Goal: Information Seeking & Learning: Compare options

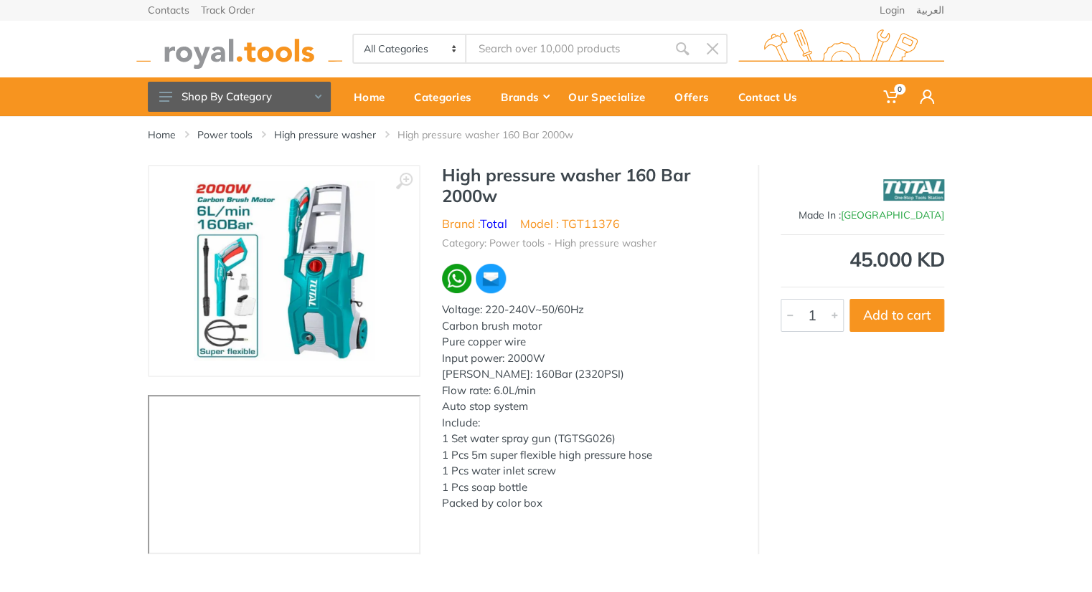
click at [887, 467] on div "Made In : China 45.000 KD 6731 1 Add to cart" at bounding box center [850, 359] width 186 height 389
click at [295, 138] on link "High pressure washer" at bounding box center [325, 135] width 102 height 14
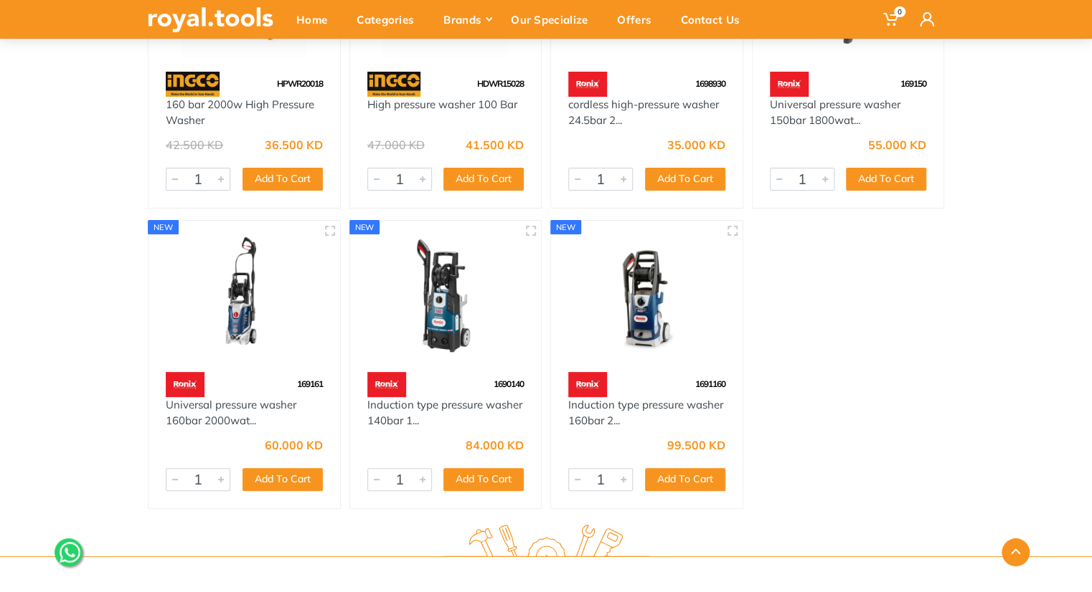
scroll to position [2702, 0]
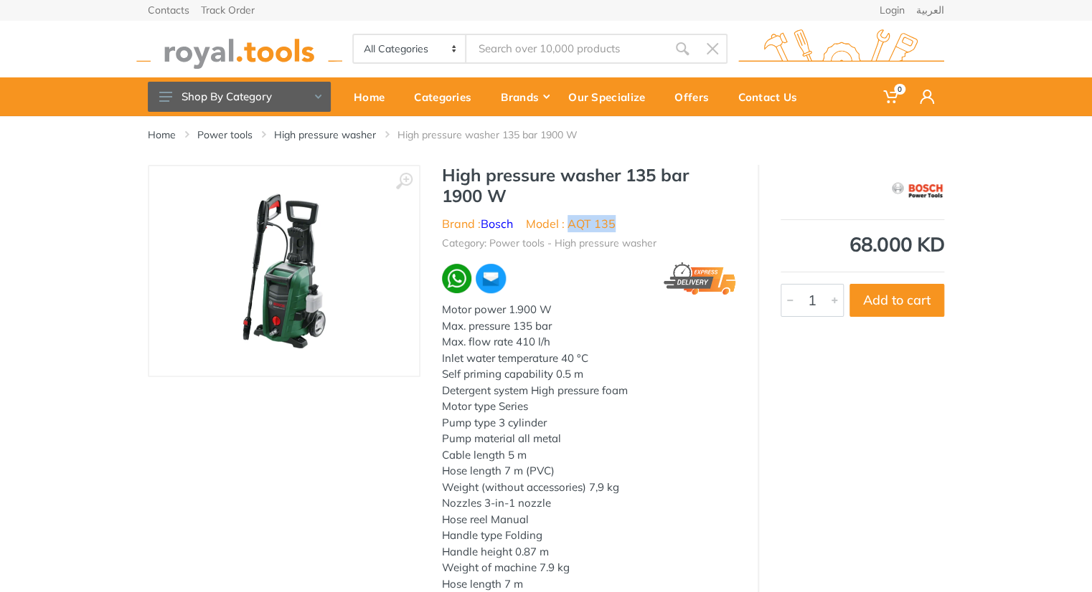
drag, startPoint x: 623, startPoint y: 222, endPoint x: 571, endPoint y: 224, distance: 51.7
click at [571, 224] on ul "Brand : Bosch Model : AQT 135" at bounding box center [589, 223] width 294 height 17
copy li "AQT 135"
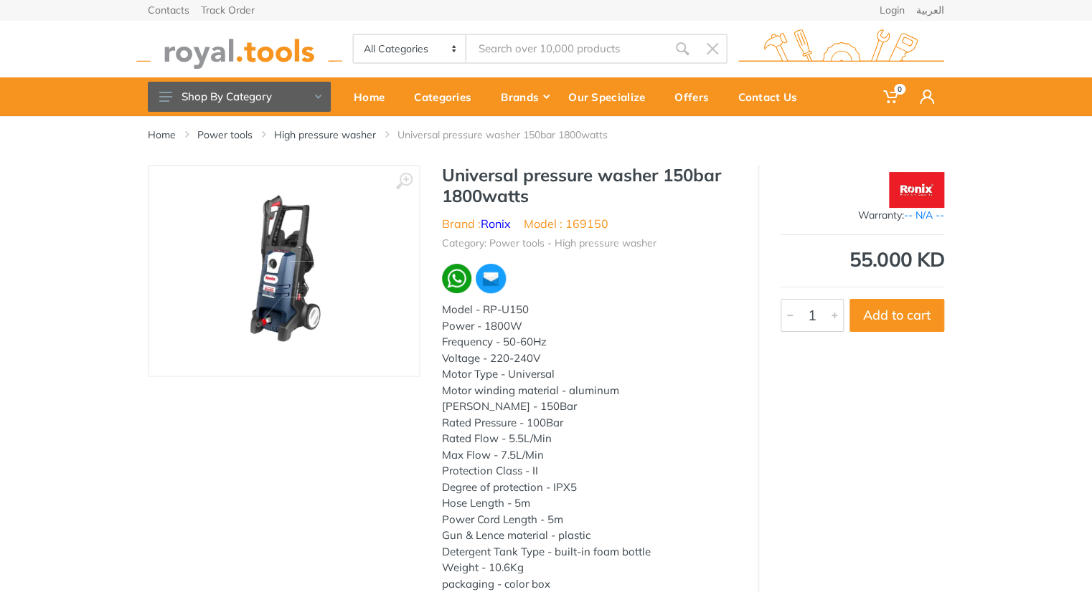
scroll to position [80, 0]
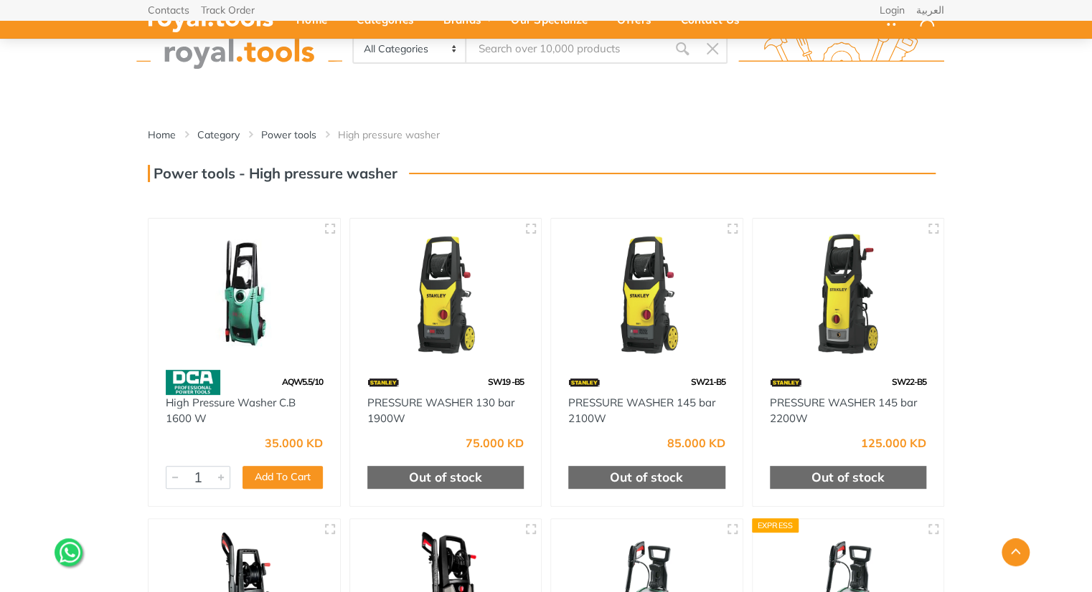
scroll to position [585, 0]
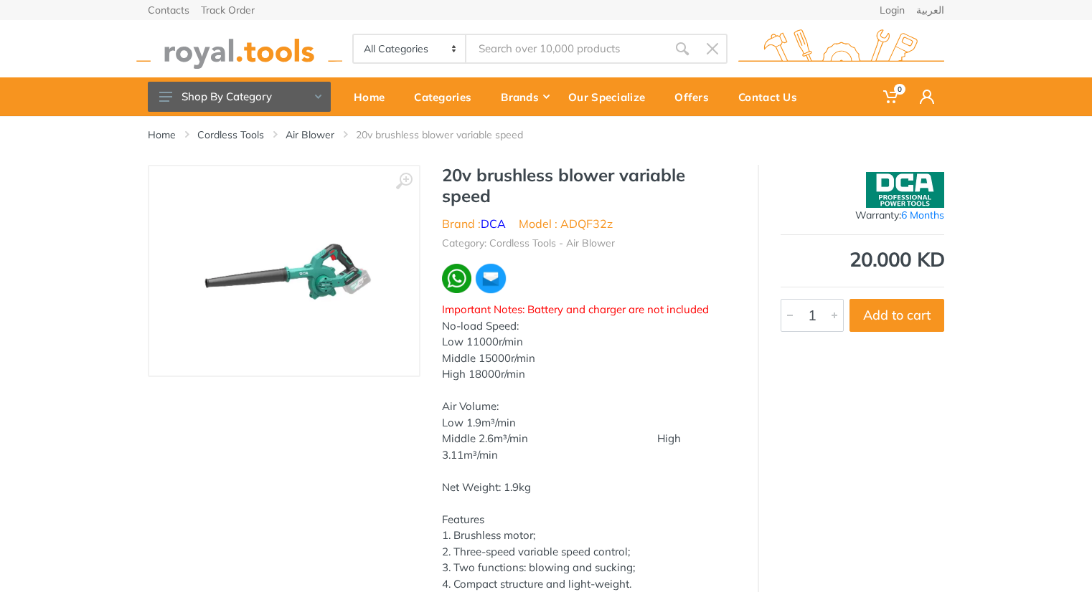
scroll to position [446, 0]
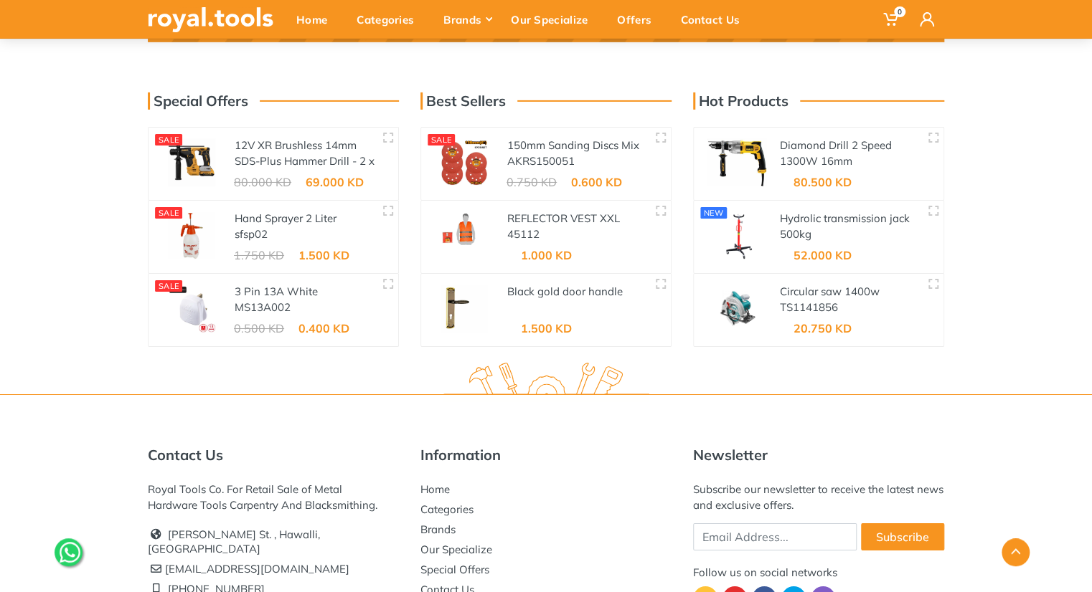
scroll to position [2355, 0]
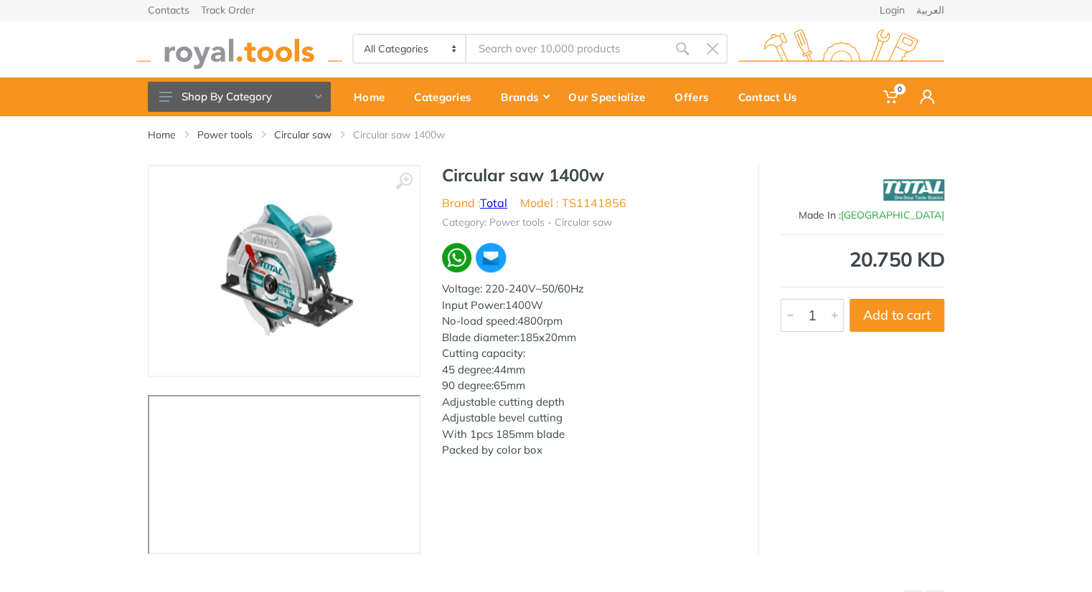
click at [491, 196] on link "Total" at bounding box center [493, 203] width 27 height 14
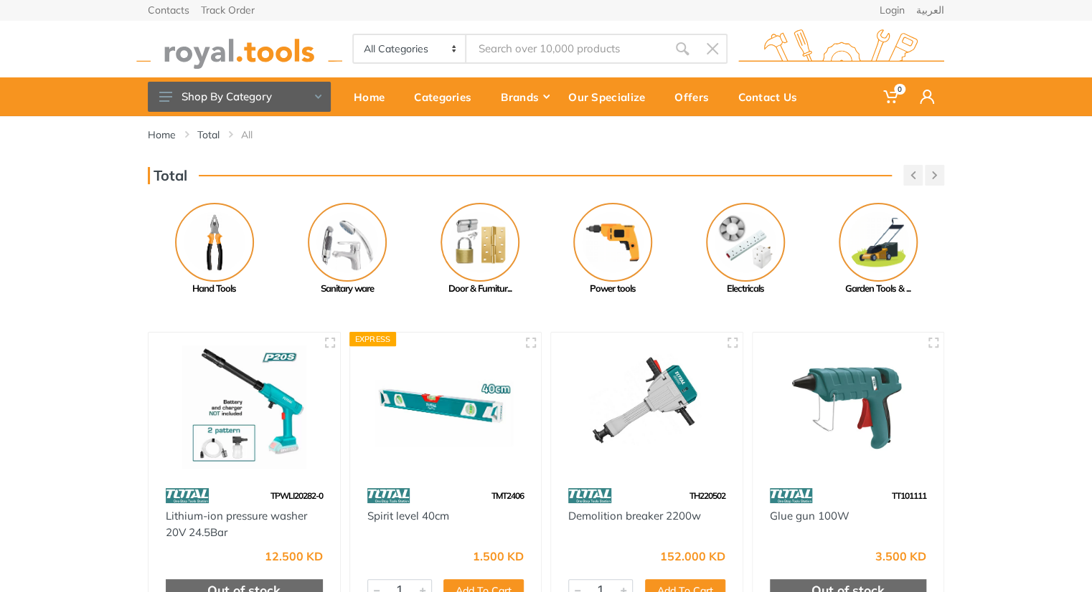
drag, startPoint x: 762, startPoint y: 209, endPoint x: 395, endPoint y: 190, distance: 367.0
click at [395, 190] on div "Total Previous Paint Tools Welding Machine... Next" at bounding box center [546, 230] width 818 height 131
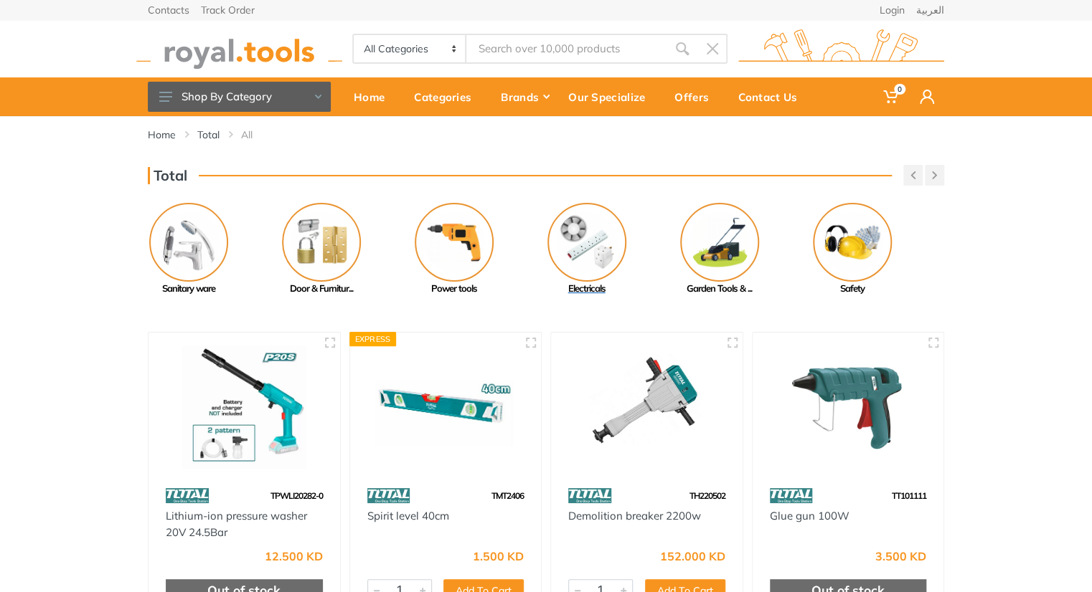
drag, startPoint x: 687, startPoint y: 270, endPoint x: 318, endPoint y: 243, distance: 370.3
click at [520, 243] on link "Electricals" at bounding box center [586, 249] width 133 height 93
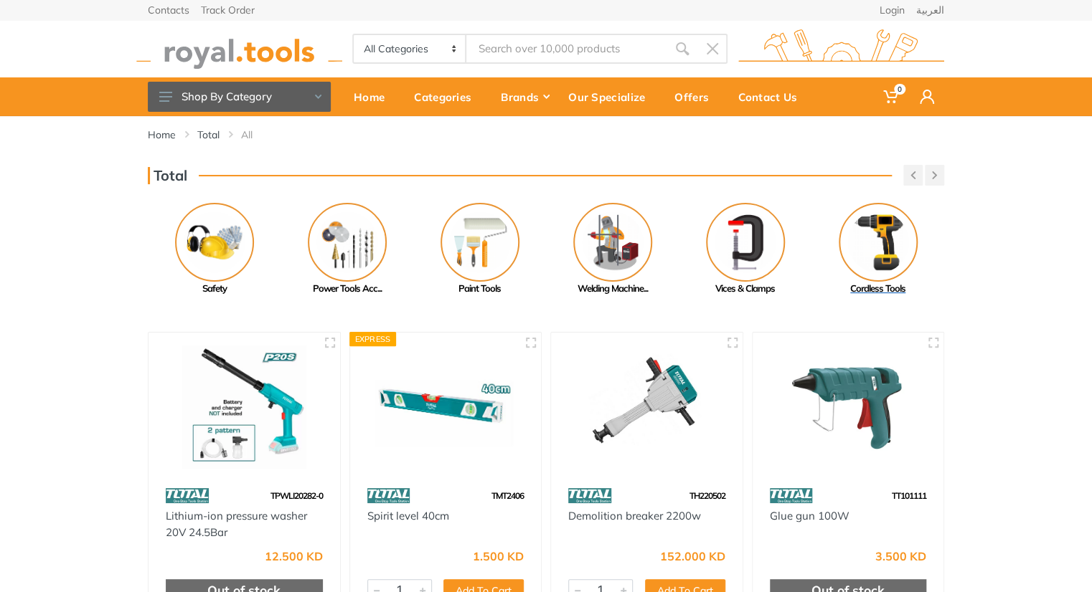
click at [851, 262] on img at bounding box center [877, 242] width 79 height 79
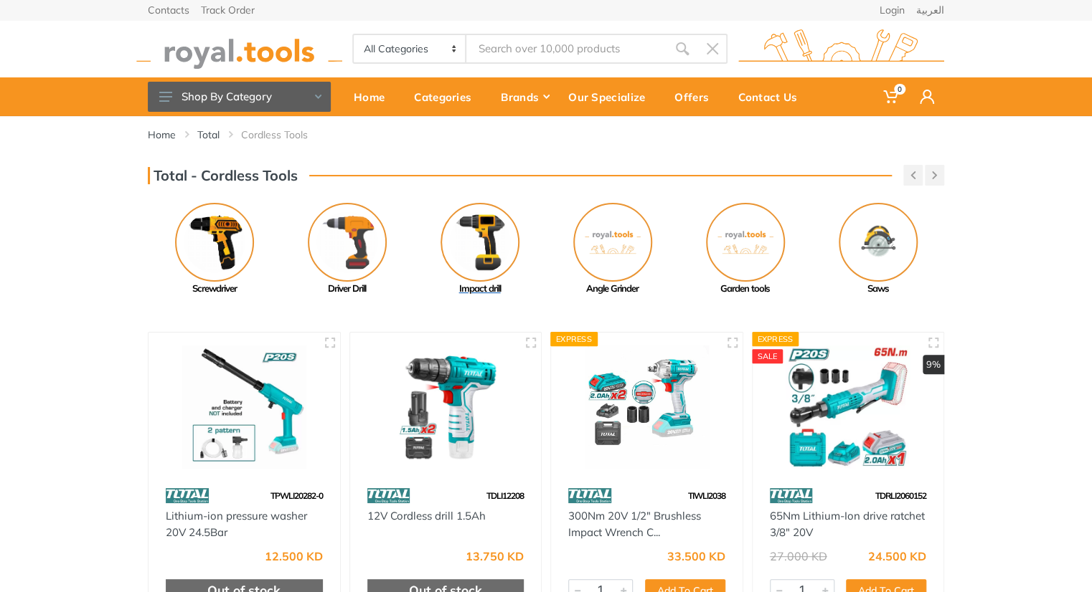
click at [481, 243] on img at bounding box center [479, 242] width 79 height 79
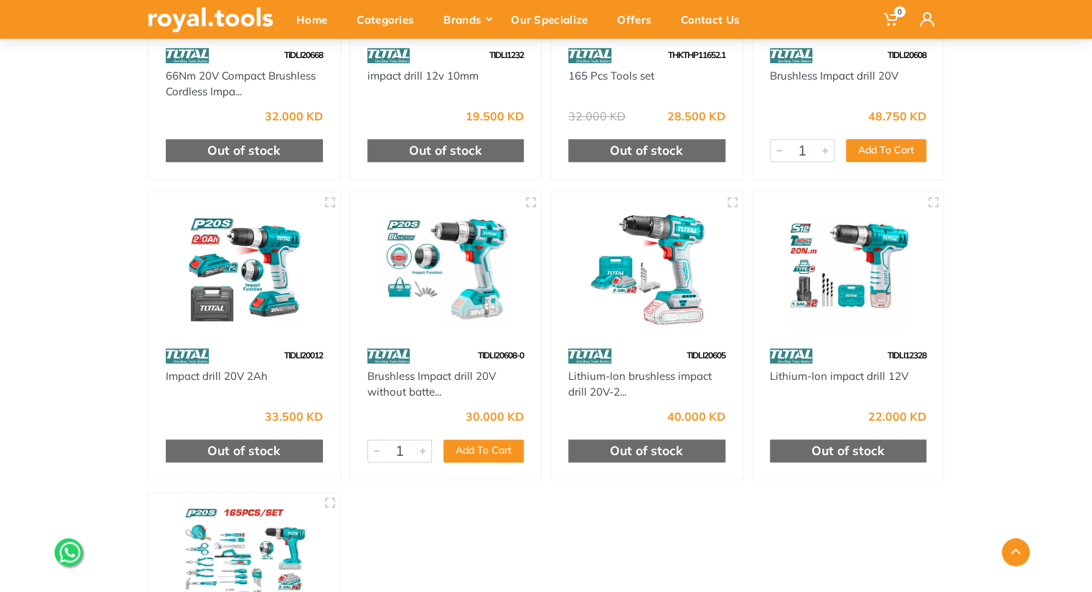
scroll to position [700, 0]
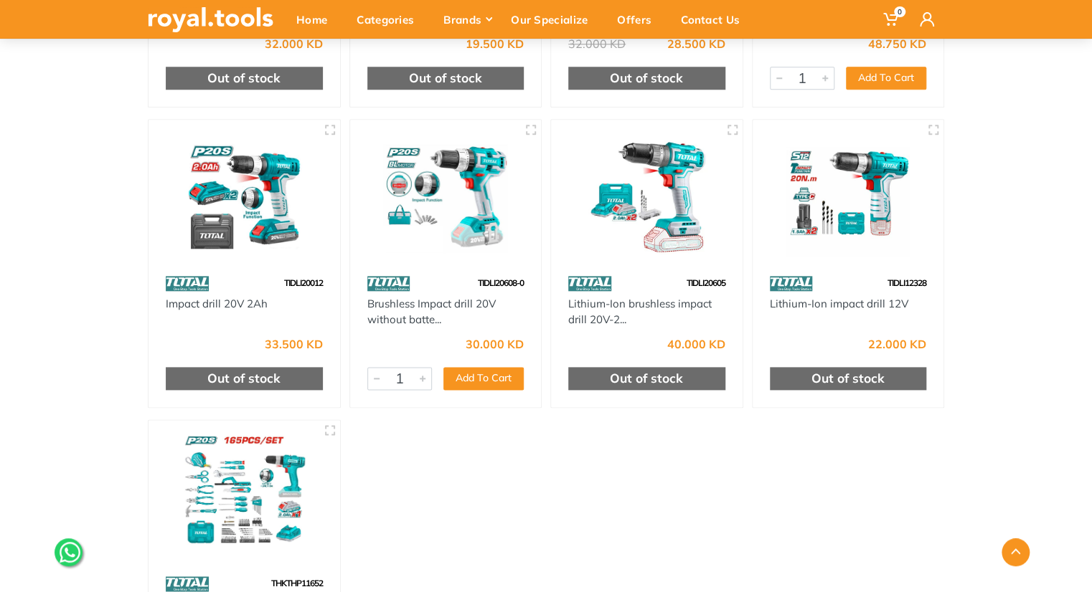
click at [473, 230] on img at bounding box center [446, 195] width 166 height 124
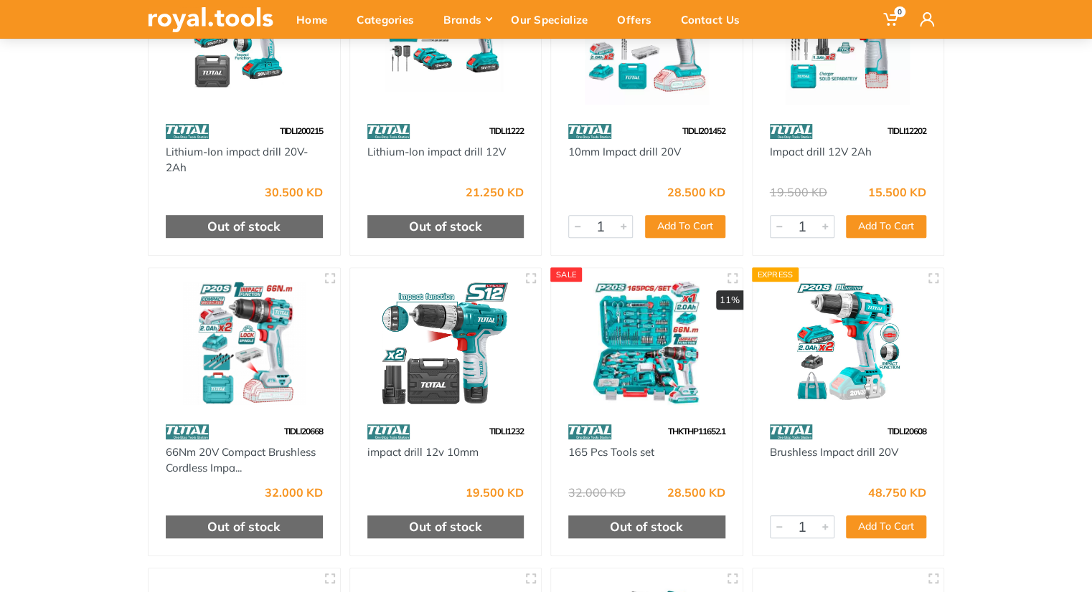
scroll to position [106, 0]
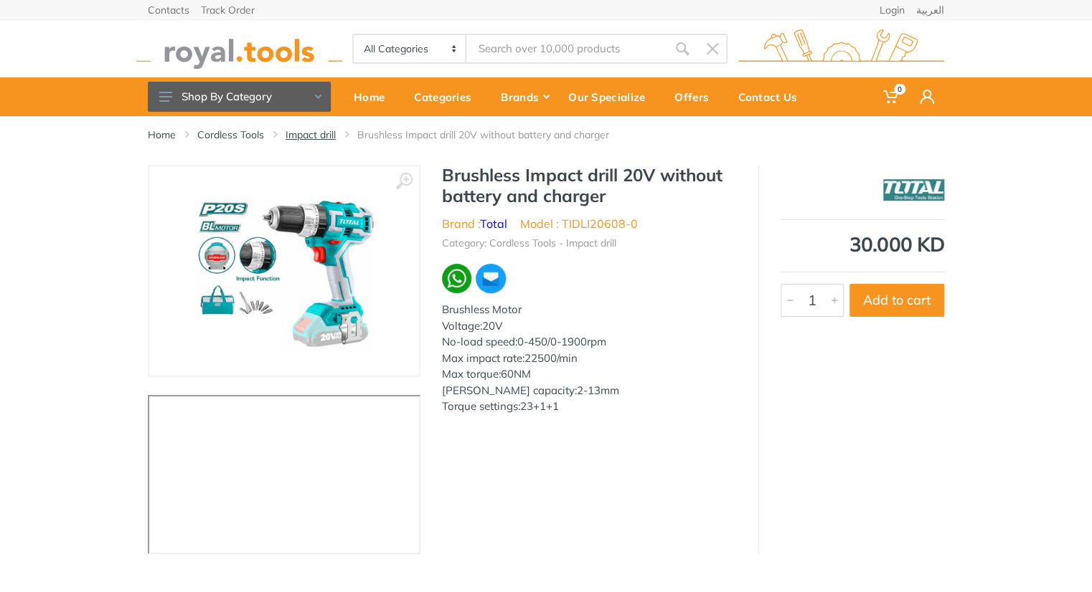
click at [300, 132] on link "Impact drill" at bounding box center [310, 135] width 50 height 14
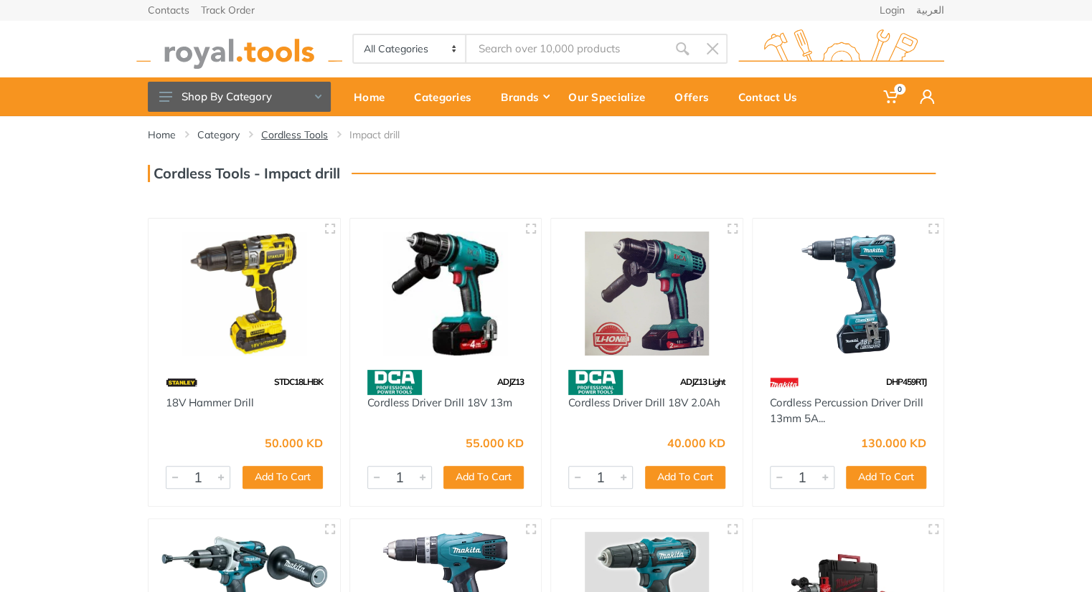
click at [304, 135] on link "Cordless Tools" at bounding box center [294, 135] width 67 height 14
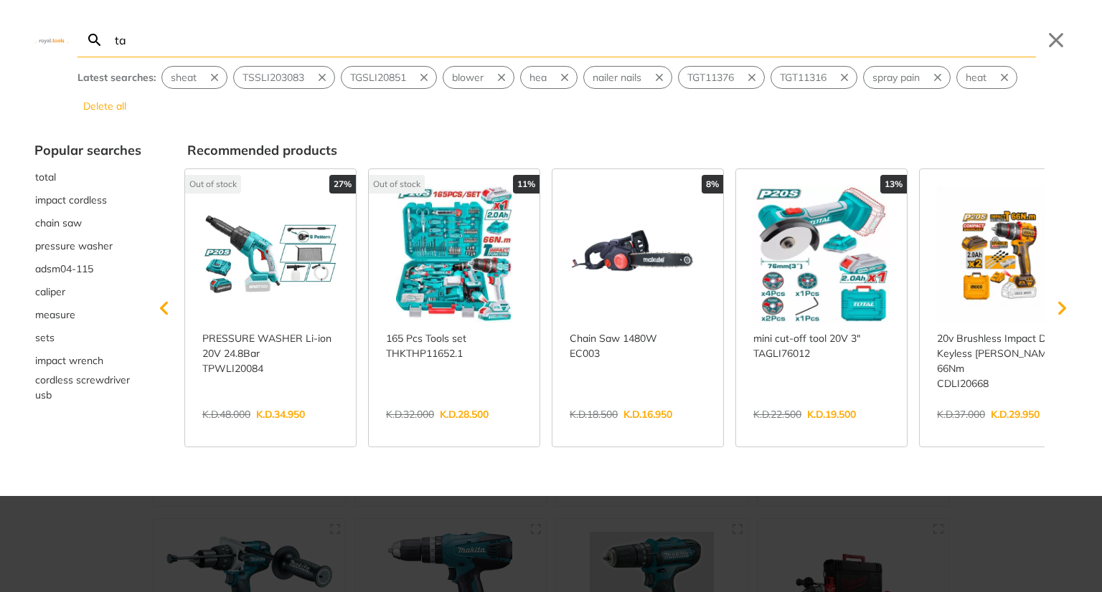
type input "ta"
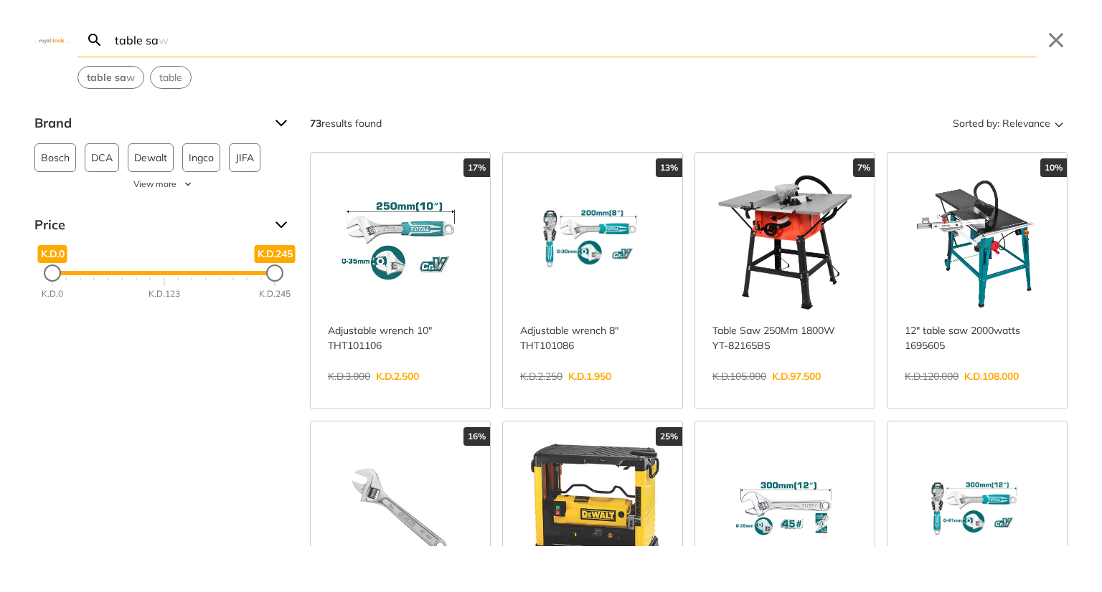
type input "table sa"
click at [782, 392] on link "View more →" at bounding box center [784, 392] width 145 height 0
click at [364, 41] on input "table sa" at bounding box center [574, 40] width 924 height 34
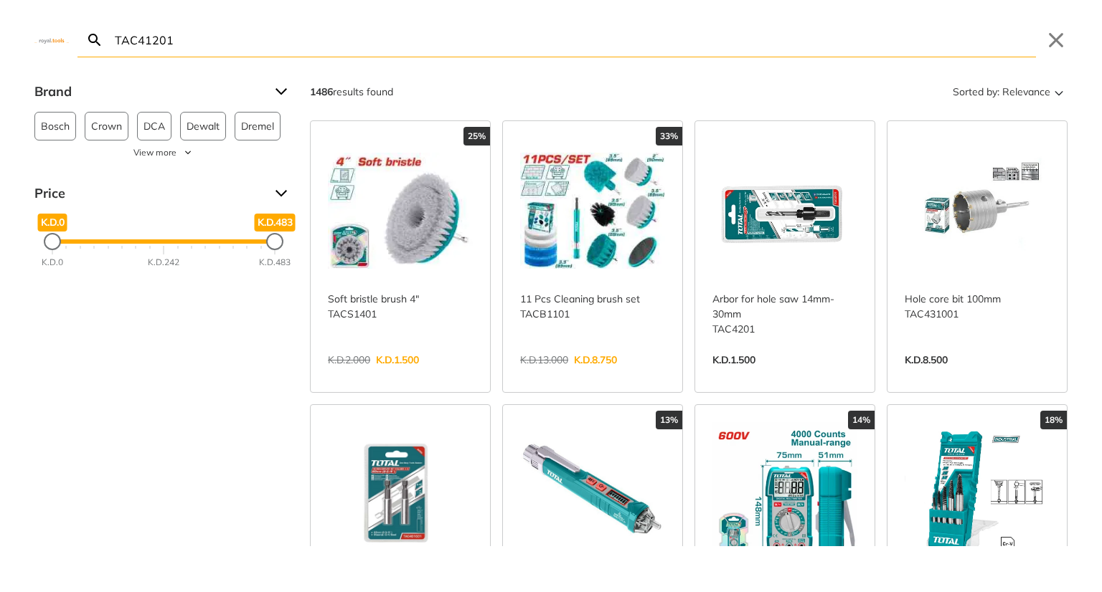
paste input "SD7013"
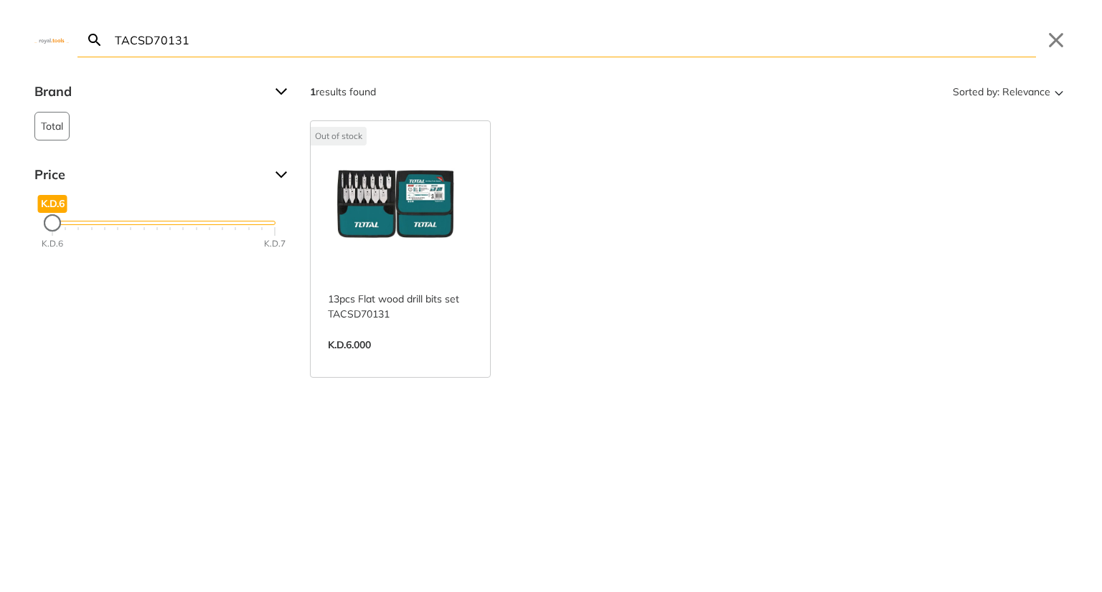
paste input "340"
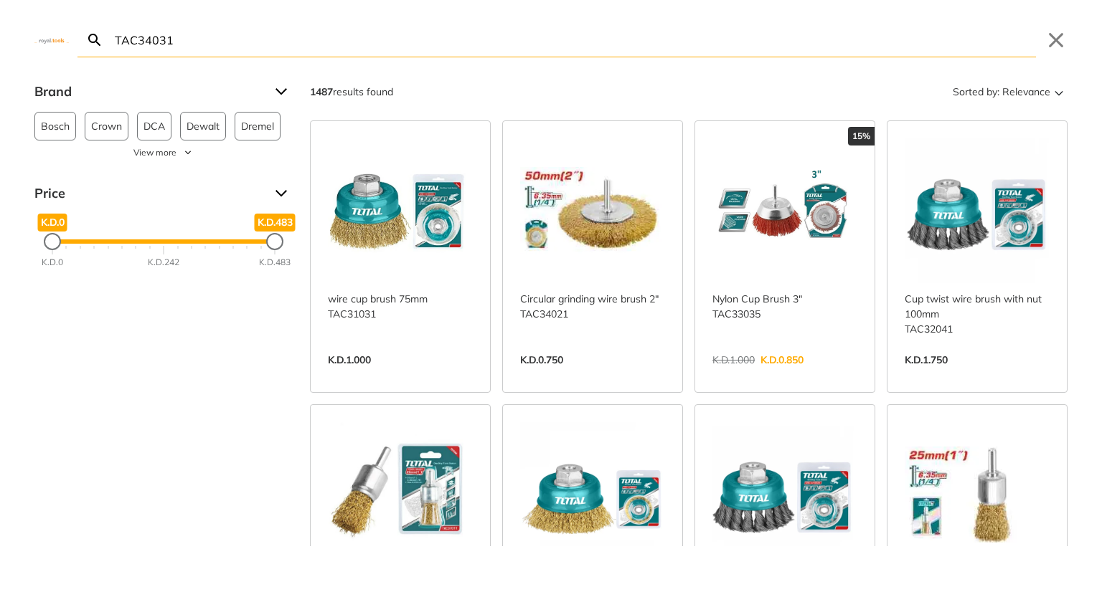
click at [341, 27] on input "TAC34031" at bounding box center [574, 40] width 924 height 34
paste input "HAX0611000F"
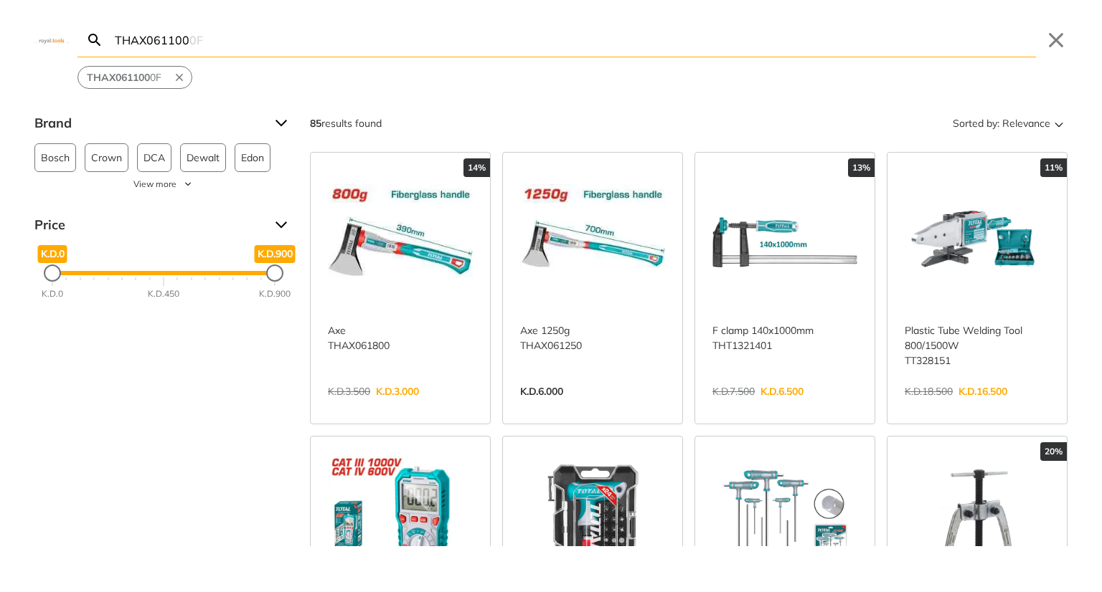
click at [351, 48] on input "THAX061100" at bounding box center [574, 40] width 924 height 34
paste input "T2K0301"
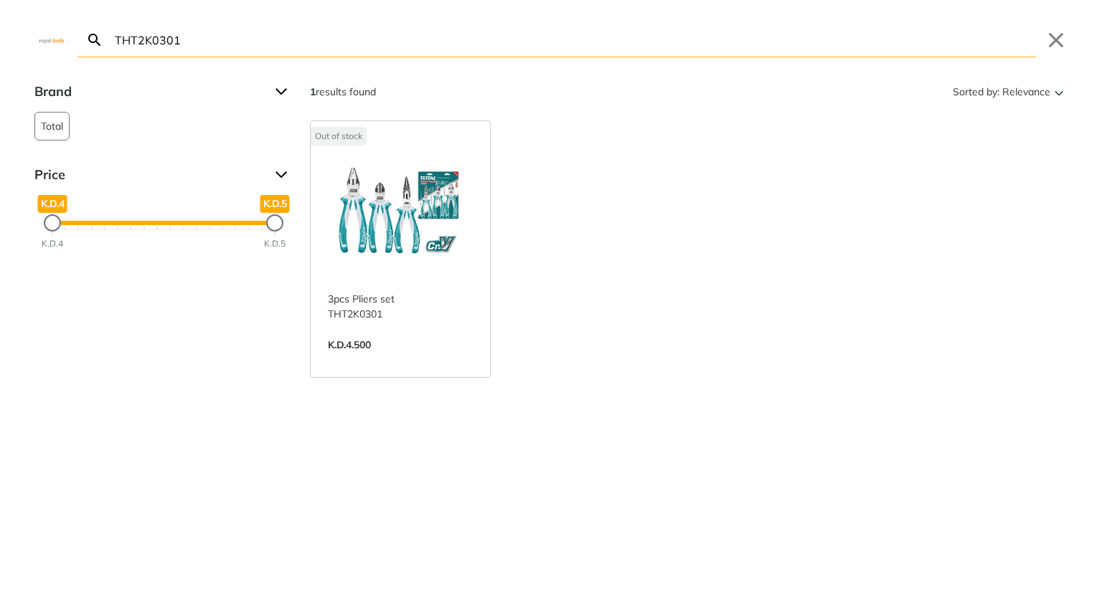
paste input "60606"
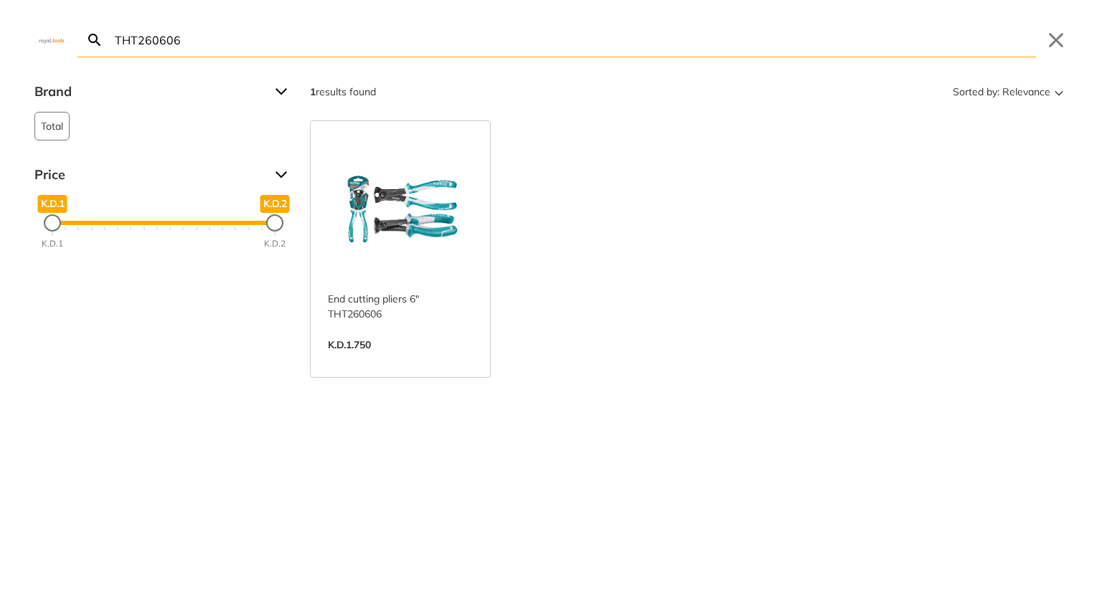
click at [270, 44] on input "THT260606" at bounding box center [574, 40] width 924 height 34
paste input "702"
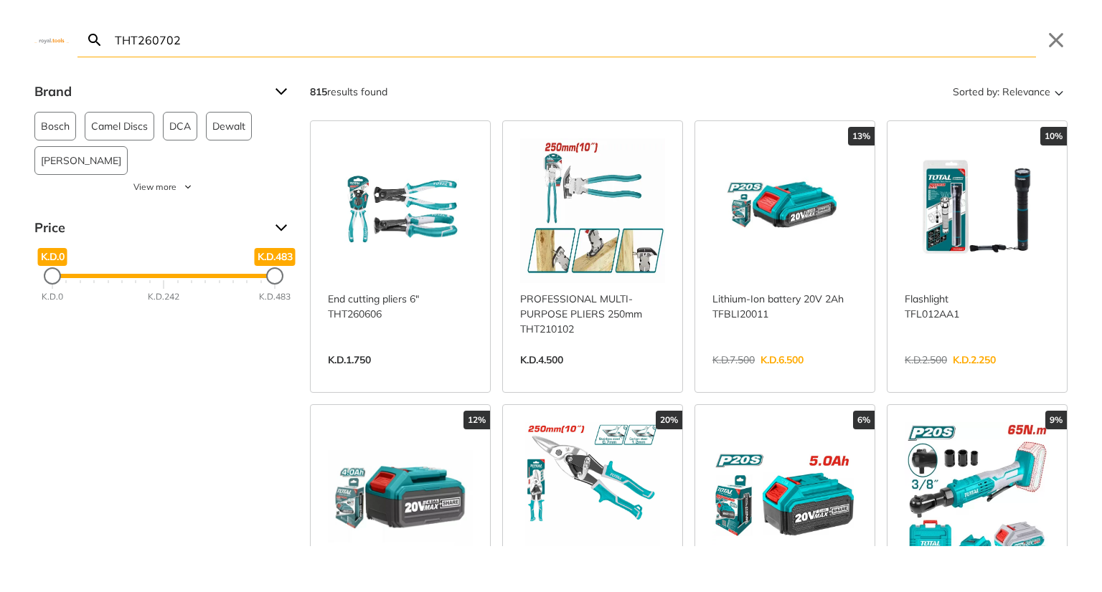
click at [164, 38] on input "THT260702" at bounding box center [574, 40] width 924 height 34
paste input "806"
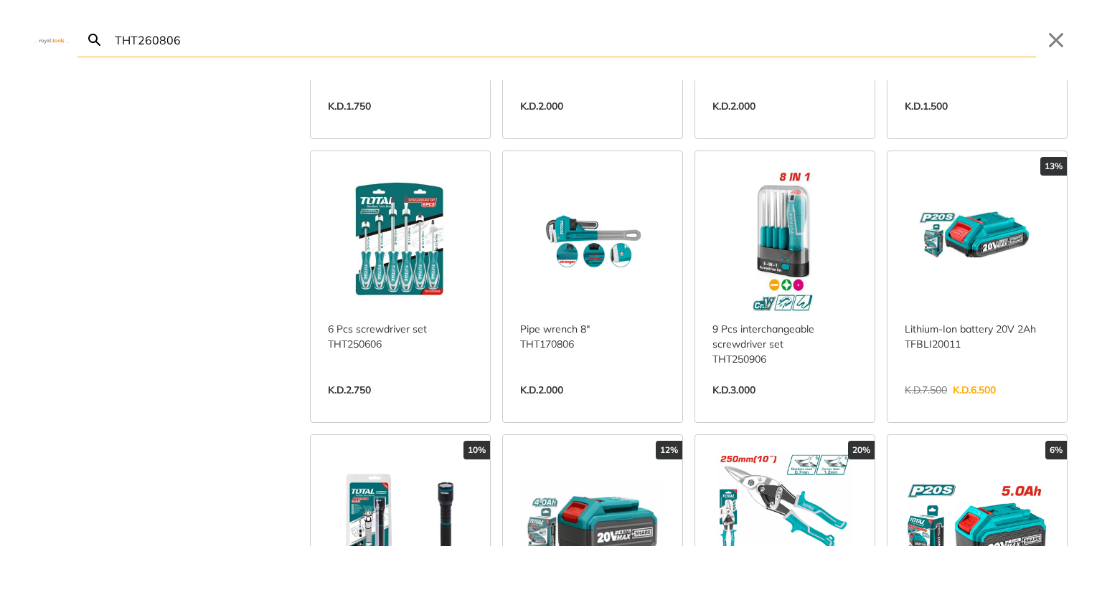
scroll to position [252, 0]
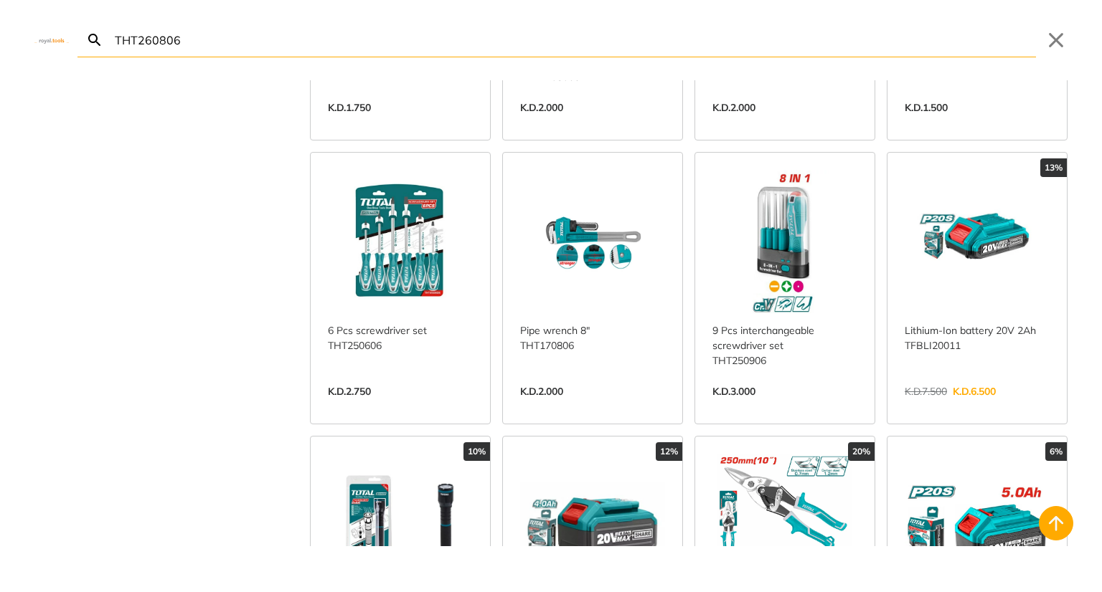
click at [285, 44] on input "THT260806" at bounding box center [574, 40] width 924 height 34
paste input "121171"
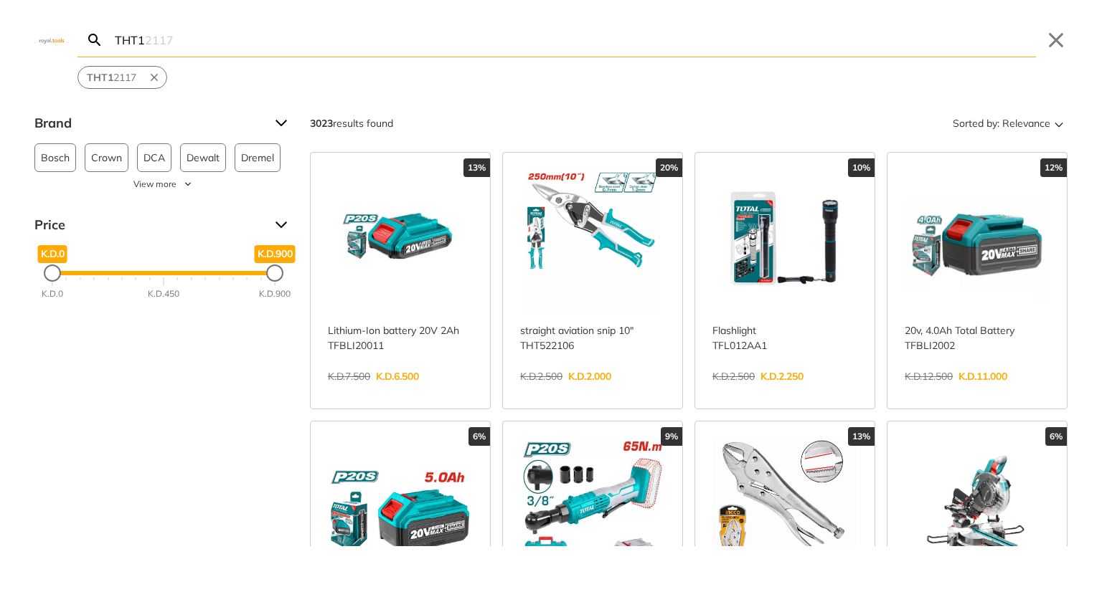
type input "THT1"
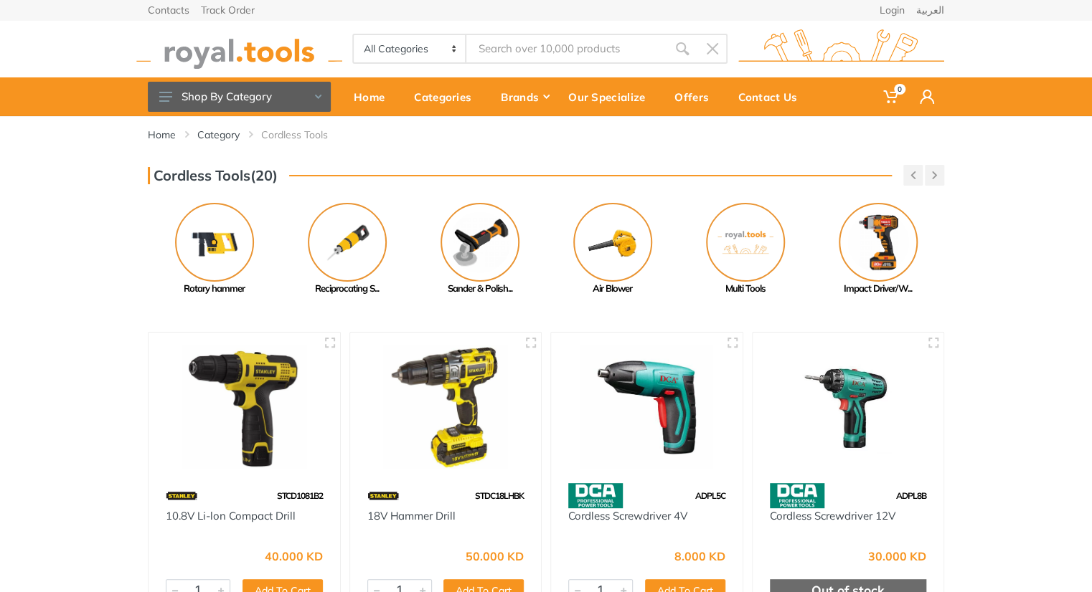
drag, startPoint x: 680, startPoint y: 260, endPoint x: 305, endPoint y: 191, distance: 381.4
click at [305, 191] on div "Cordless Tools(20) Previous Mini Grinder Pressure Washer Next" at bounding box center [546, 230] width 818 height 131
click at [872, 241] on img at bounding box center [877, 242] width 79 height 79
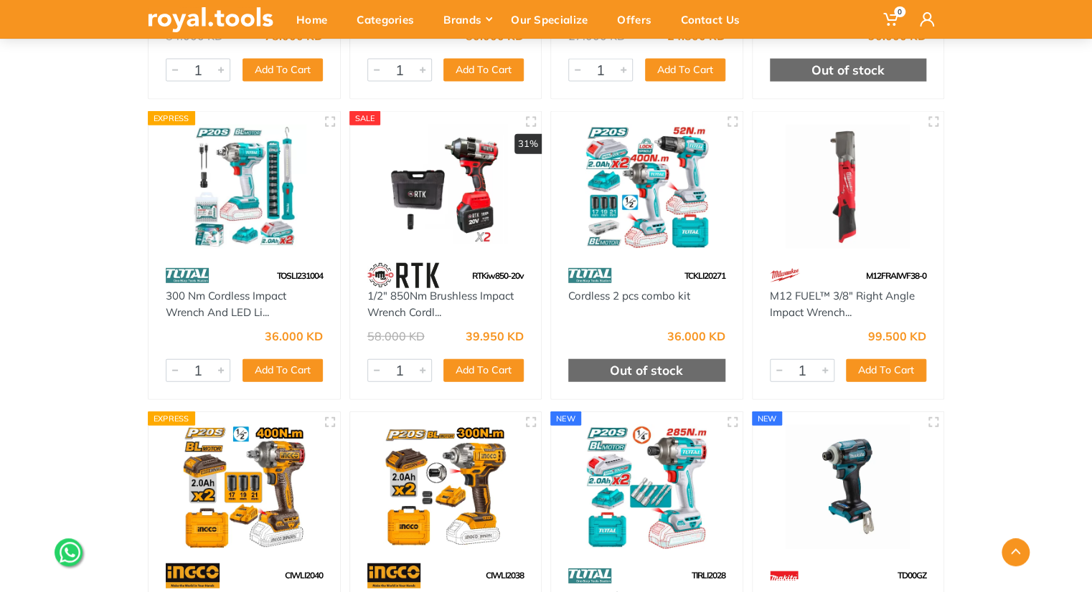
scroll to position [4914, 0]
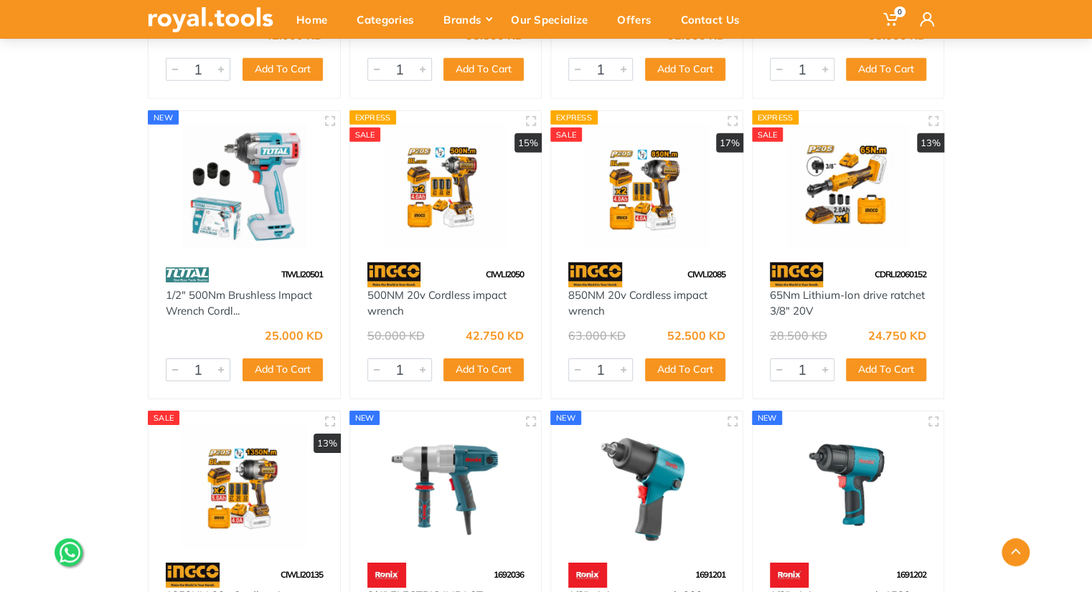
click at [579, 332] on div "63.000 KD" at bounding box center [596, 335] width 57 height 11
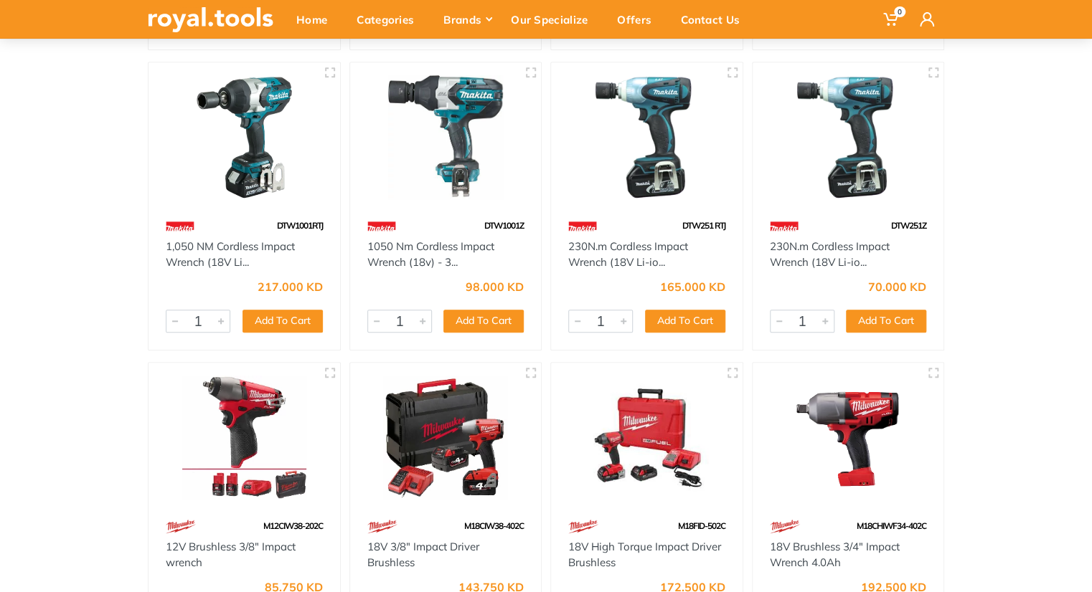
scroll to position [0, 0]
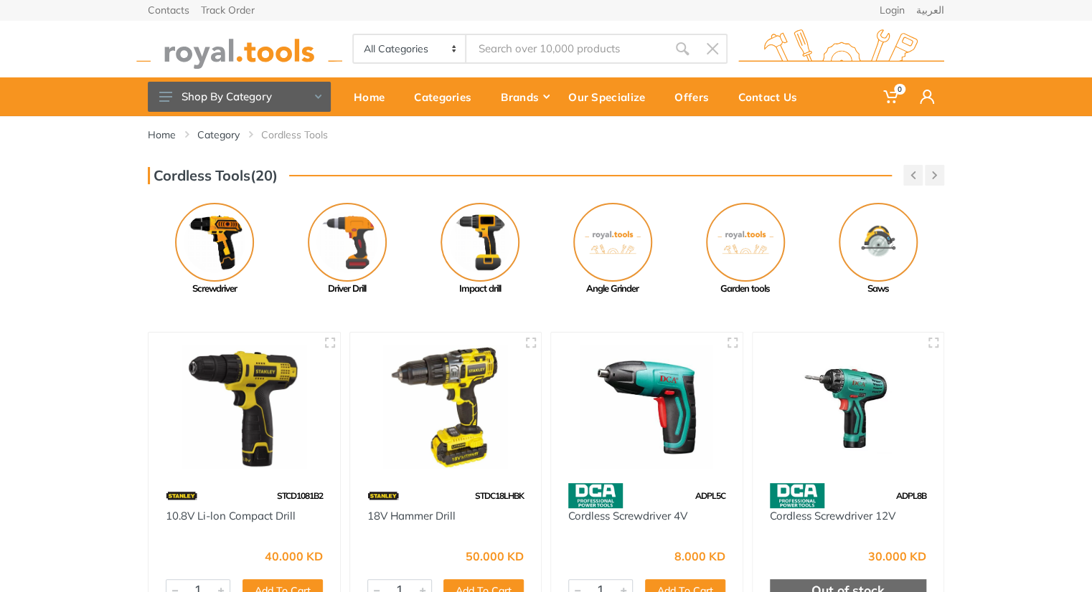
drag, startPoint x: 690, startPoint y: 257, endPoint x: 1101, endPoint y: 171, distance: 419.7
click at [1091, 171] on html "0" at bounding box center [546, 296] width 1092 height 592
drag, startPoint x: 402, startPoint y: 240, endPoint x: 971, endPoint y: 208, distance: 570.3
click at [969, 208] on div "Cordless Tools(20) Previous Mini Grinder Pressure Washer" at bounding box center [546, 230] width 1092 height 131
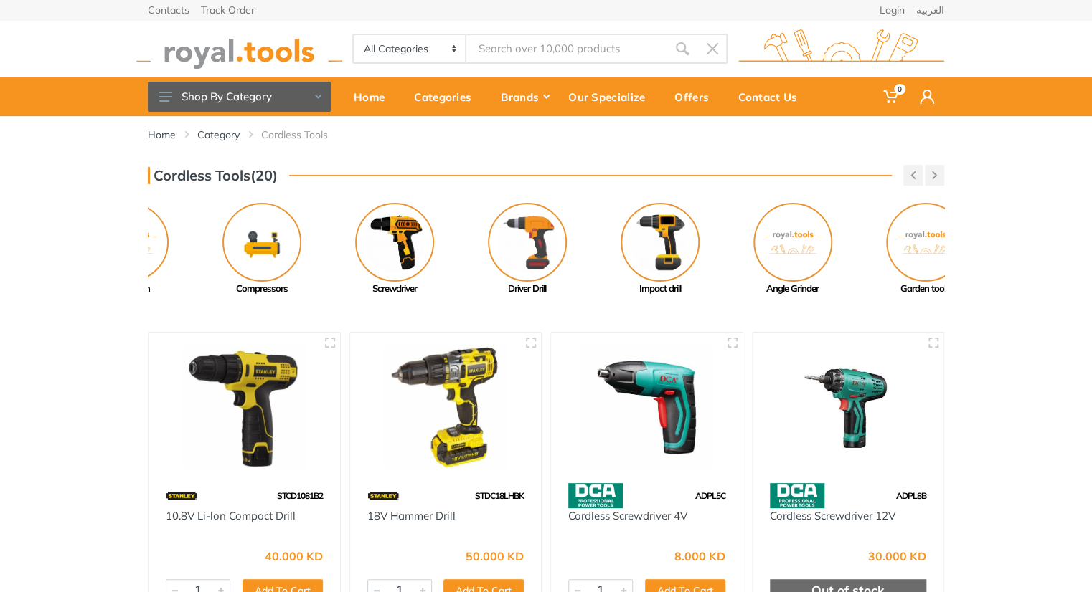
drag, startPoint x: 617, startPoint y: 253, endPoint x: 1101, endPoint y: 276, distance: 484.6
click at [1091, 276] on html "0" at bounding box center [546, 296] width 1092 height 592
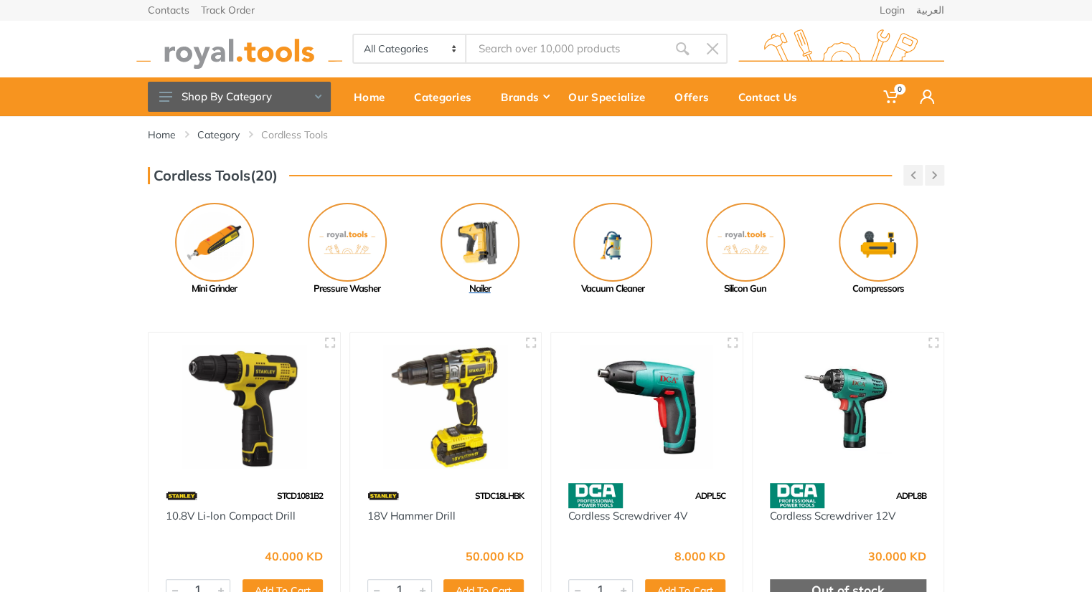
click at [473, 244] on img at bounding box center [479, 242] width 79 height 79
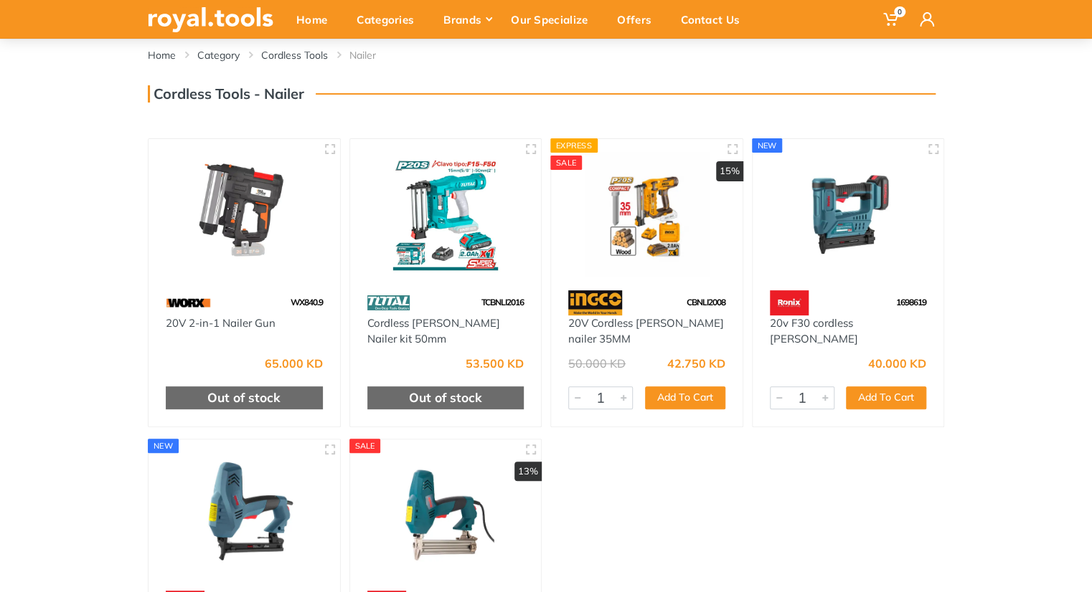
scroll to position [77, 0]
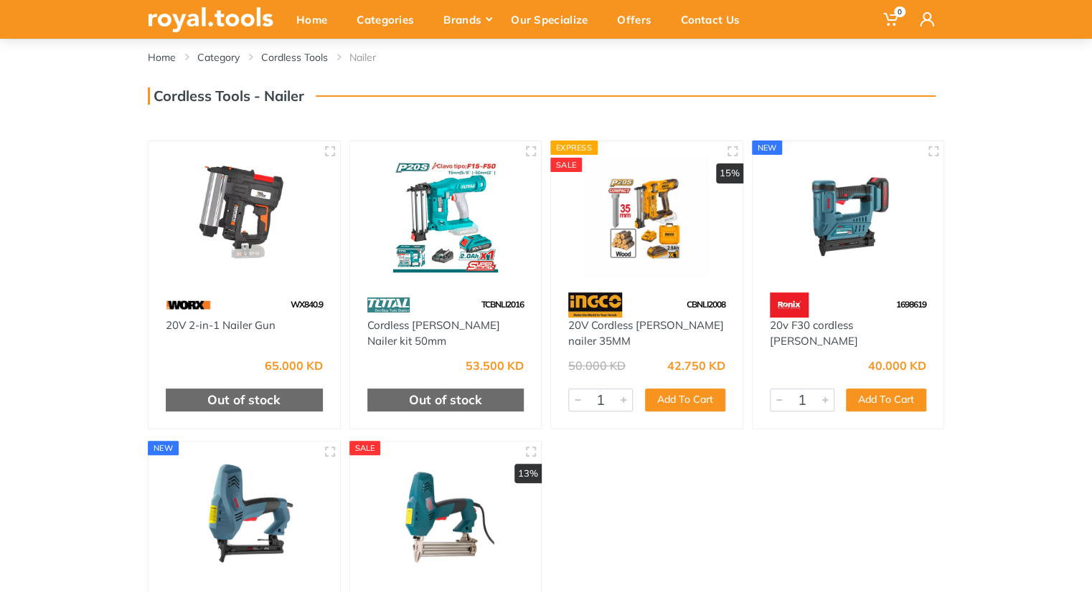
click at [496, 300] on span "TCBNLI2016" at bounding box center [502, 304] width 42 height 11
copy span "TCBNLI2016"
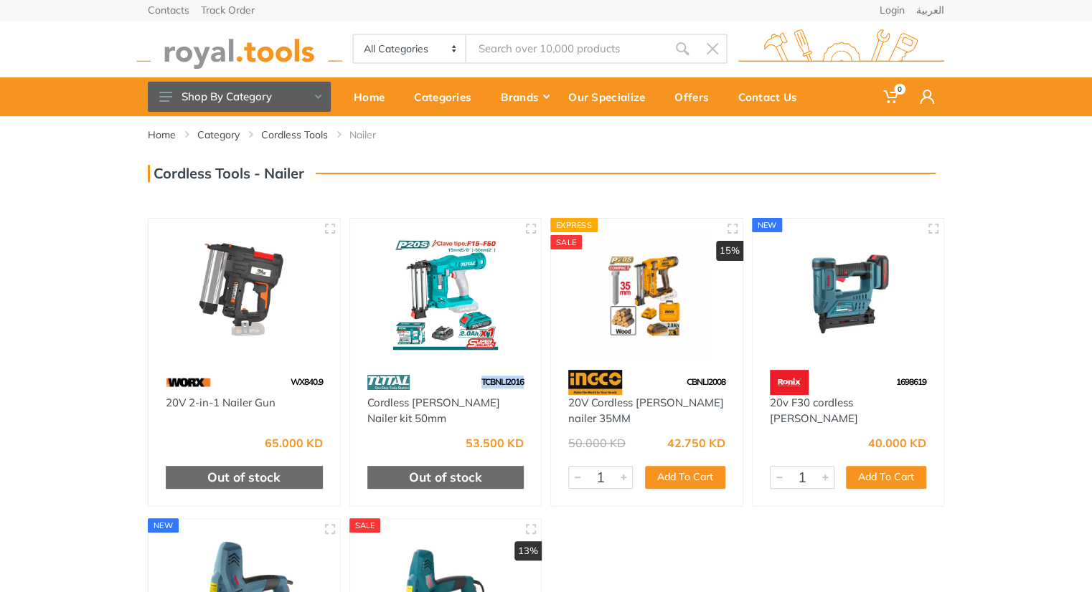
click at [475, 246] on img at bounding box center [446, 294] width 166 height 124
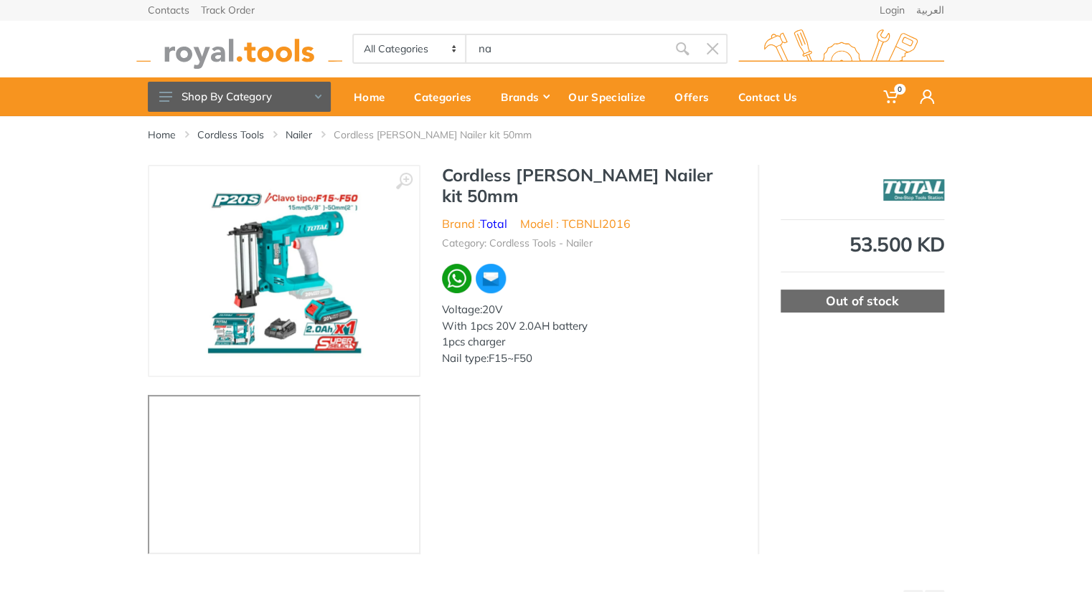
type input "na"
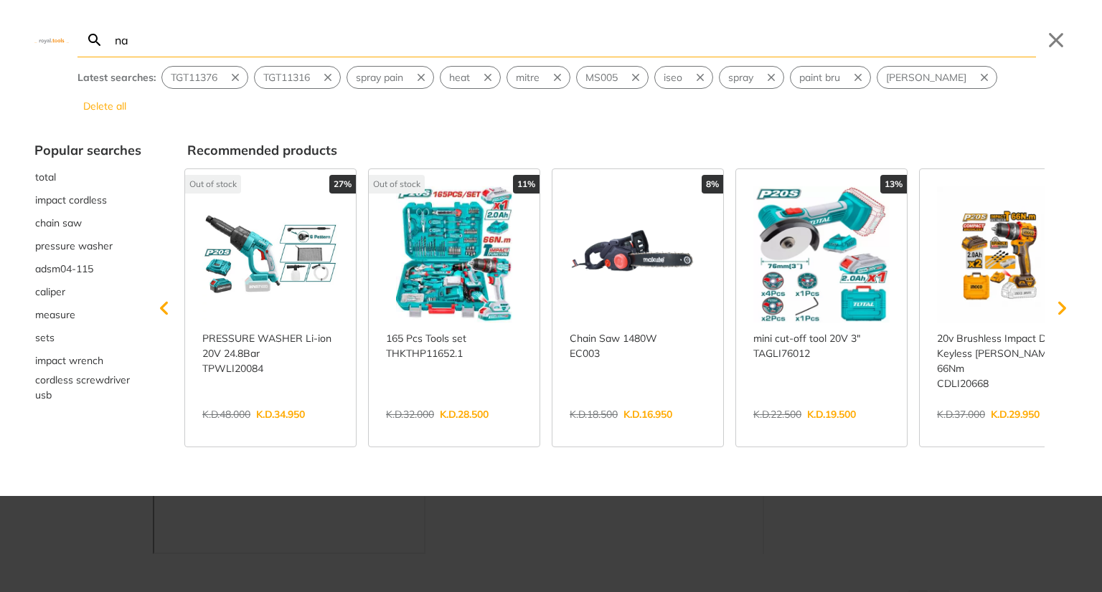
type input "nai"
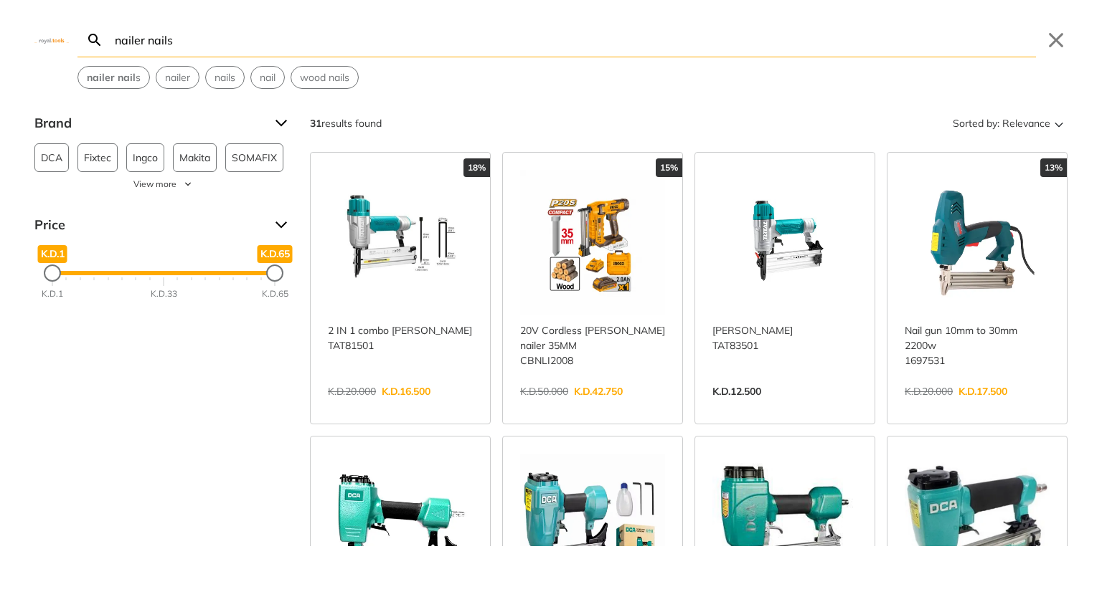
type input "nailer nails"
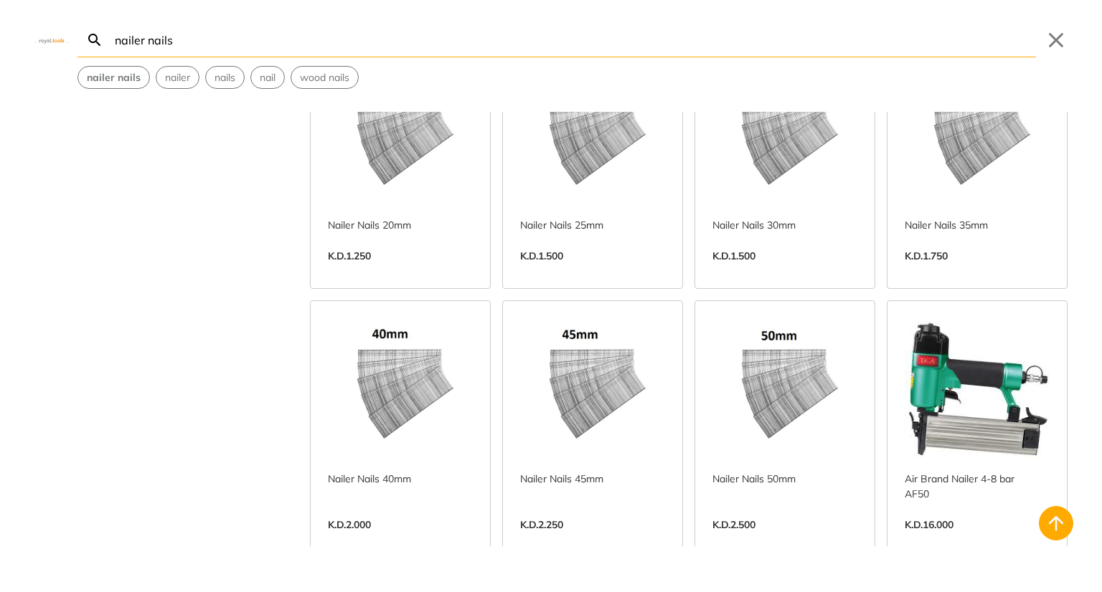
scroll to position [680, 0]
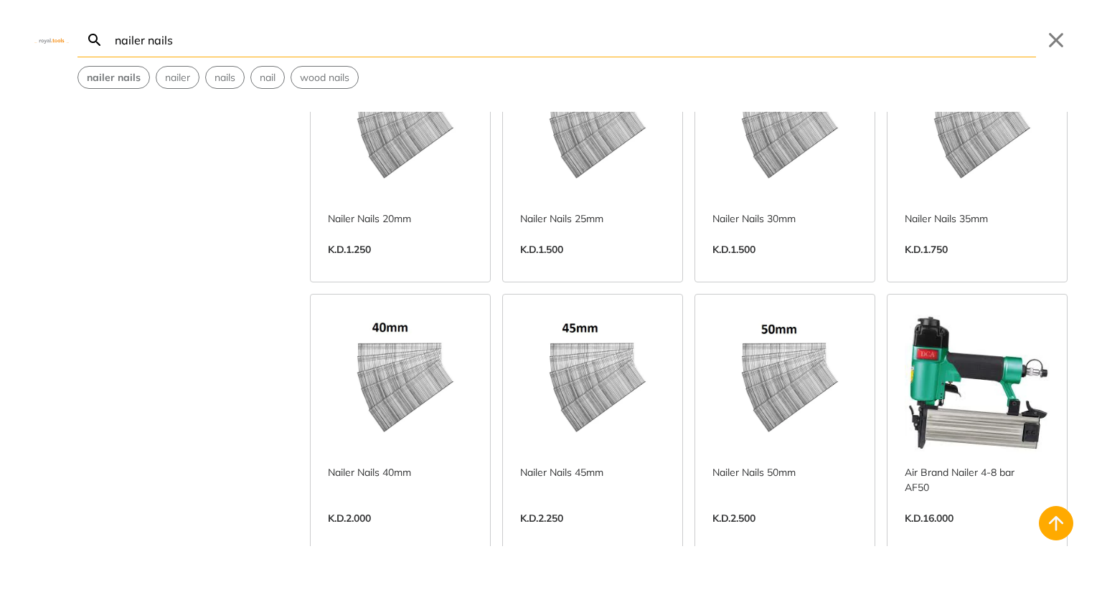
paste input "TGTBCB95"
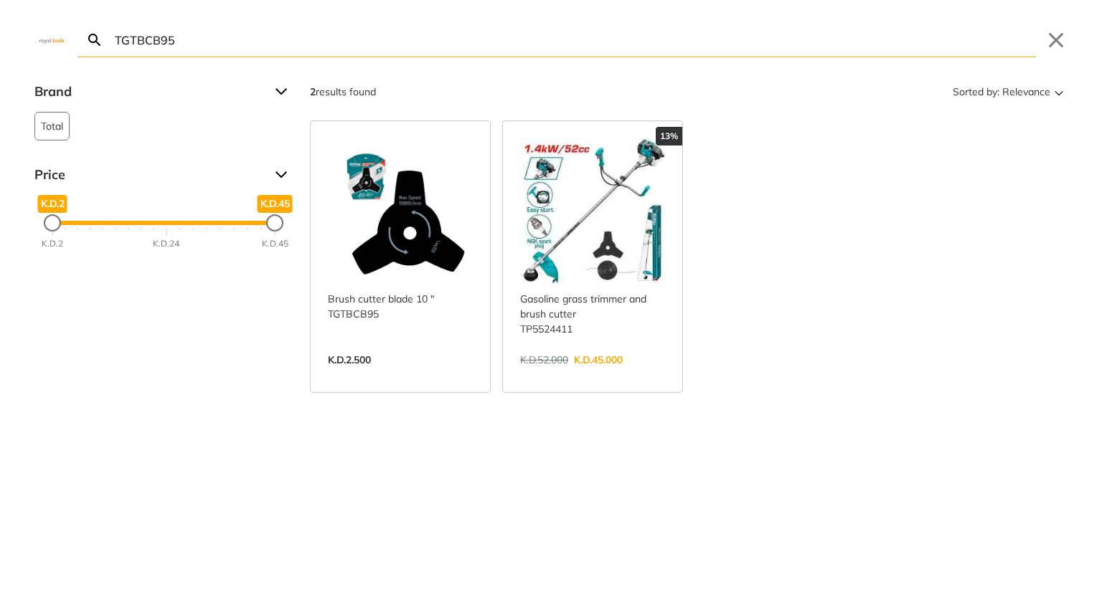
click at [407, 46] on input "TGTBCB95" at bounding box center [574, 40] width 924 height 34
paste input "5451811"
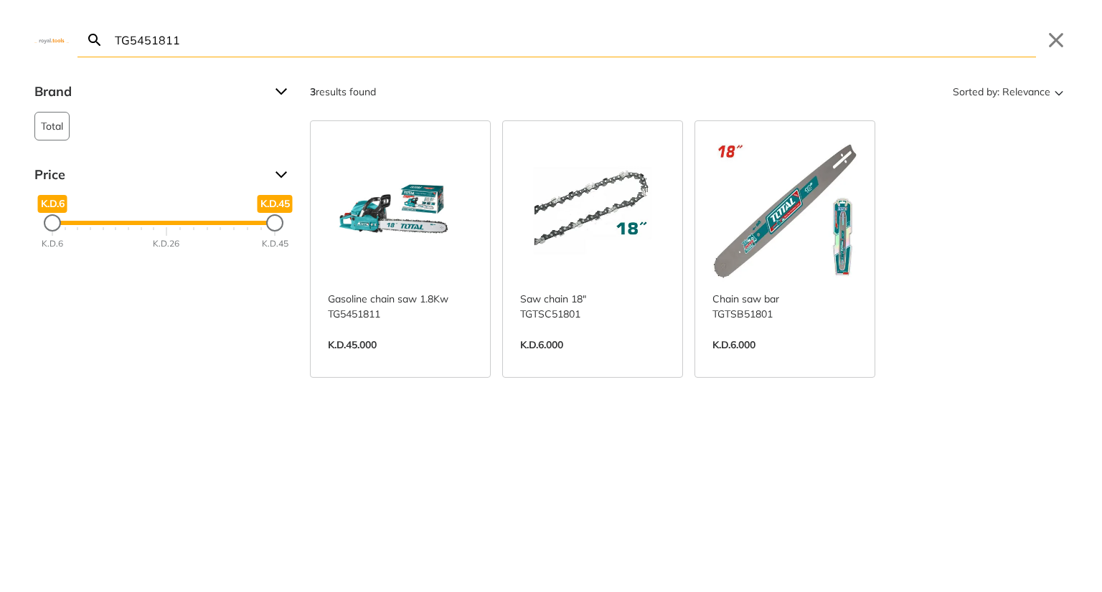
click at [554, 47] on input "TG5451811" at bounding box center [574, 40] width 924 height 34
type input "b"
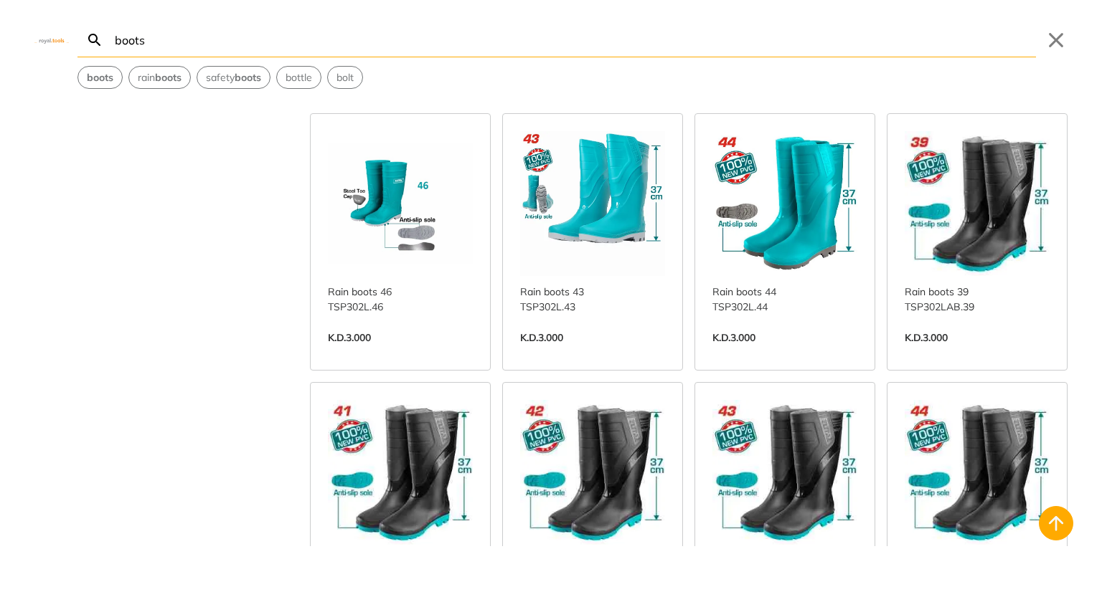
scroll to position [576, 0]
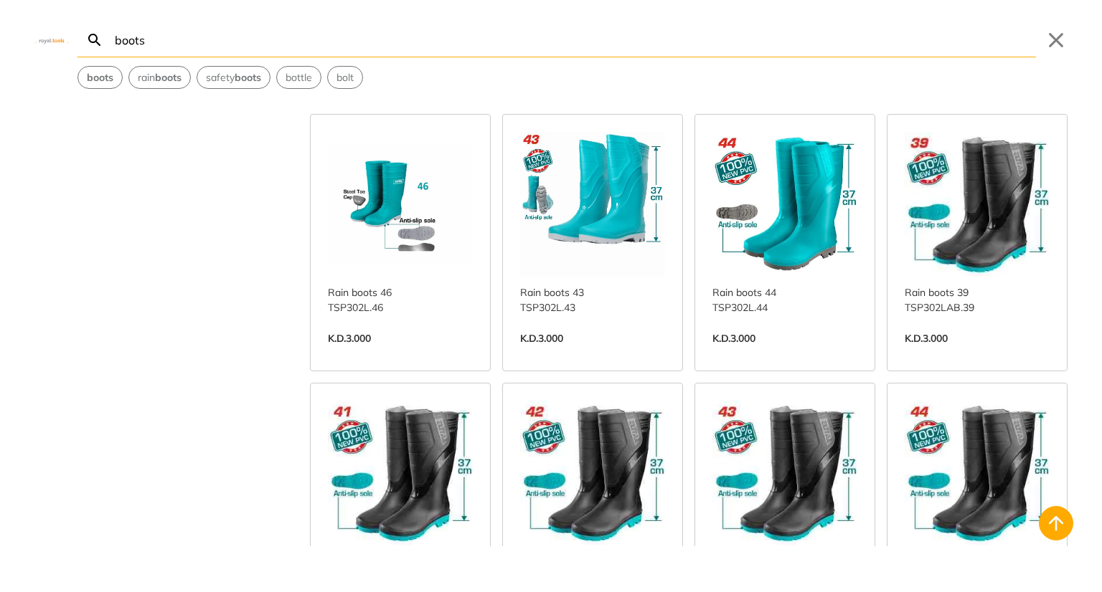
type input "boots"
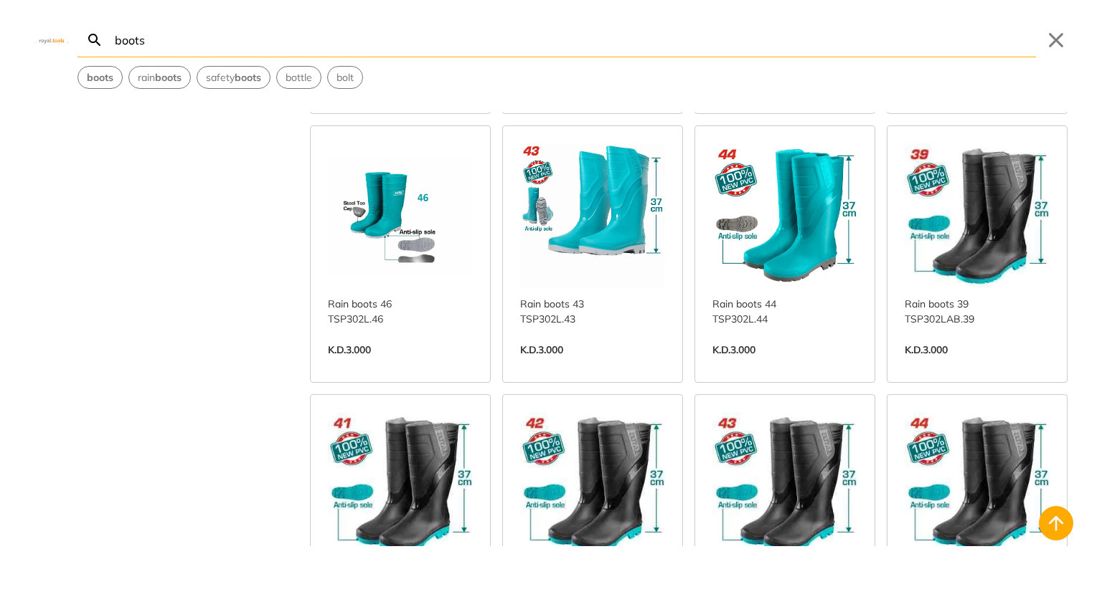
scroll to position [565, 0]
click at [947, 364] on link "View more →" at bounding box center [976, 364] width 145 height 0
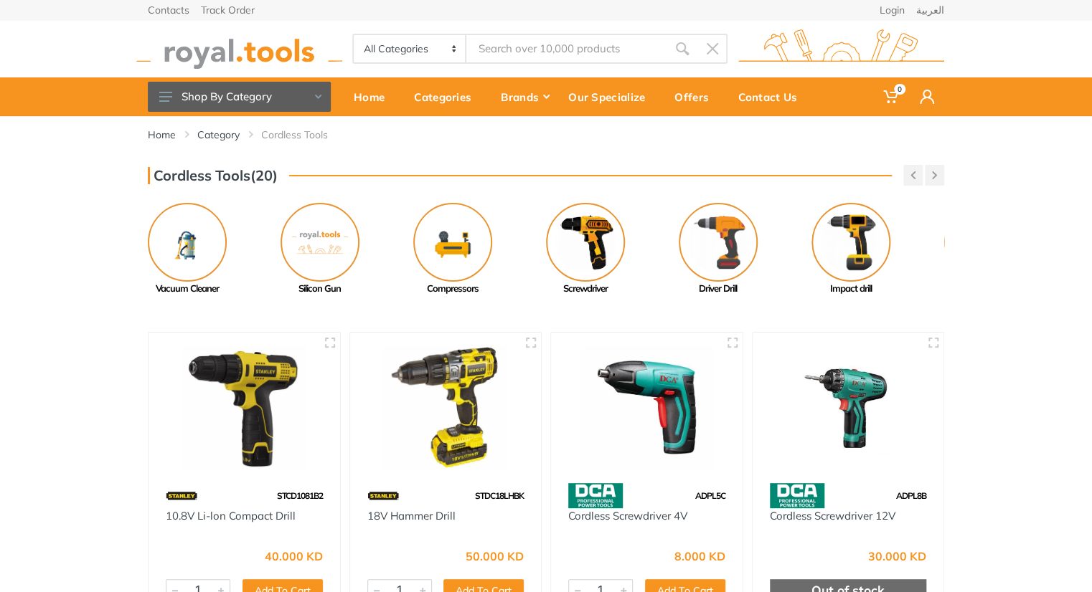
drag, startPoint x: 453, startPoint y: 247, endPoint x: 1019, endPoint y: 224, distance: 567.0
click at [1019, 224] on div "Cordless Tools(20) Previous Mini Grinder Pressure Washer" at bounding box center [546, 230] width 1092 height 131
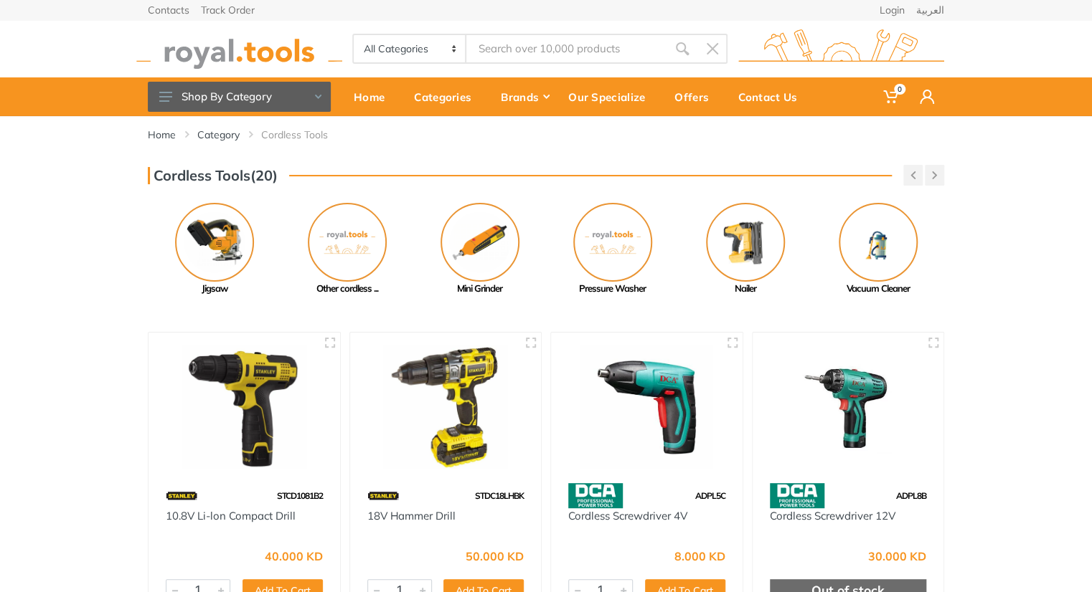
drag, startPoint x: 374, startPoint y: 273, endPoint x: 863, endPoint y: 330, distance: 492.4
click at [863, 330] on div "Home Category Cordless Tools Cordless Tools(20) 1" at bounding box center [546, 536] width 1092 height 841
click at [338, 234] on img at bounding box center [348, 242] width 79 height 79
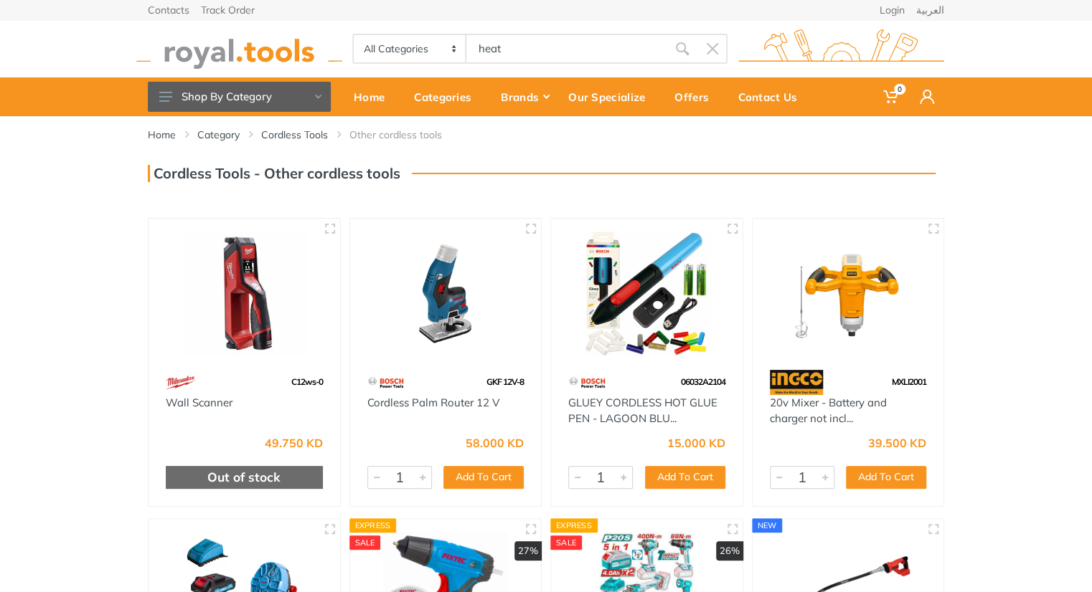
type input "heat"
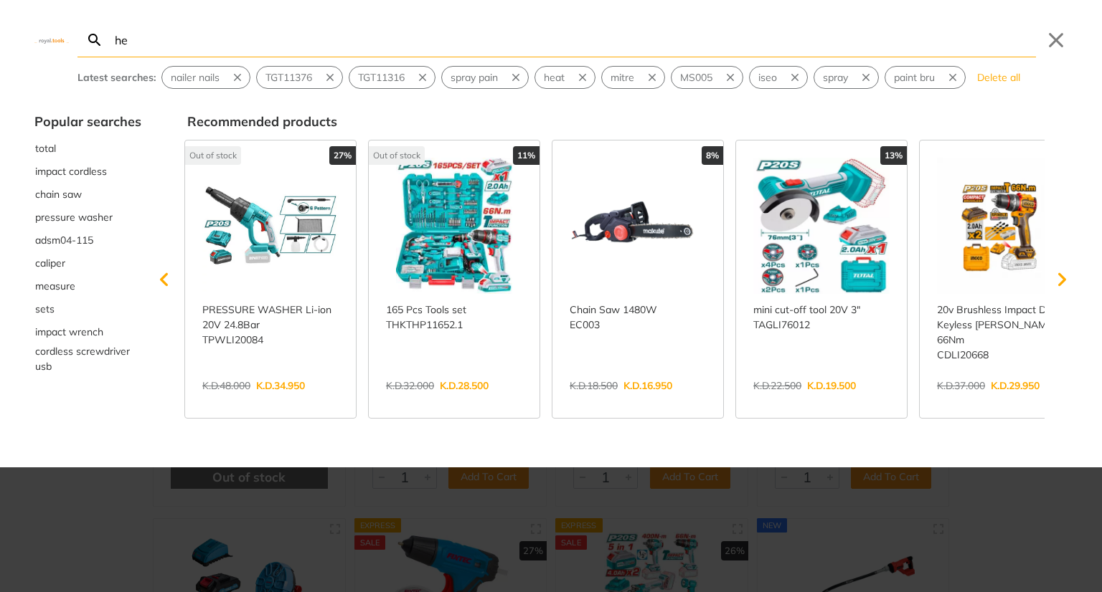
type input "he"
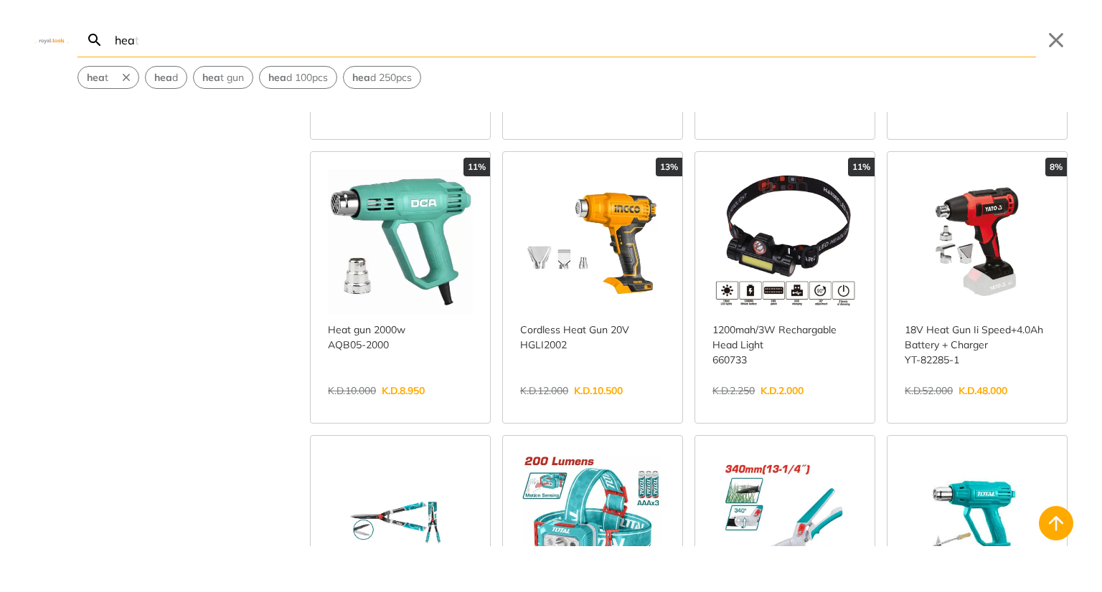
scroll to position [250, 0]
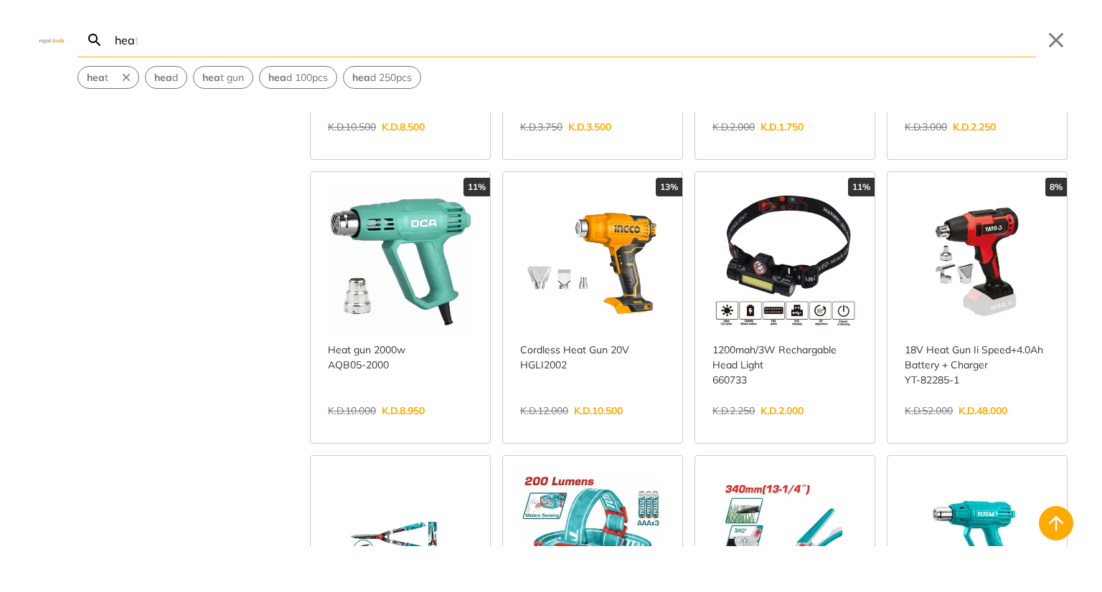
type input "hea"
click at [521, 426] on link "View more →" at bounding box center [592, 426] width 145 height 0
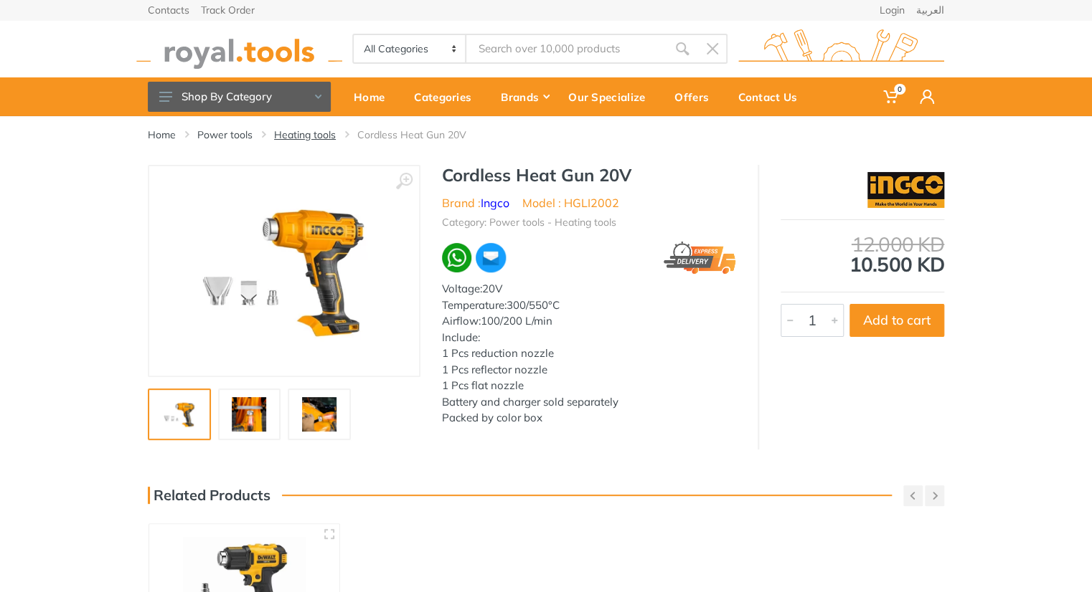
click at [318, 139] on link "Heating tools" at bounding box center [305, 135] width 62 height 14
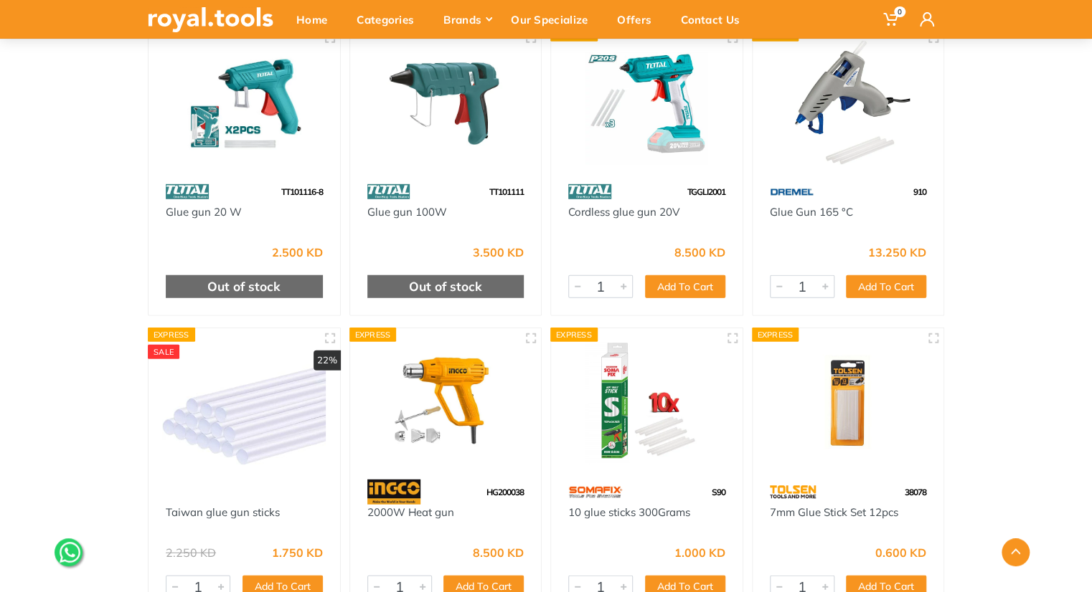
scroll to position [1414, 0]
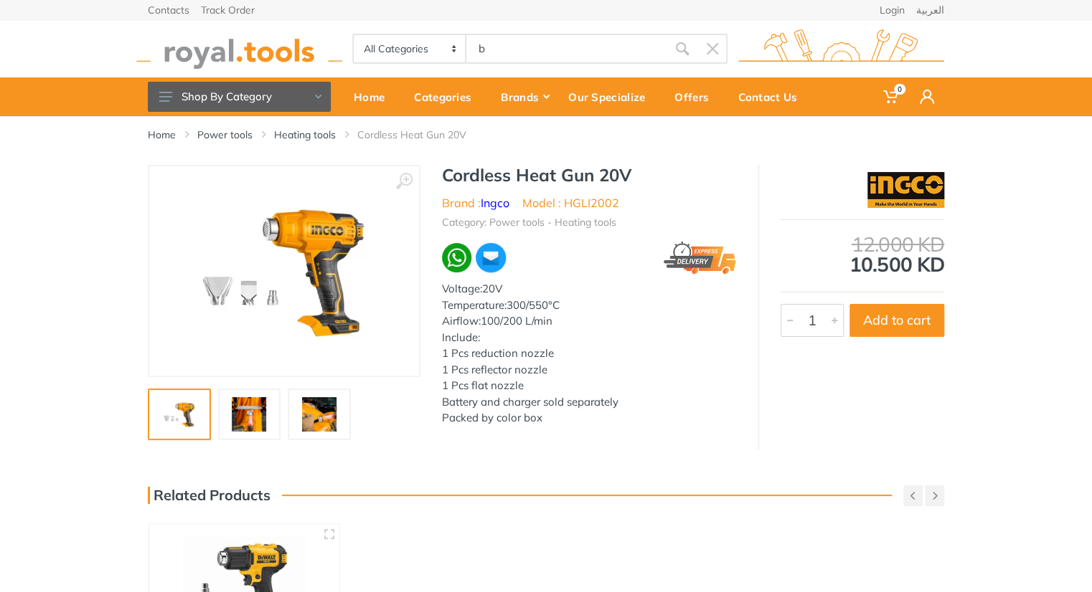
type input "b"
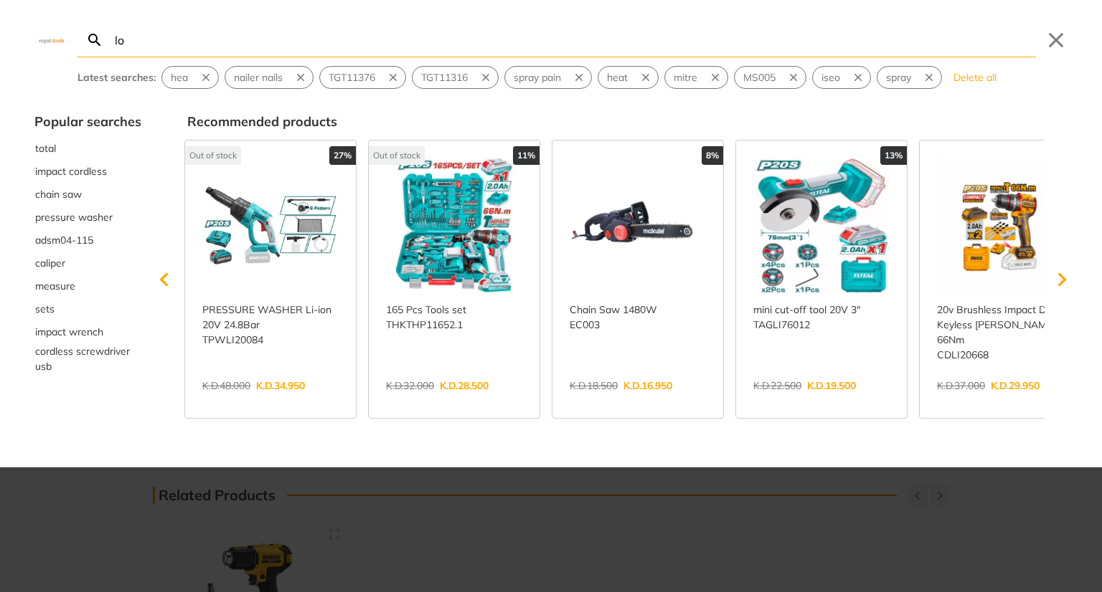
type input "low"
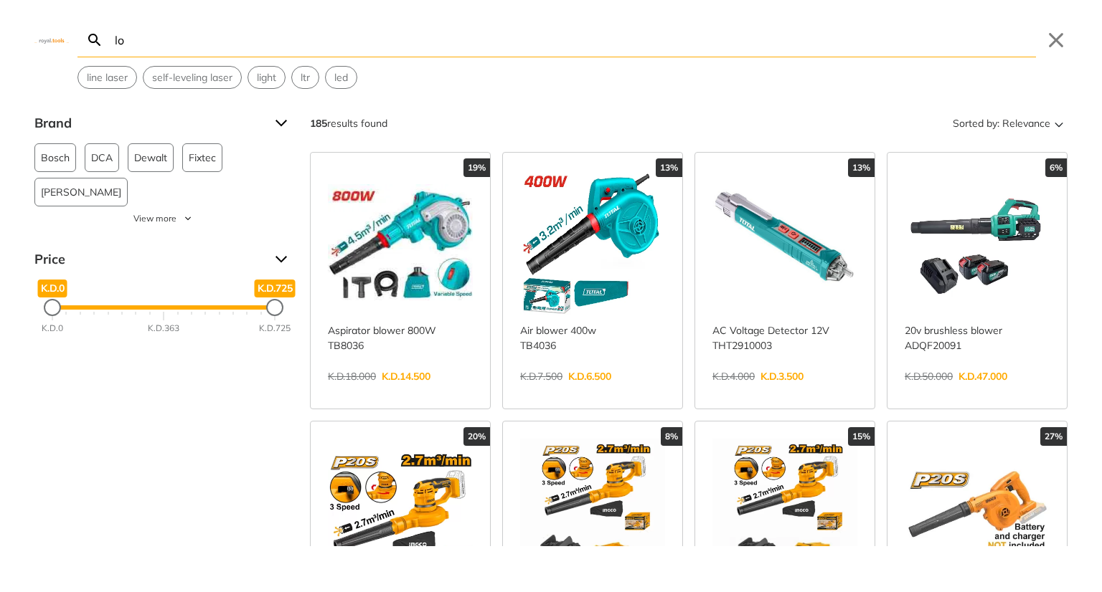
type input "l"
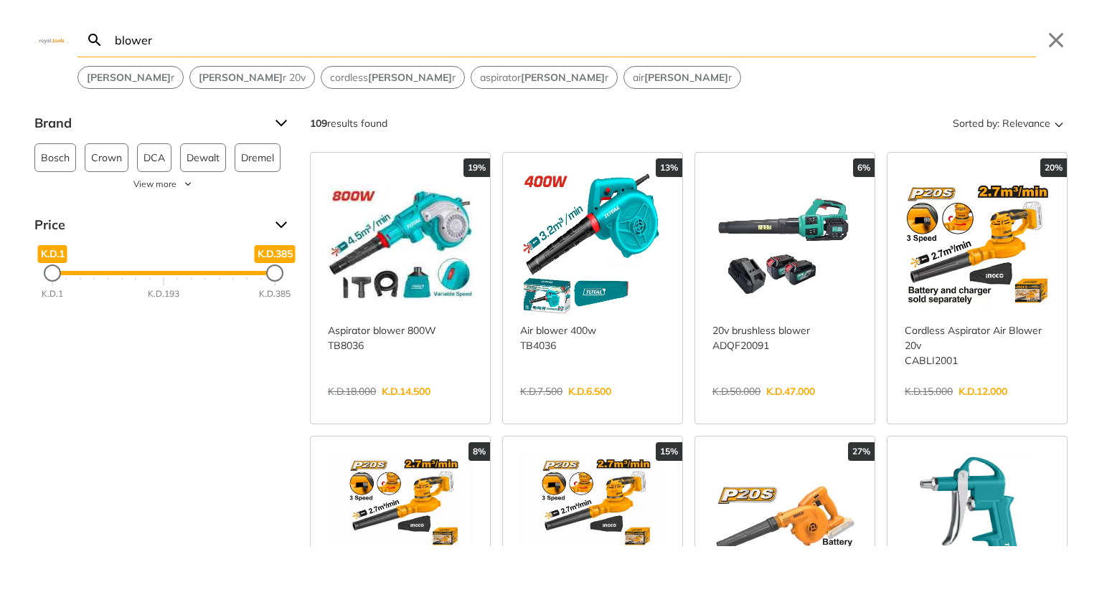
type input "blower"
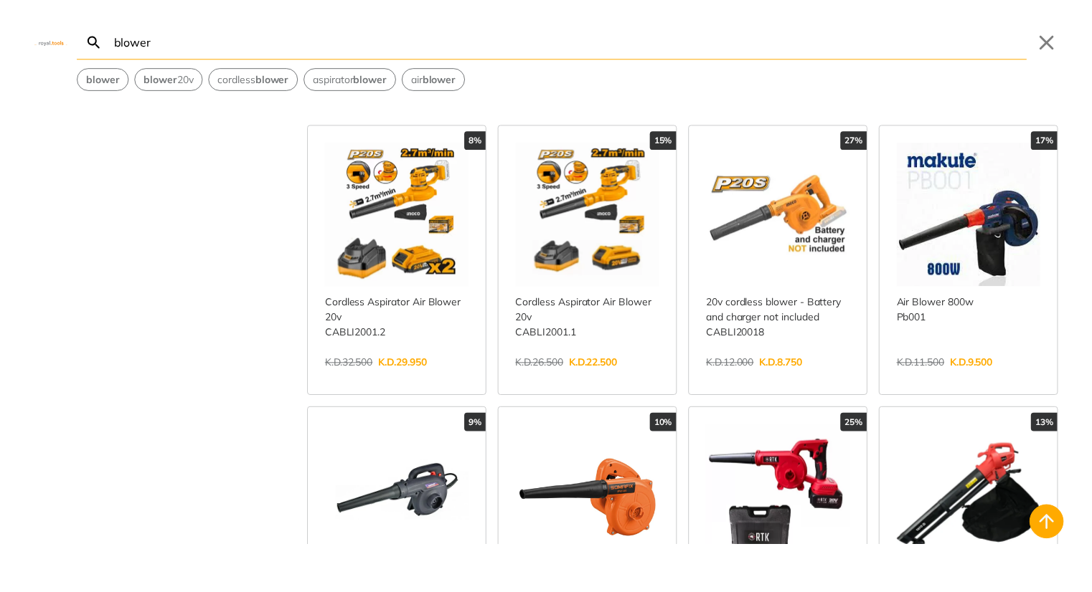
scroll to position [313, 0]
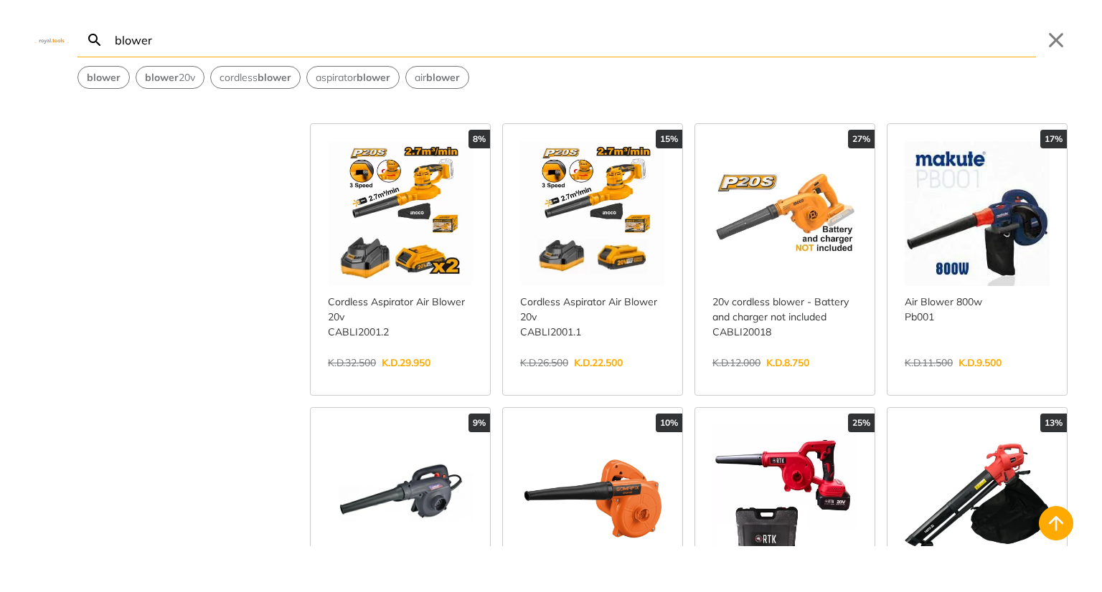
click at [582, 378] on link "View more →" at bounding box center [592, 378] width 145 height 0
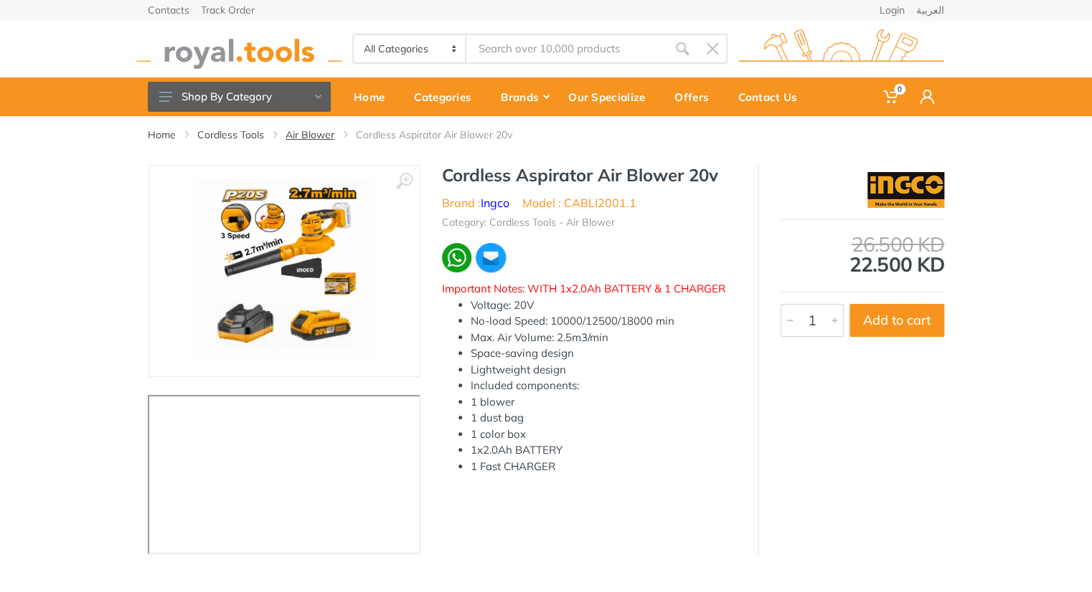
click at [327, 139] on link "Air Blower" at bounding box center [309, 135] width 49 height 14
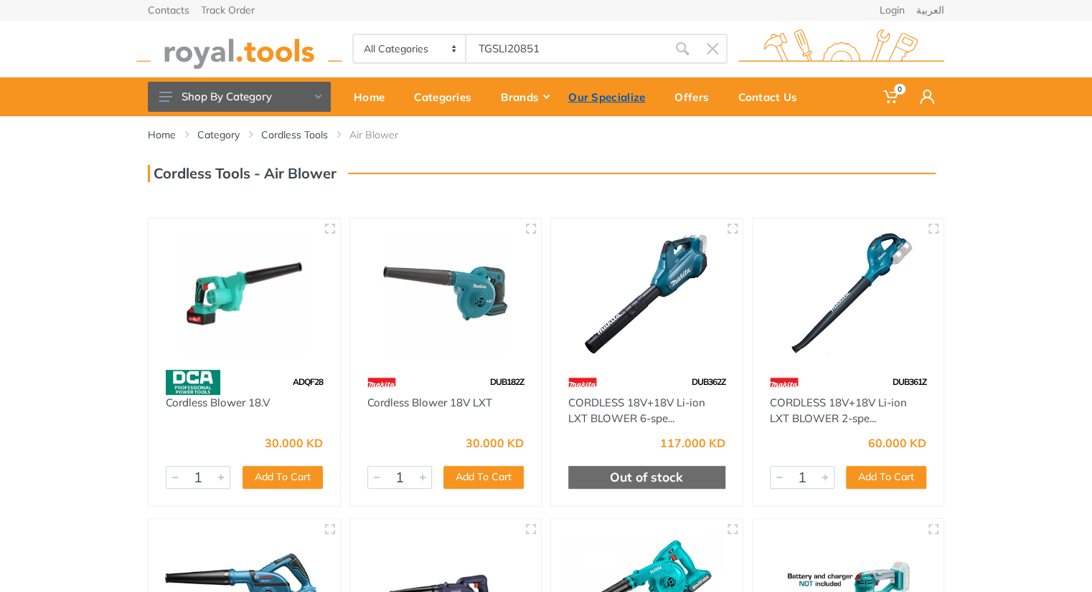
type input "TGSLI20851"
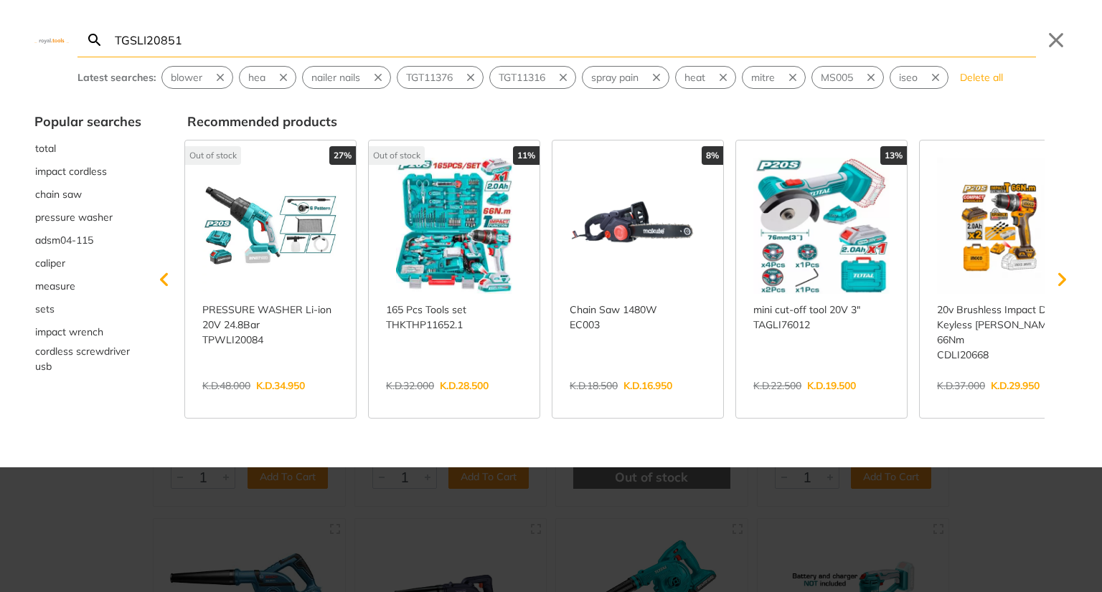
type input "TGSLI20851"
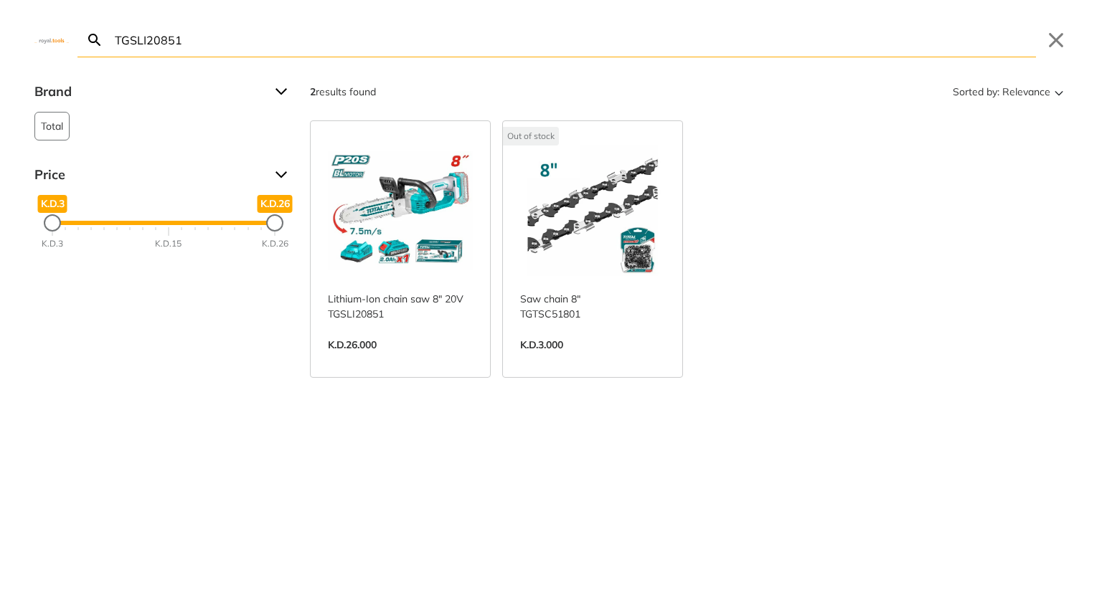
click at [388, 360] on link "View more →" at bounding box center [400, 360] width 145 height 0
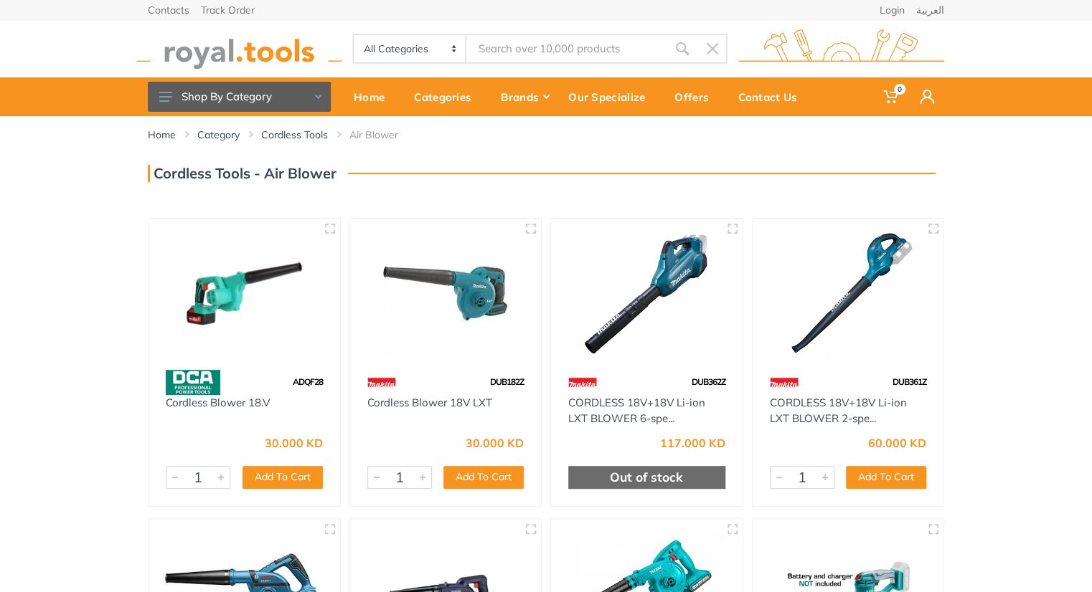
type input "TGSLI20851"
click at [991, 238] on div "Home Category Cordless Tools Air Blower" at bounding box center [546, 479] width 1092 height 727
click at [479, 64] on div "All Categories Power tools Cordless Tools Hand Tools Power Tools Accessories Sa…" at bounding box center [546, 48] width 818 height 57
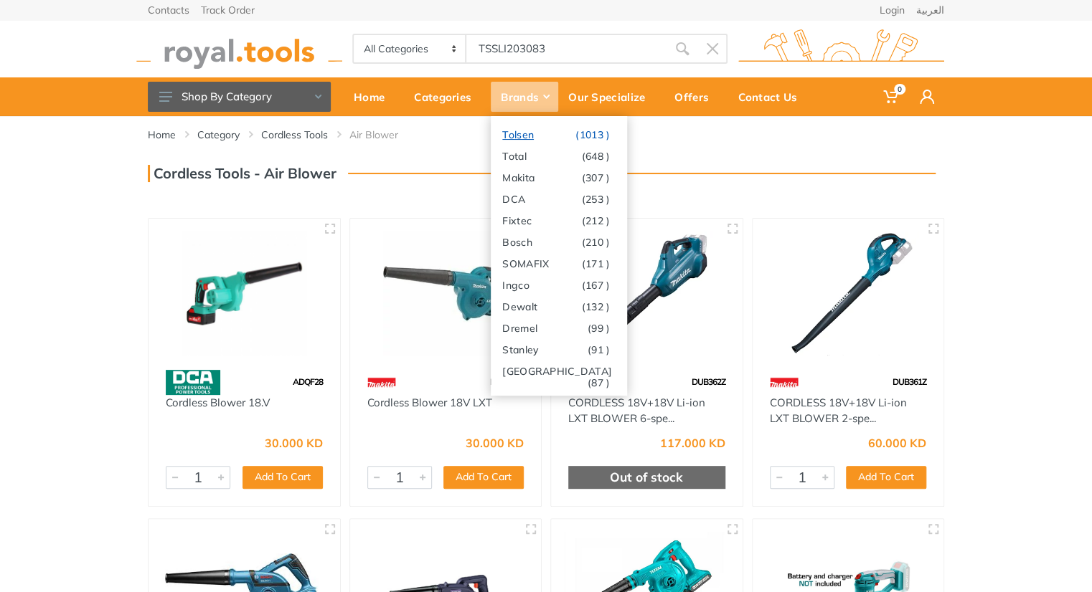
type input "TSSLI203083"
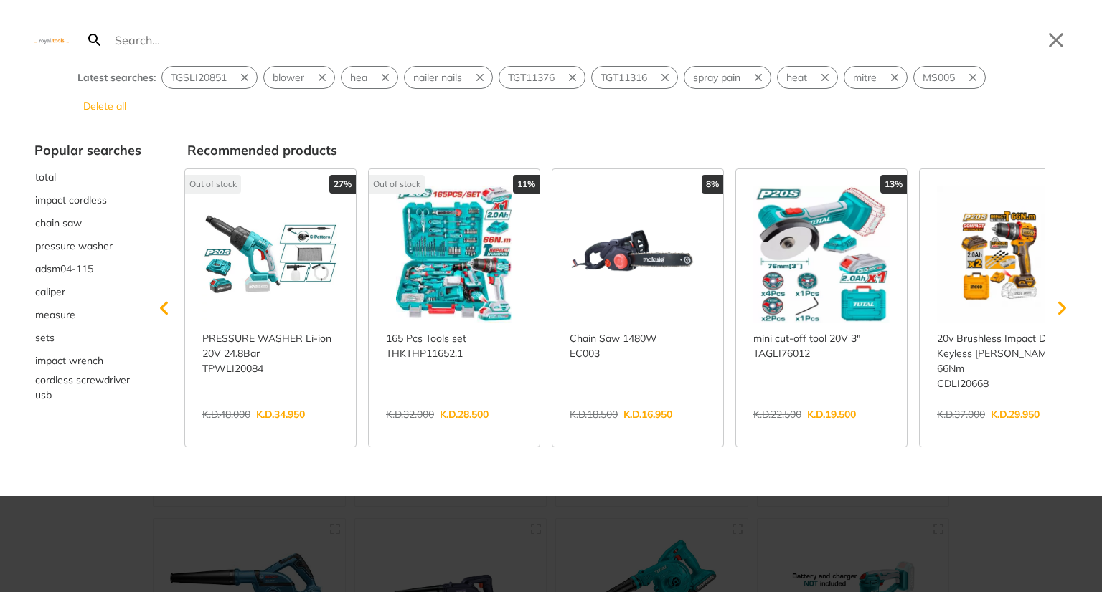
click at [468, 41] on input "Search" at bounding box center [574, 40] width 924 height 34
type input "TSSLI203083"
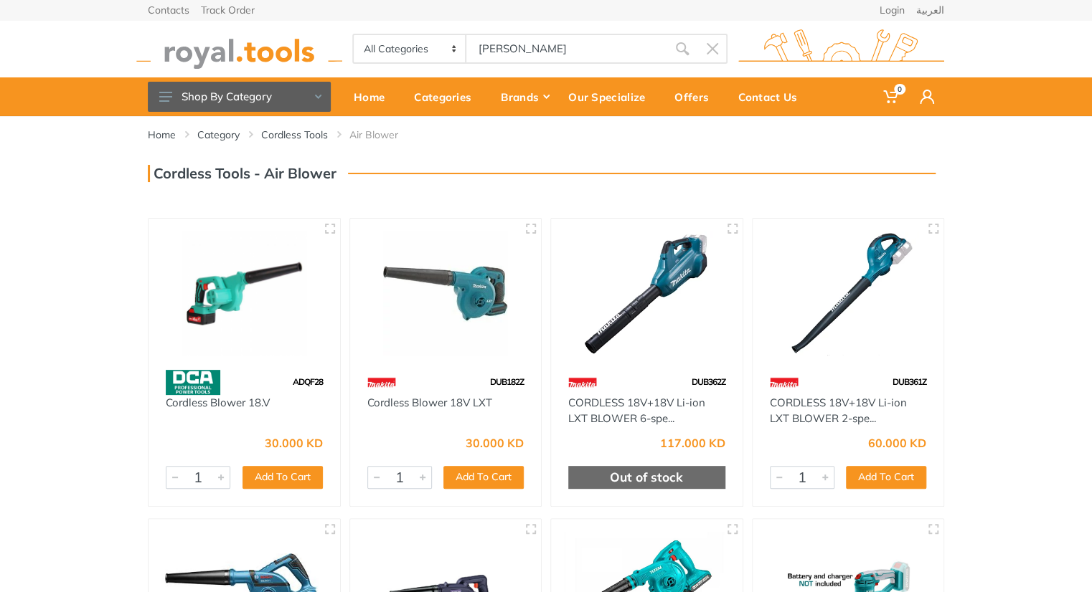
type input "shea"
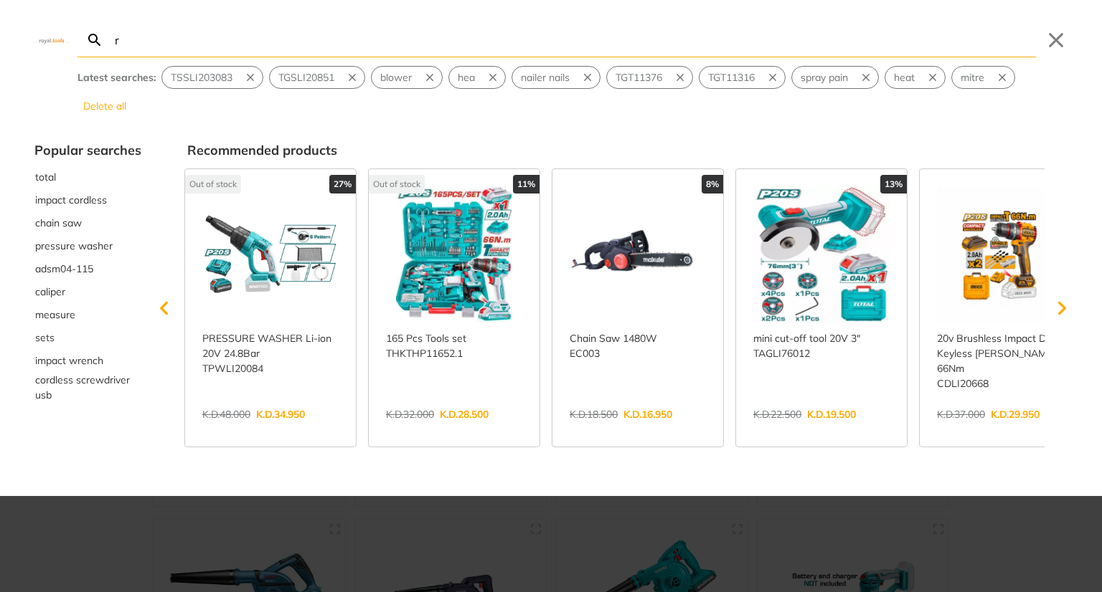
type input "r"
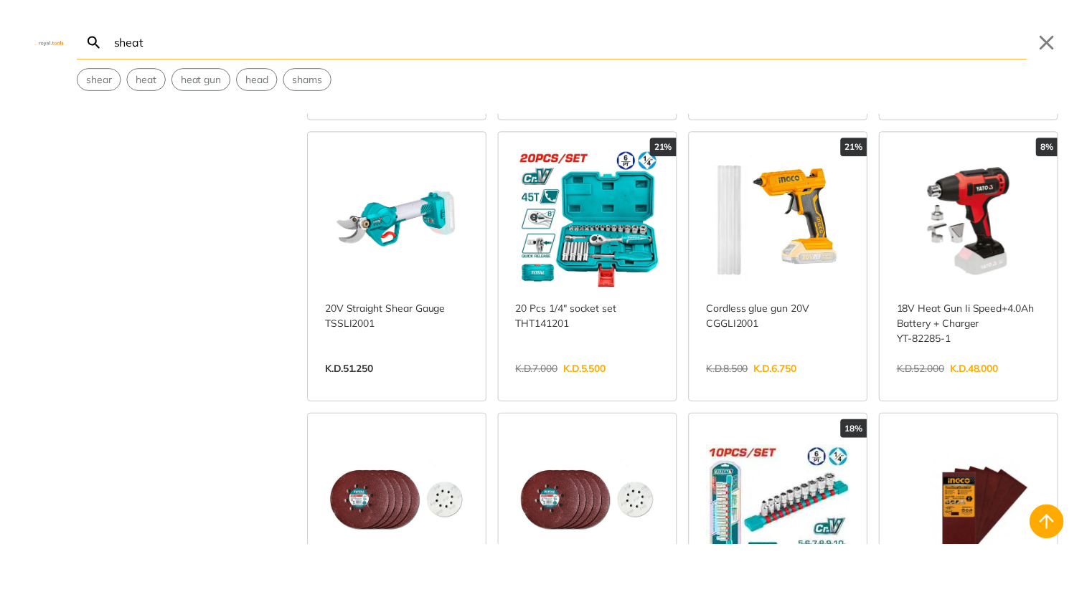
scroll to position [1103, 0]
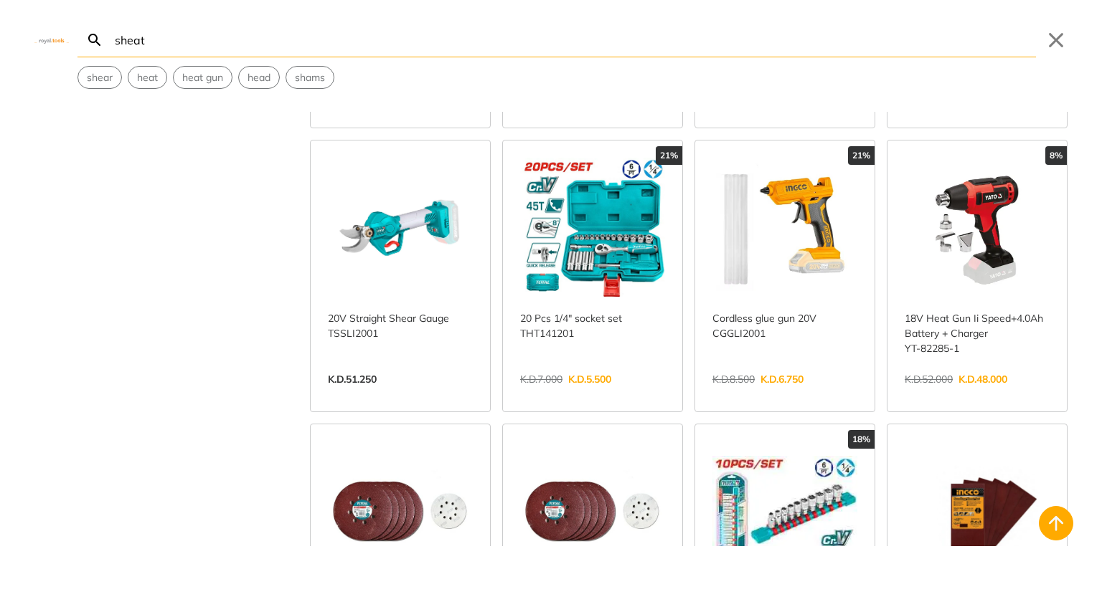
type input "sheat"
click at [375, 394] on link "View more →" at bounding box center [400, 394] width 145 height 0
click at [1049, 26] on div "sheat Search Submit Close shear heat heat gun head shams" at bounding box center [551, 44] width 1102 height 89
click at [1051, 37] on button "Close" at bounding box center [1055, 40] width 23 height 23
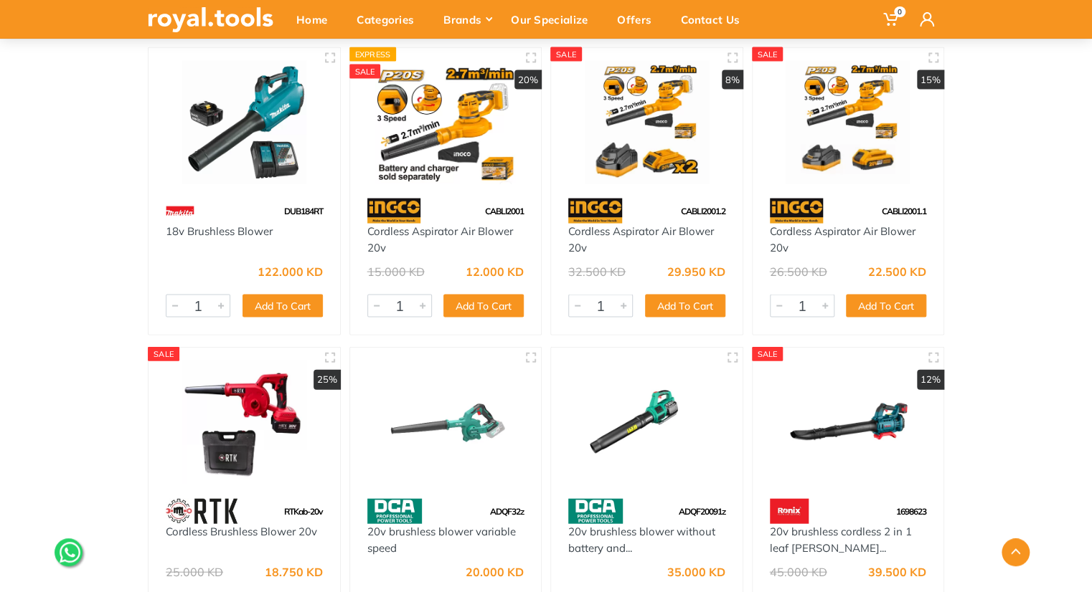
scroll to position [987, 0]
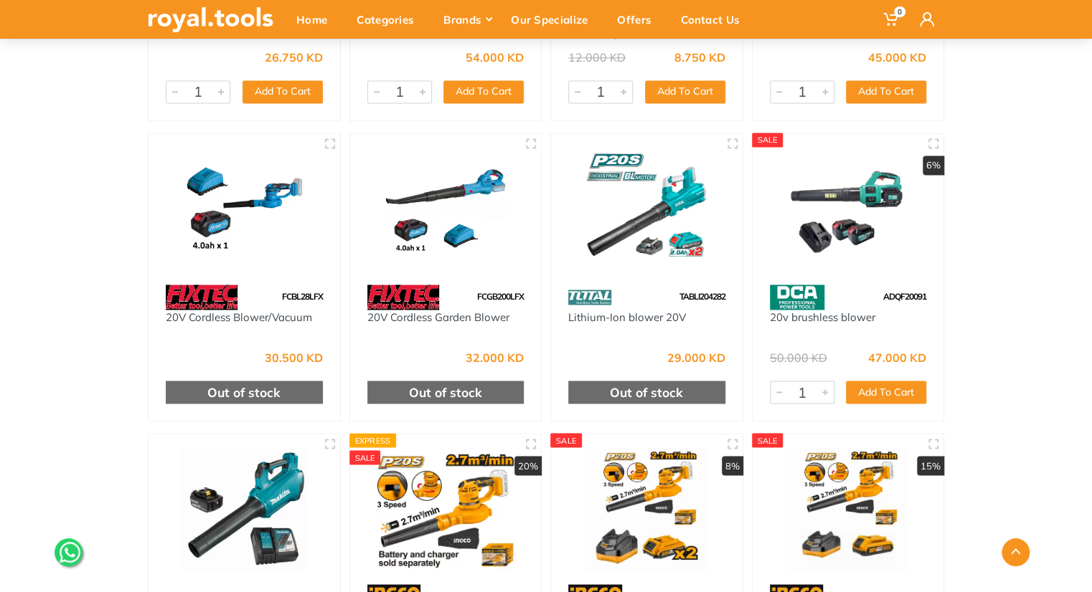
click at [705, 285] on div "TABLI204282" at bounding box center [646, 297] width 191 height 25
copy span "TABLI204282"
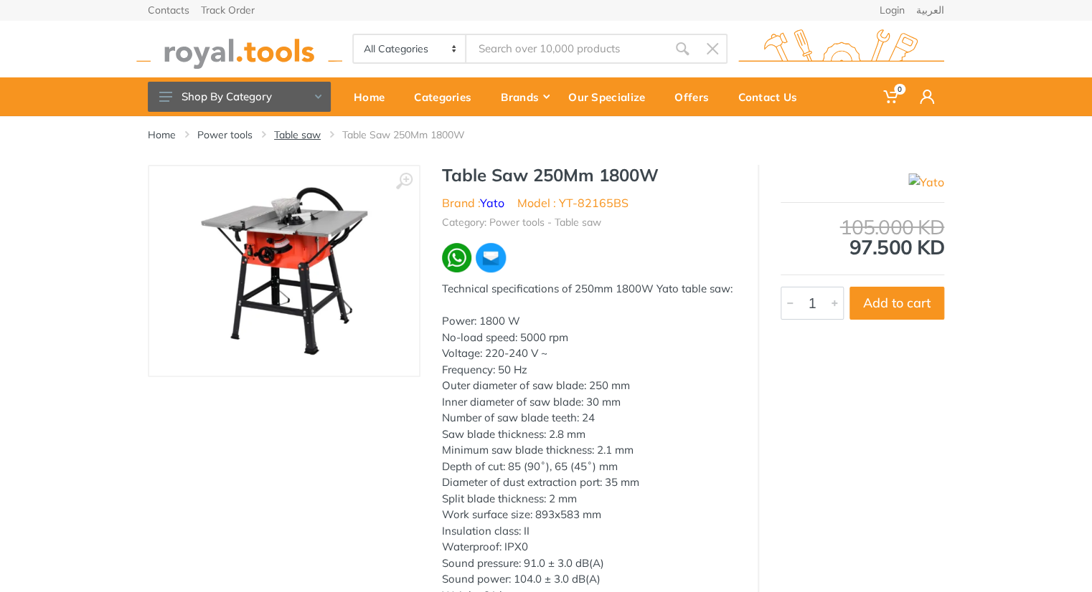
click at [316, 138] on link "Table saw" at bounding box center [297, 135] width 47 height 14
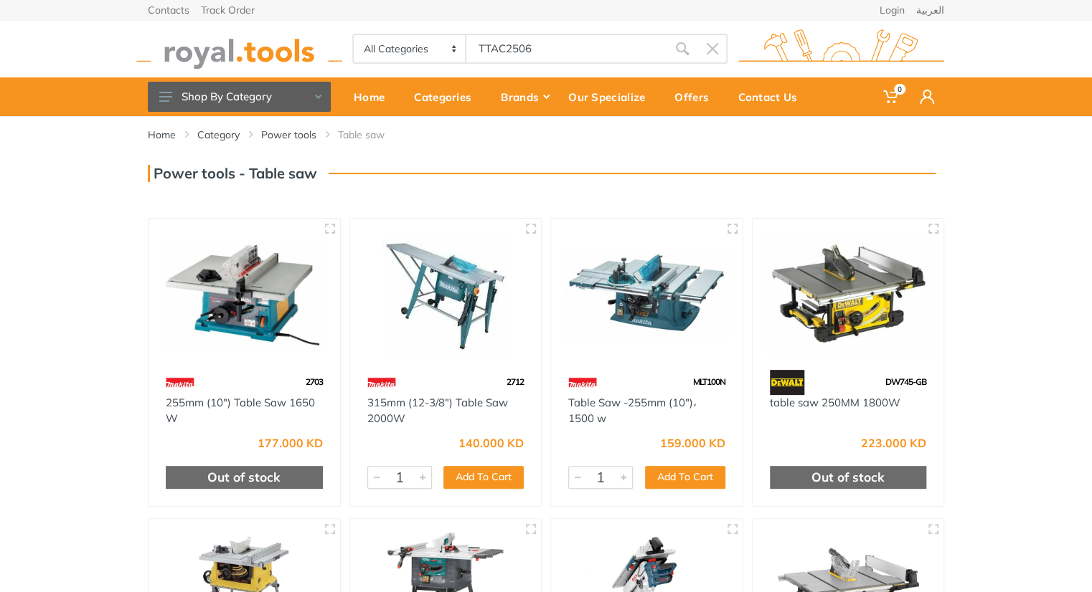
type input "TTAC2506"
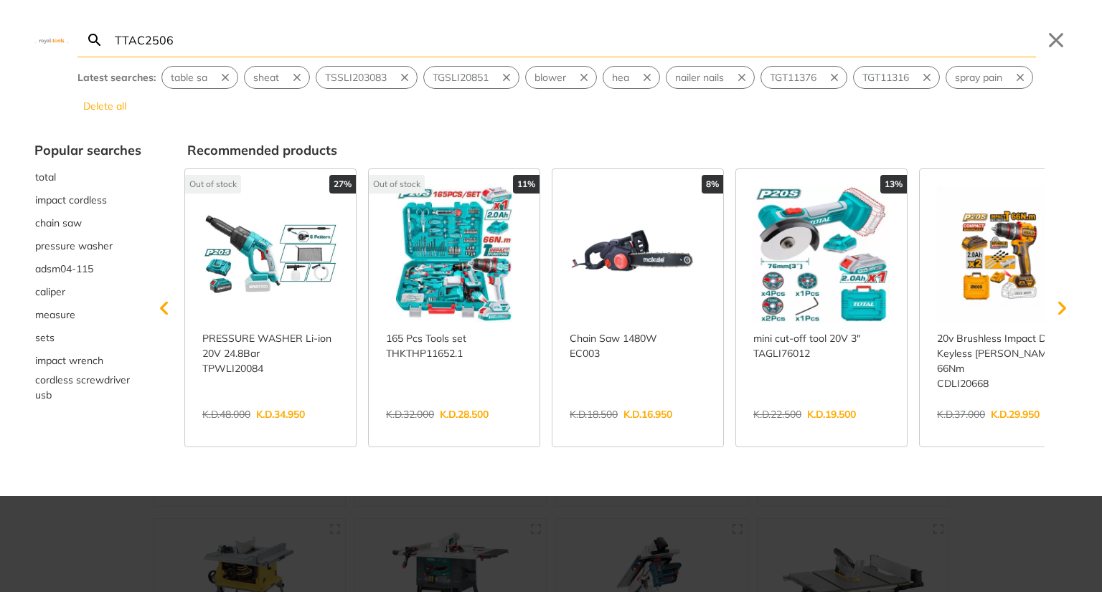
type input "TTAC2506"
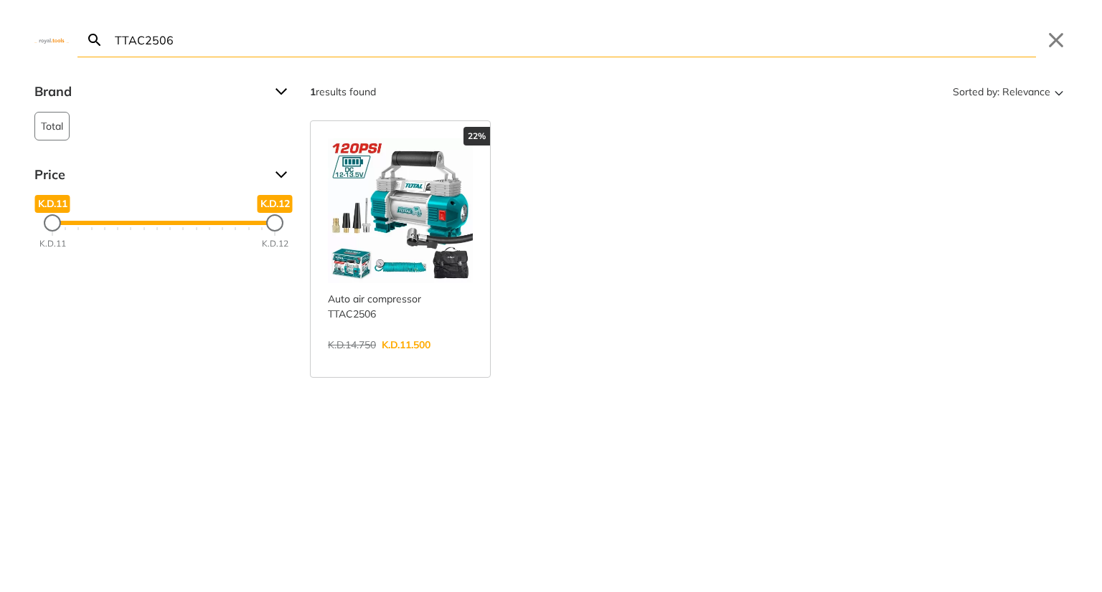
click at [386, 360] on link "View more →" at bounding box center [400, 360] width 145 height 0
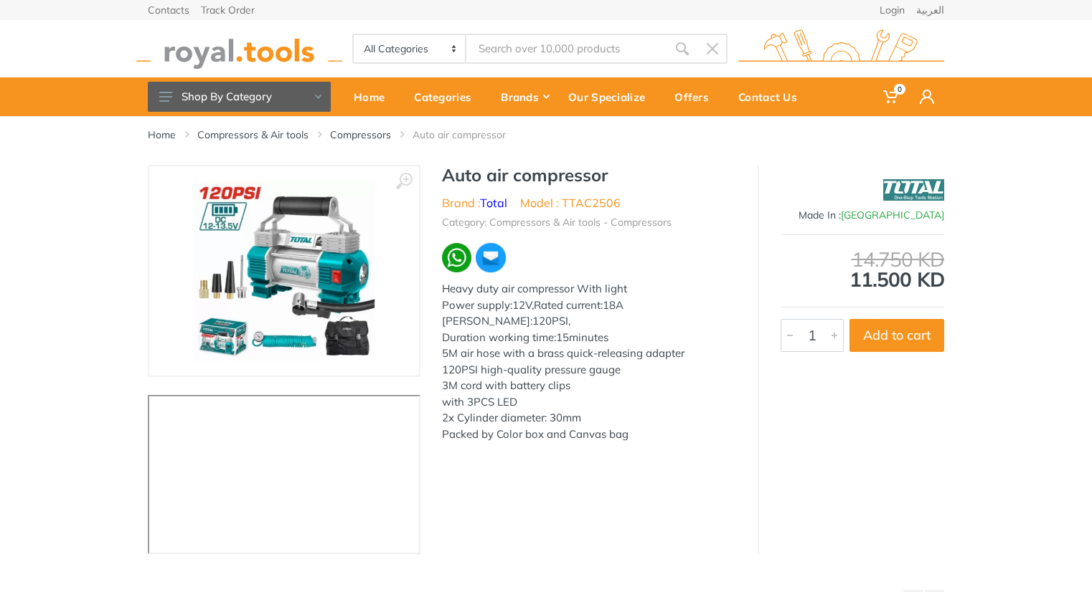
type input "TTAC2506"
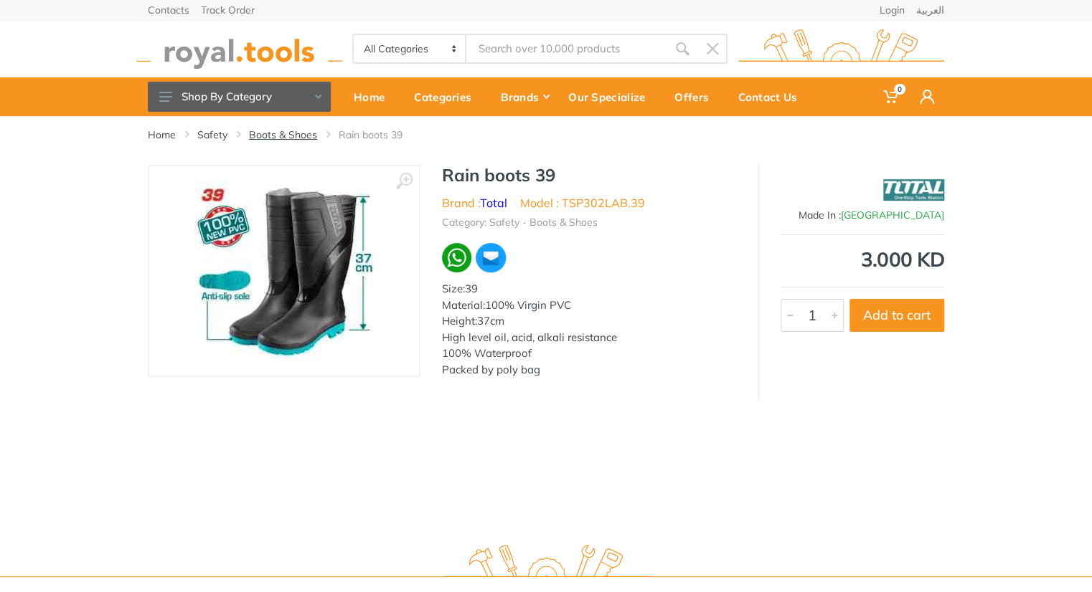
click at [296, 132] on link "Boots & Shoes" at bounding box center [283, 135] width 68 height 14
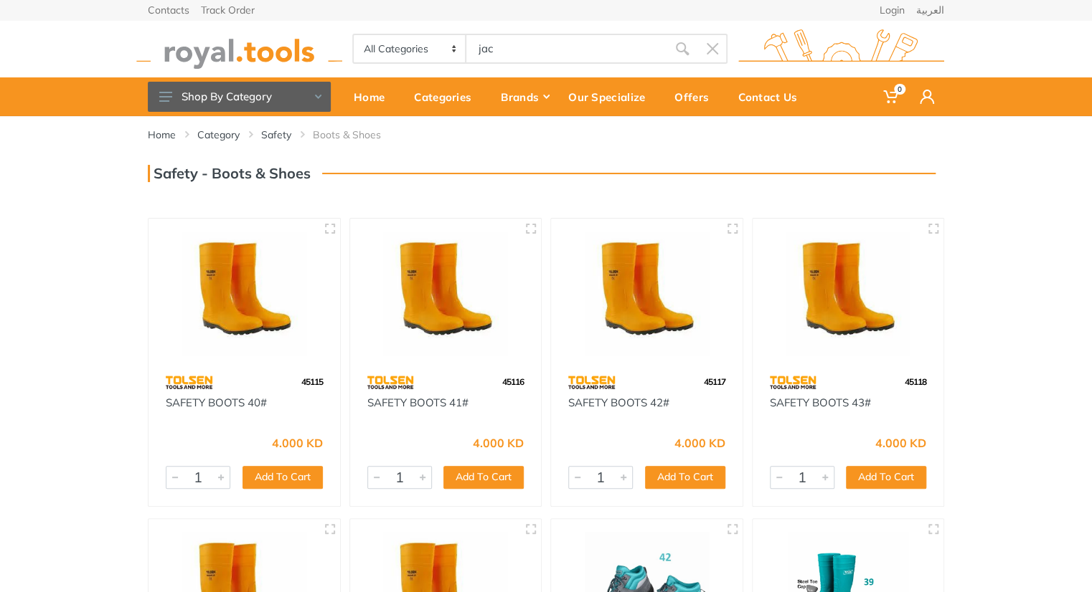
type input "jac"
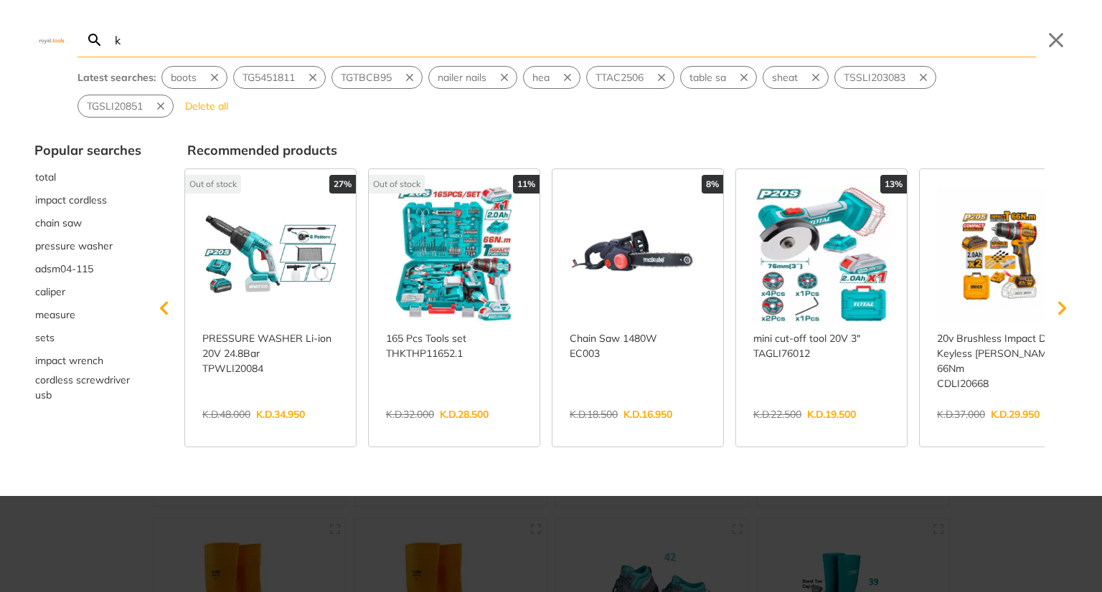
type input "k"
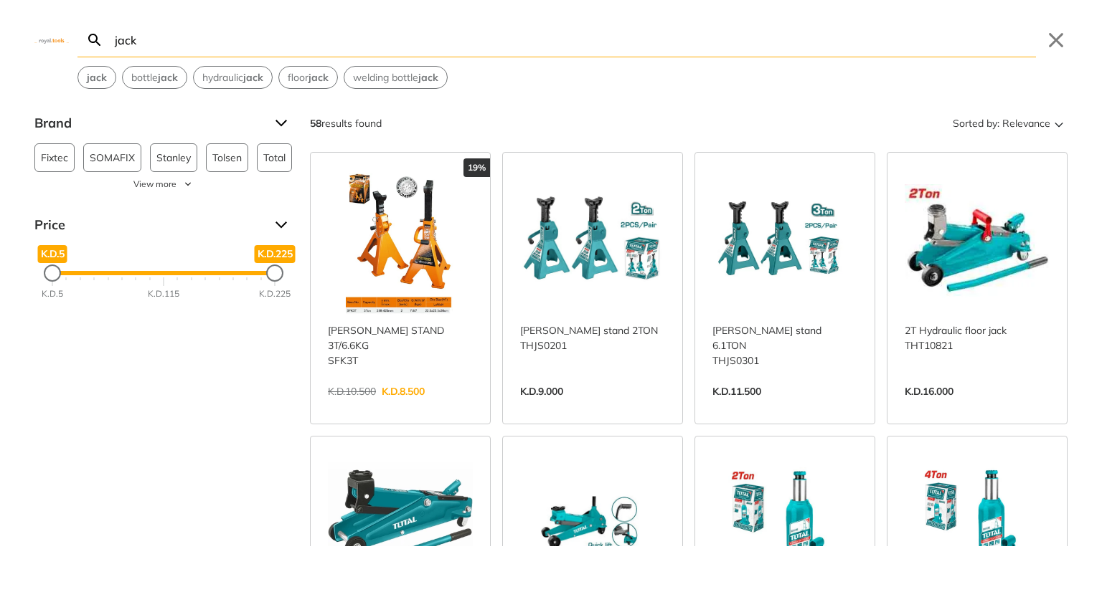
type input "jack"
click at [780, 407] on link "View more →" at bounding box center [784, 407] width 145 height 0
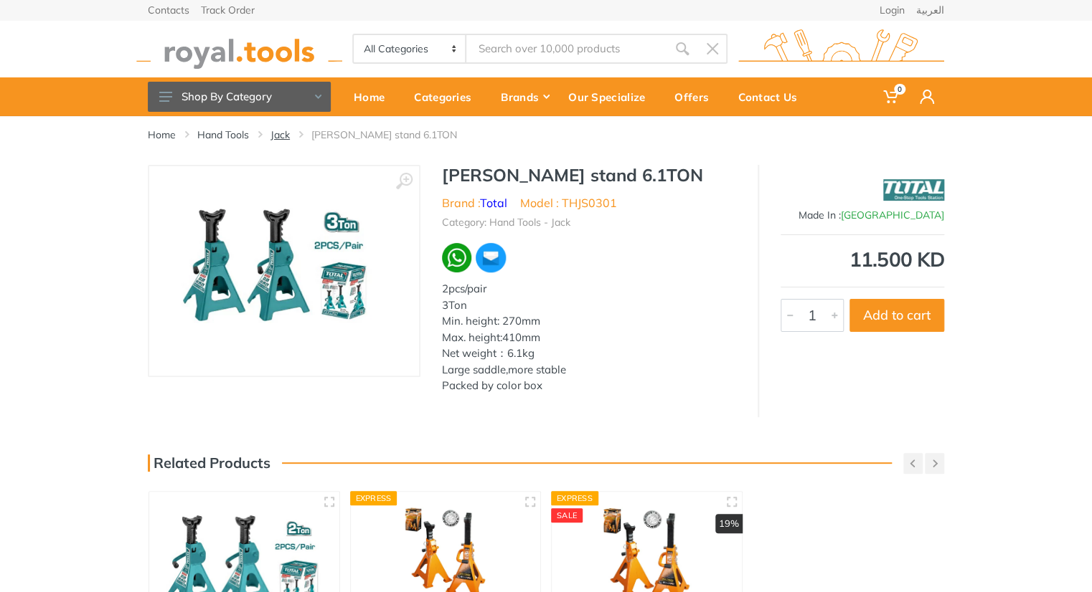
click at [278, 138] on link "Jack" at bounding box center [279, 135] width 19 height 14
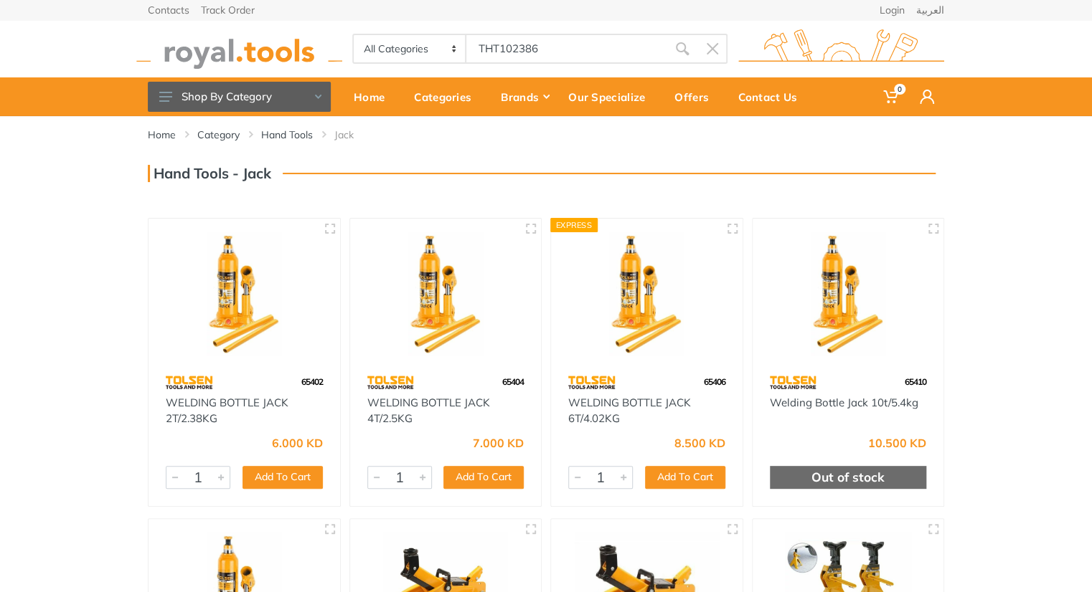
type input "THT102386"
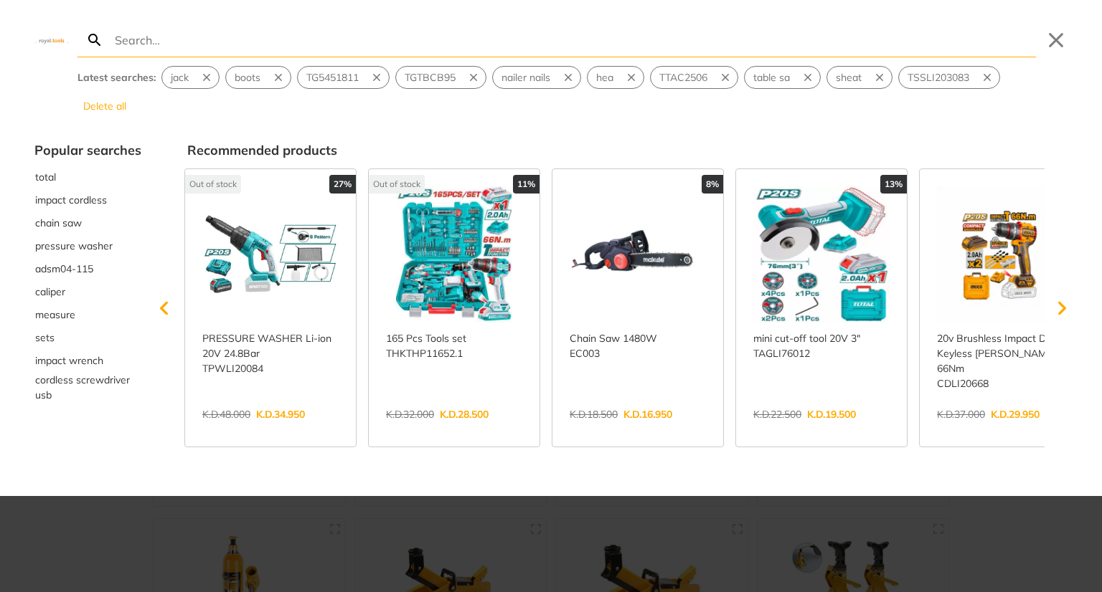
paste input "THT102386"
type input "THT102386"
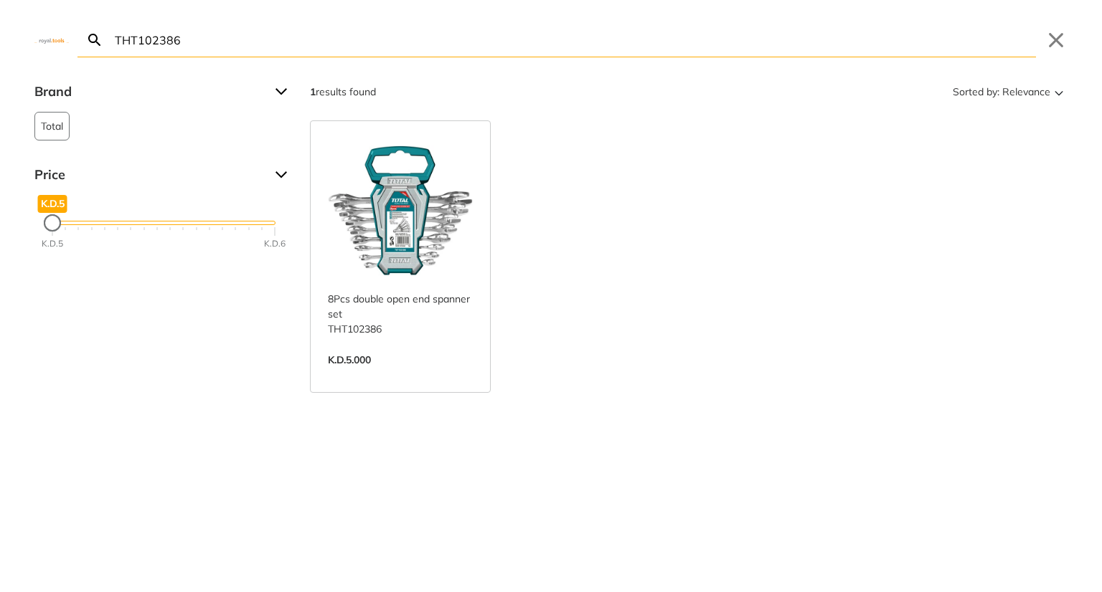
click at [534, 53] on input "THT102386" at bounding box center [574, 40] width 924 height 34
paste input "286-I"
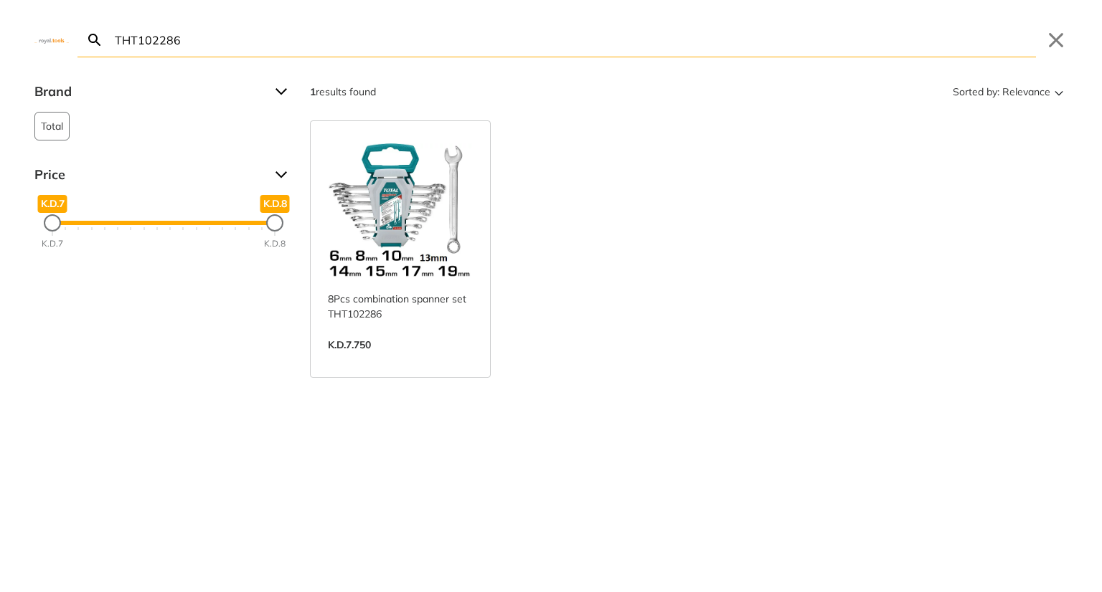
click at [383, 44] on input "THT102286" at bounding box center [574, 40] width 924 height 34
paste input "FMFT01151"
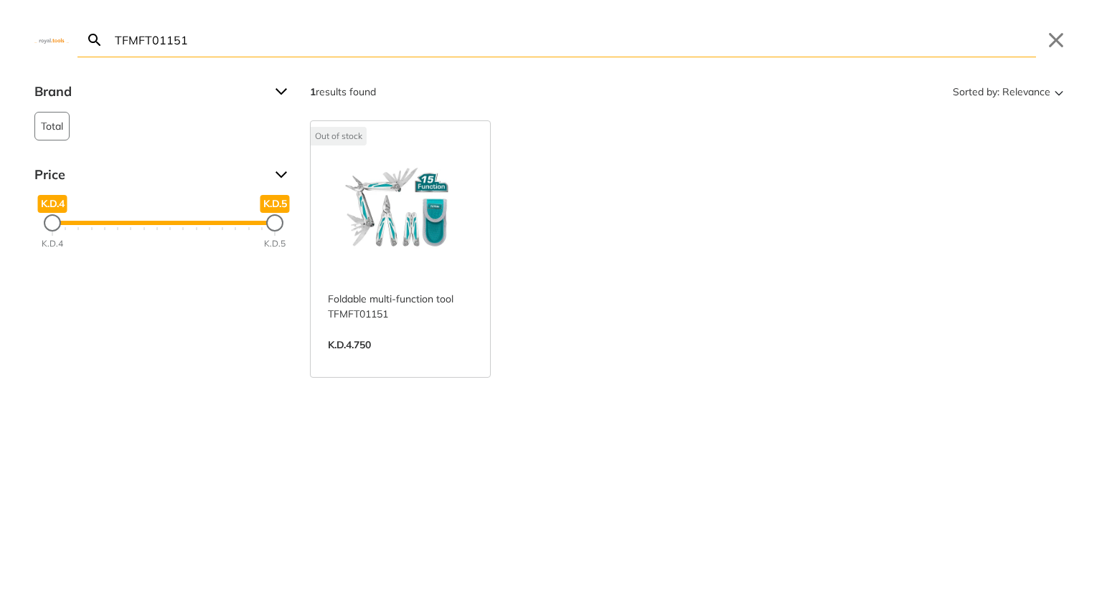
click at [358, 32] on input "TFMFT01151" at bounding box center [574, 40] width 924 height 34
paste input "HMFK0156"
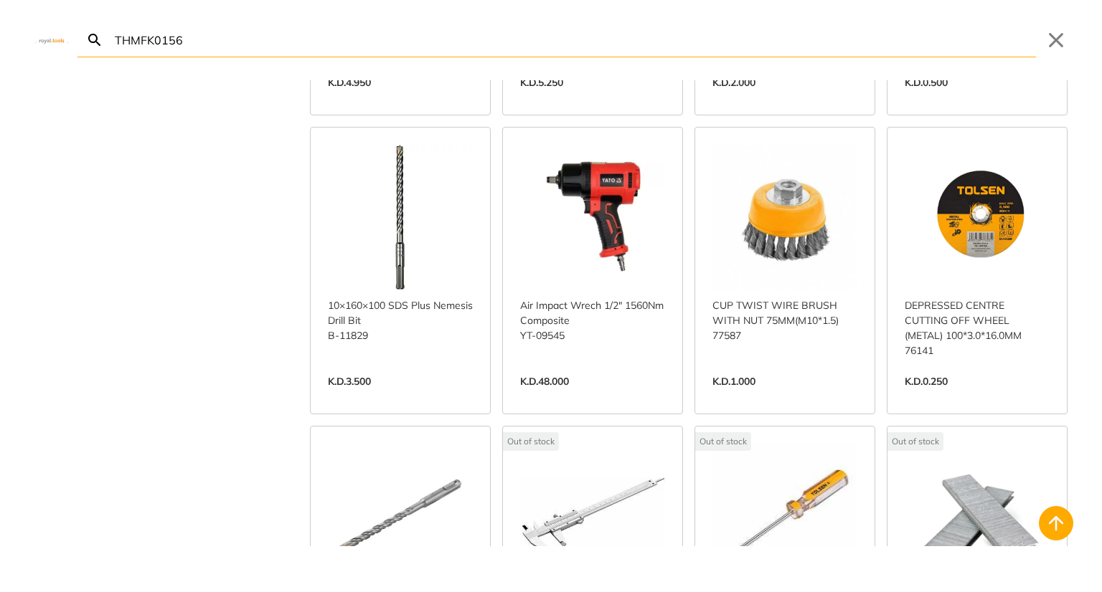
scroll to position [1710, 0]
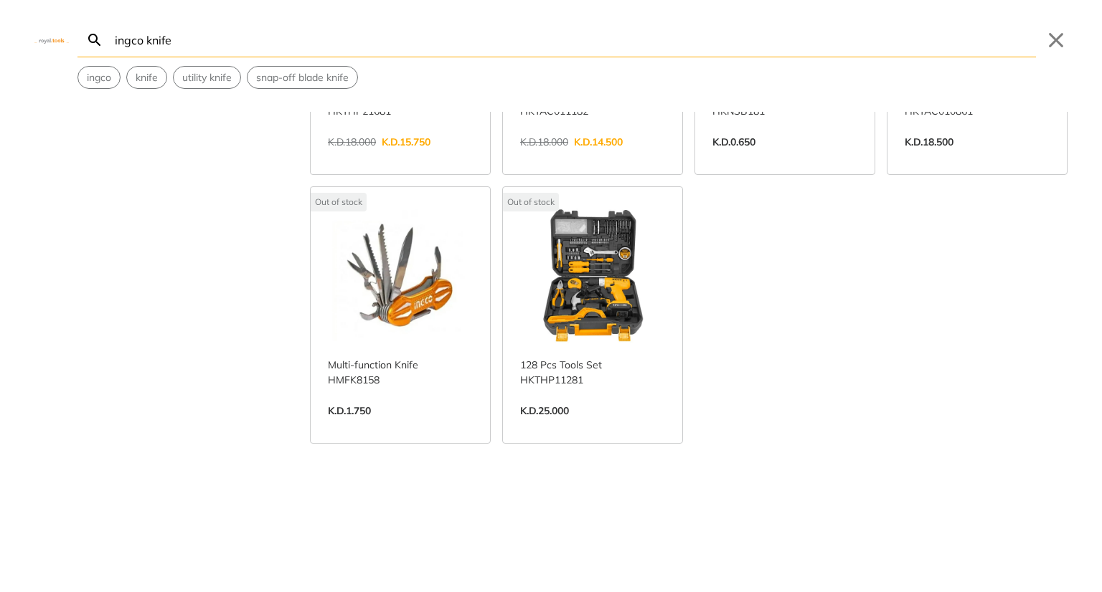
scroll to position [235, 0]
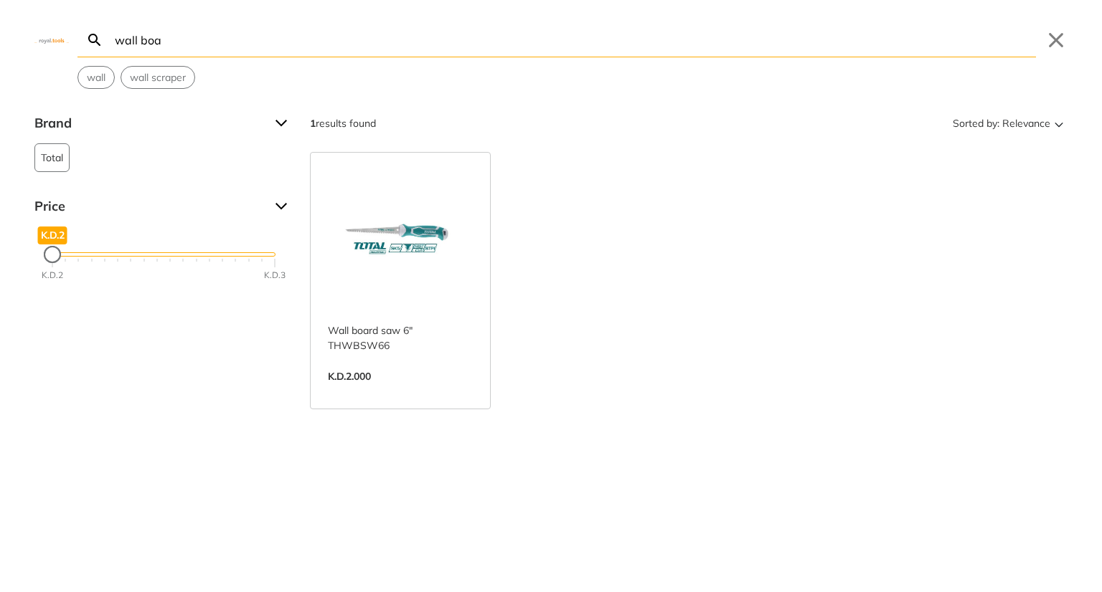
click at [356, 27] on input "wall boa" at bounding box center [574, 40] width 924 height 34
paste input "THTK591282"
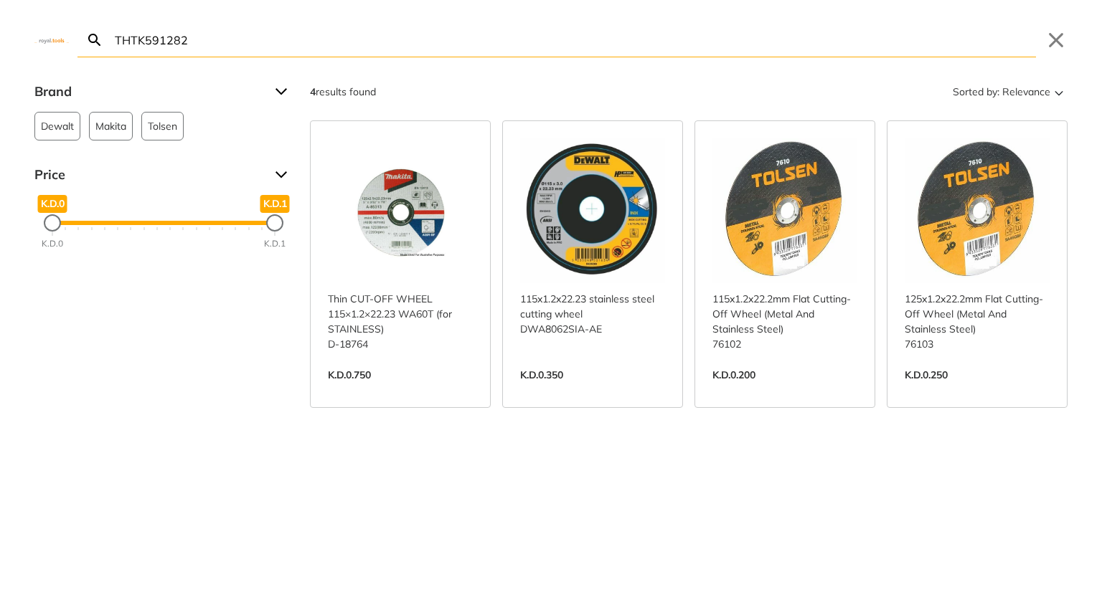
click at [306, 45] on input "THTK591282" at bounding box center [574, 40] width 924 height 34
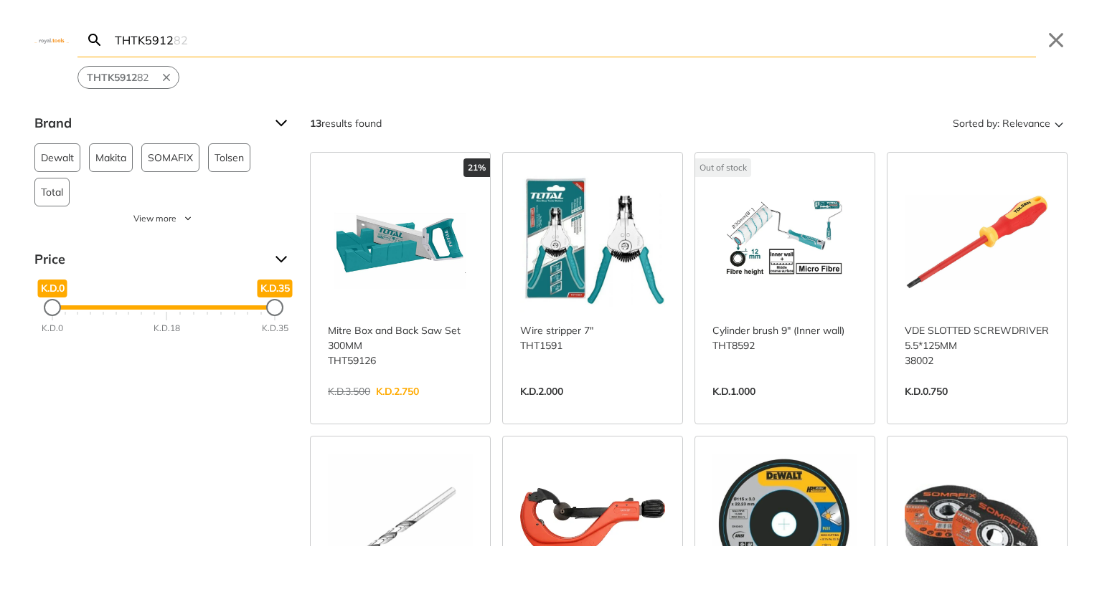
type input "THTK5912"
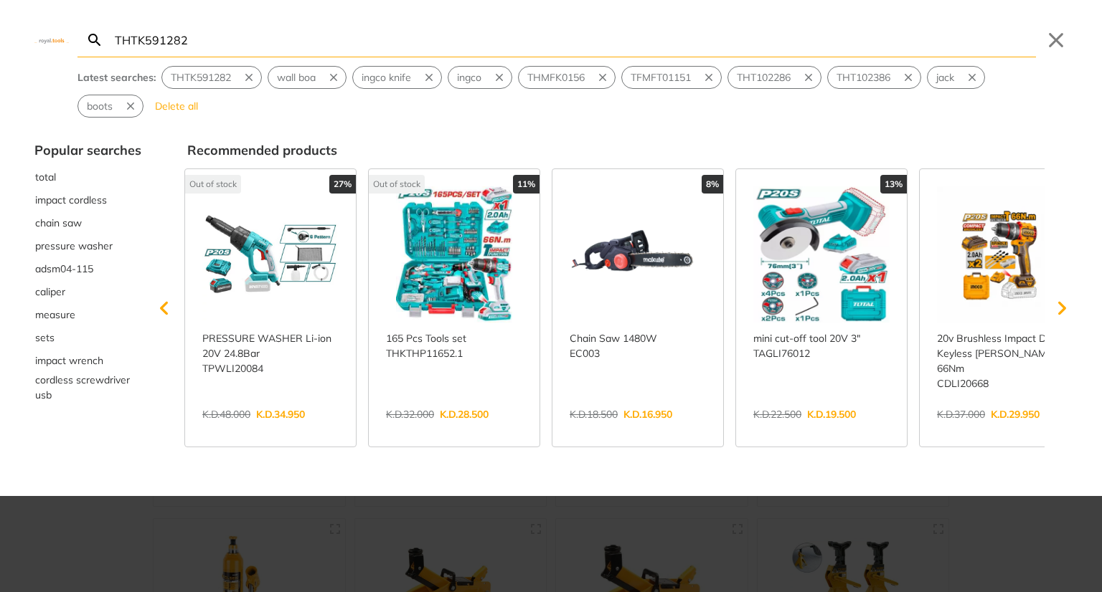
type input "THTK591282"
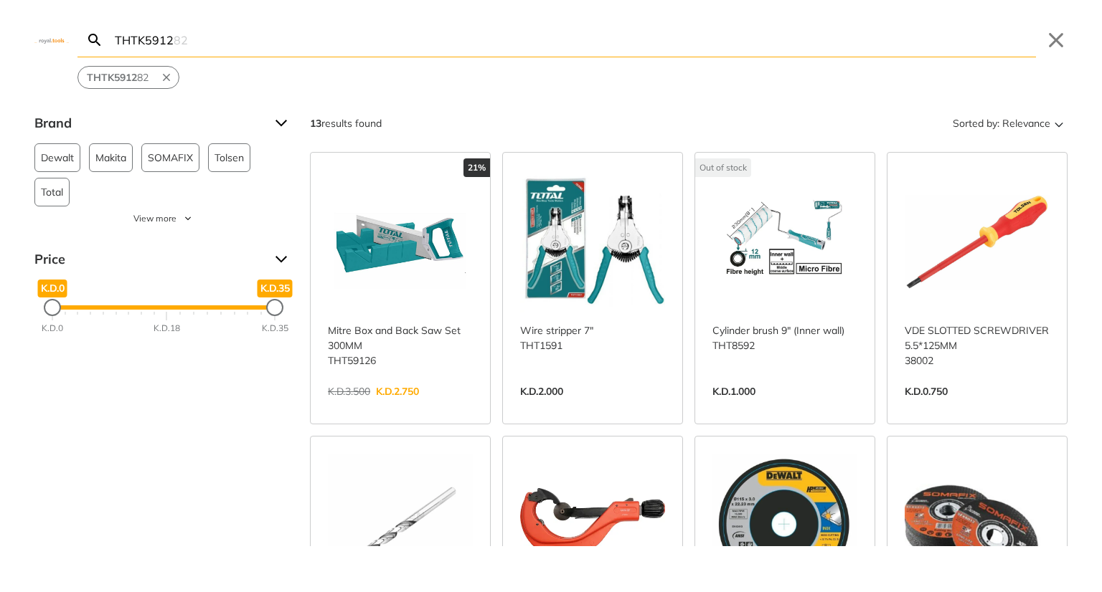
paste input "132140"
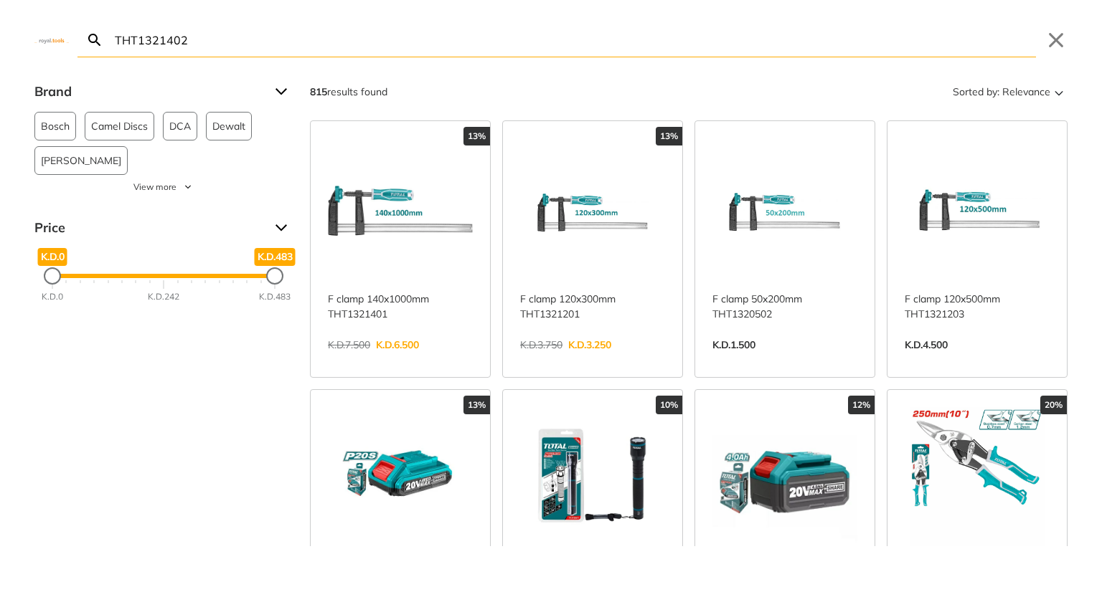
click at [349, 52] on input "THT1321402" at bounding box center [574, 40] width 924 height 34
paste input "PBX02"
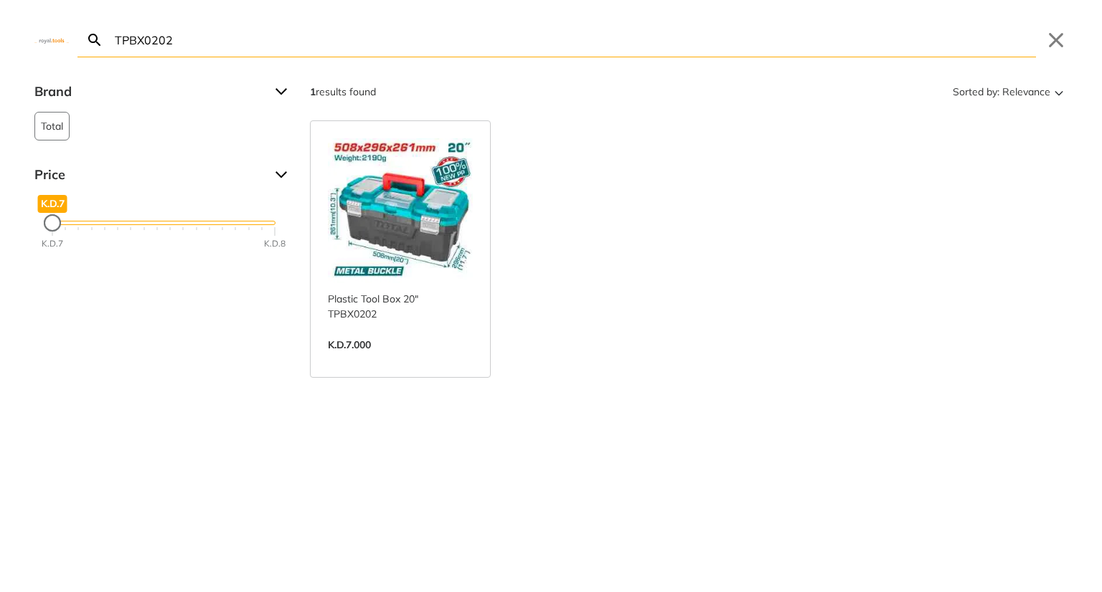
paste input "1"
paste input "HT107"
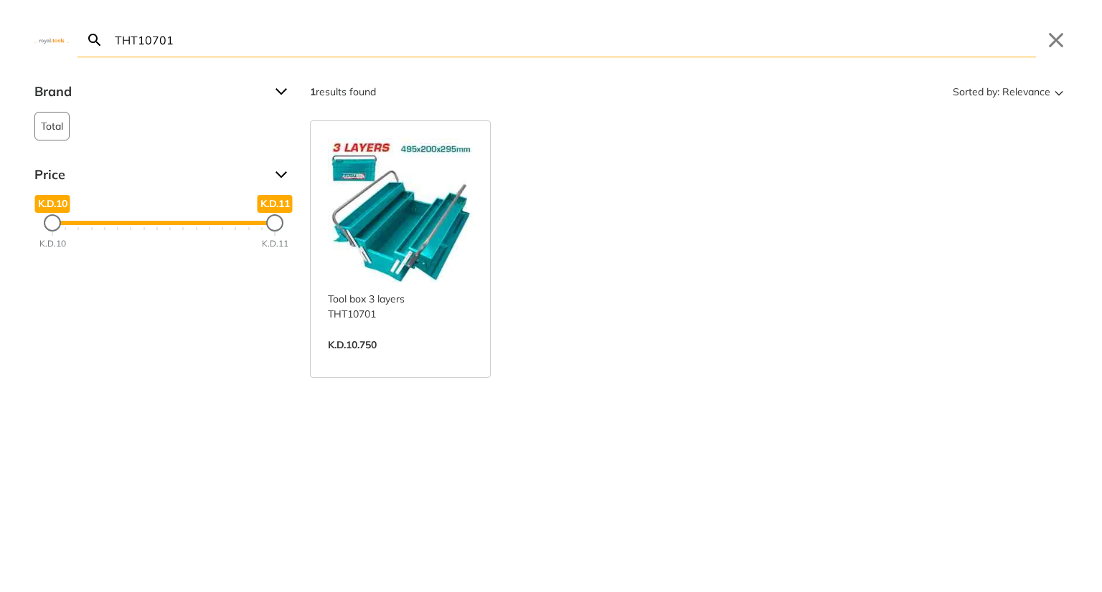
paste input "2"
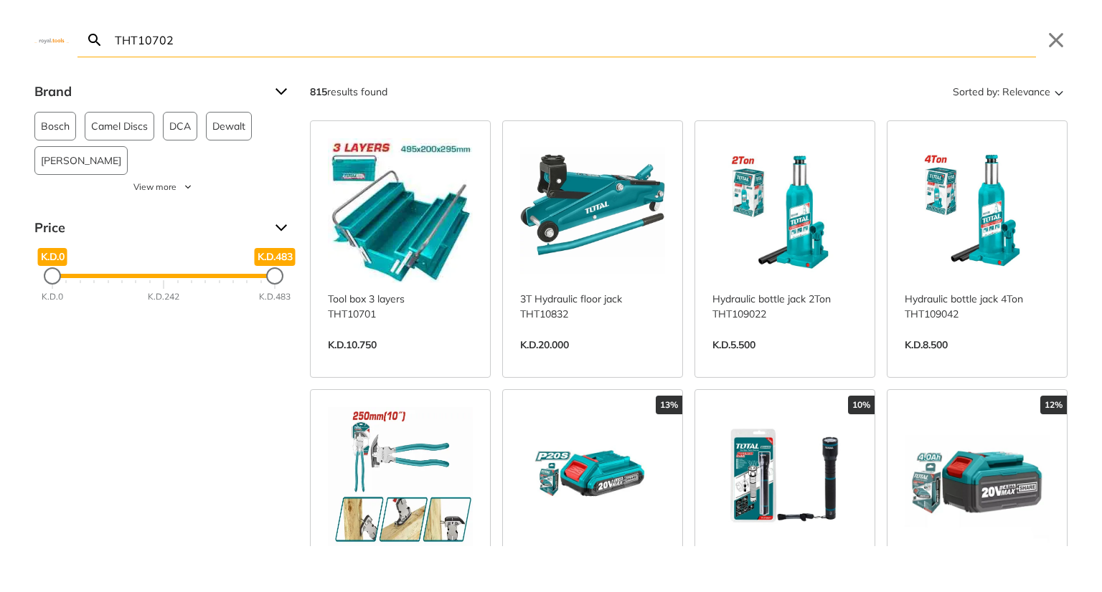
click at [341, 52] on input "THT10702" at bounding box center [574, 40] width 924 height 34
click at [370, 53] on input "THT10702" at bounding box center [574, 40] width 924 height 34
paste input "21171"
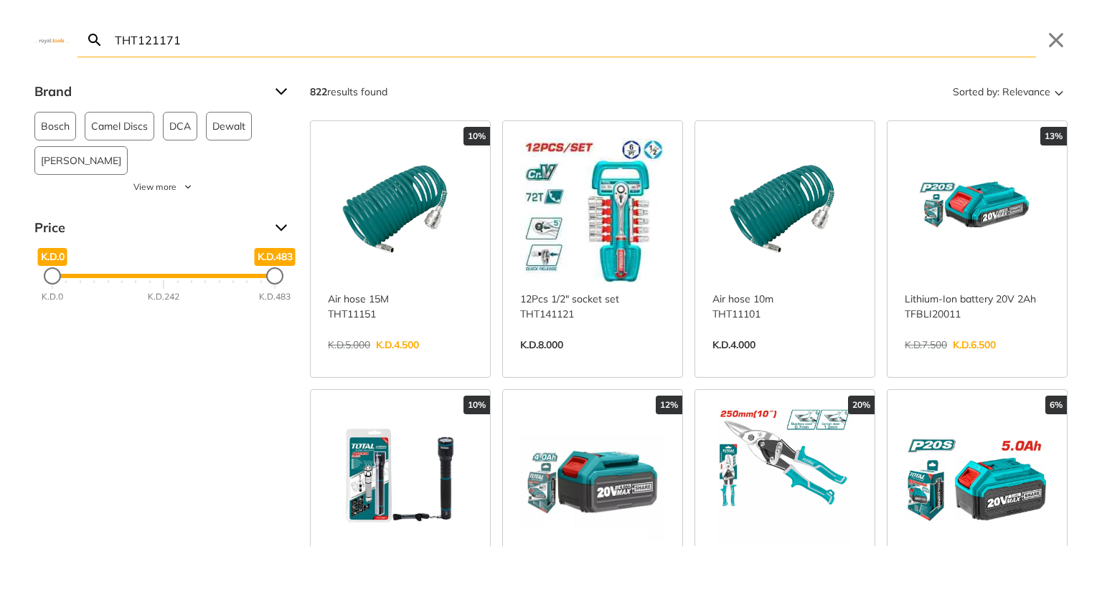
click at [313, 44] on input "THT121171" at bounding box center [574, 40] width 924 height 34
paste input "GT11236"
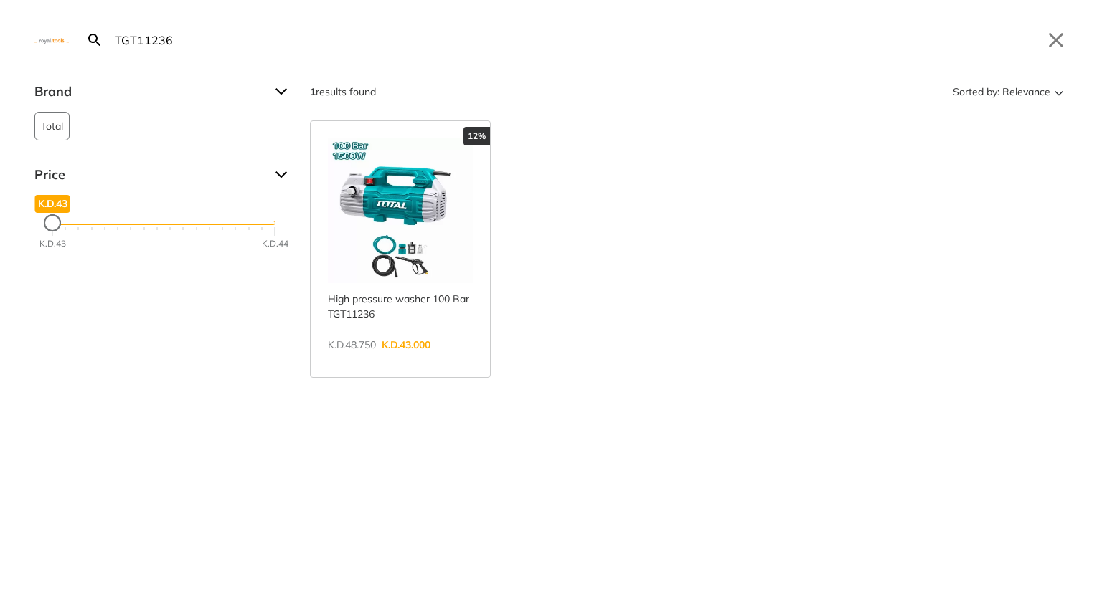
click at [409, 49] on input "TGT11236" at bounding box center [574, 40] width 924 height 34
paste input "31"
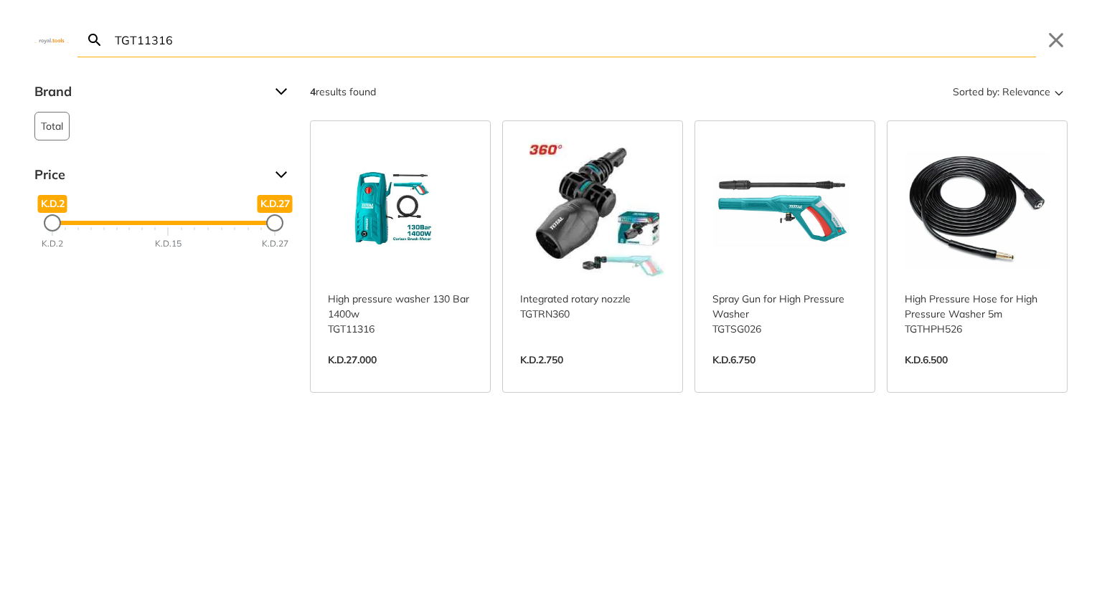
type input "TGT11316"
click at [398, 375] on link "View more →" at bounding box center [400, 375] width 145 height 0
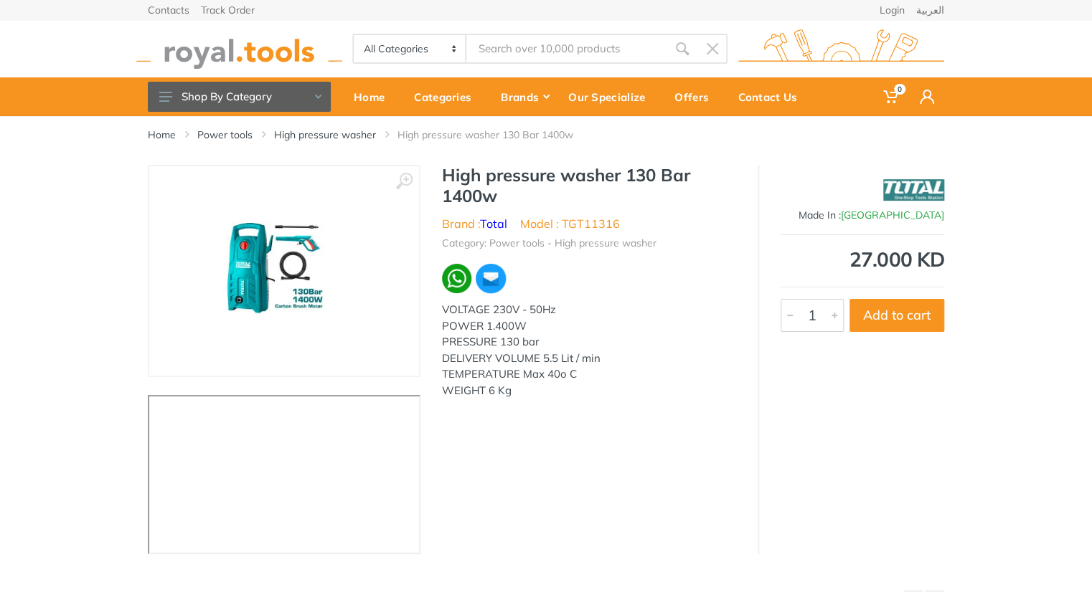
type input "TGT11316"
click at [328, 130] on link "High pressure washer" at bounding box center [325, 135] width 102 height 14
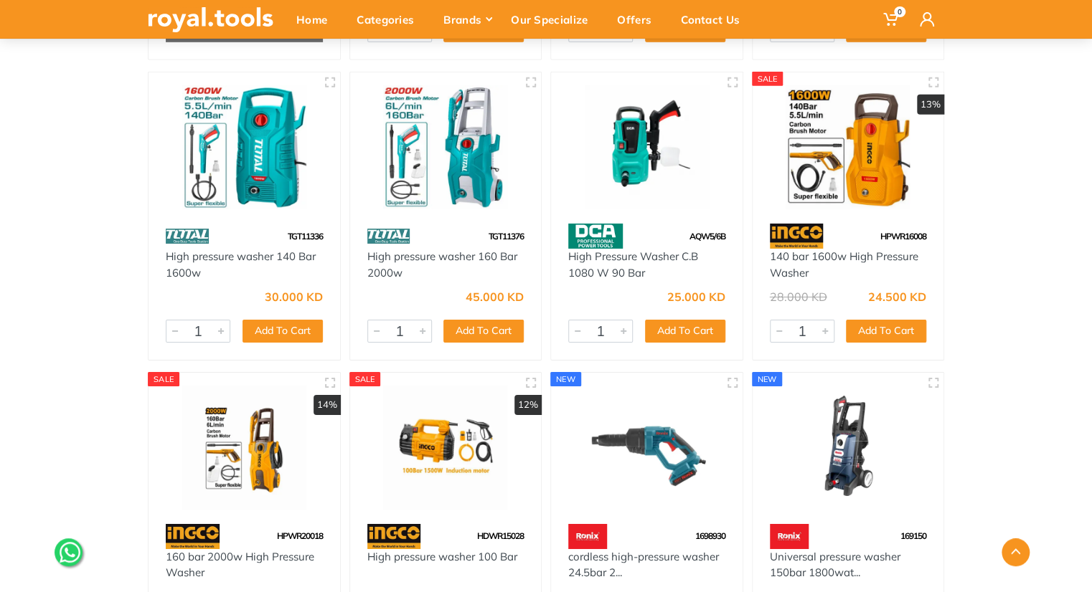
scroll to position [2249, 0]
click at [788, 291] on div "28.000 KD" at bounding box center [798, 296] width 57 height 11
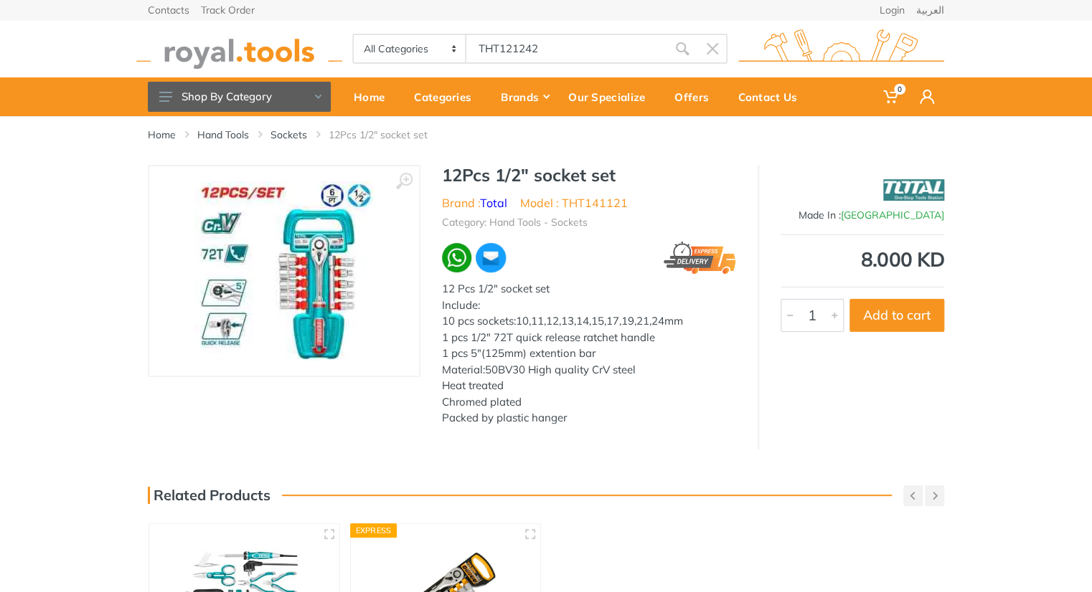
type input "THT121242"
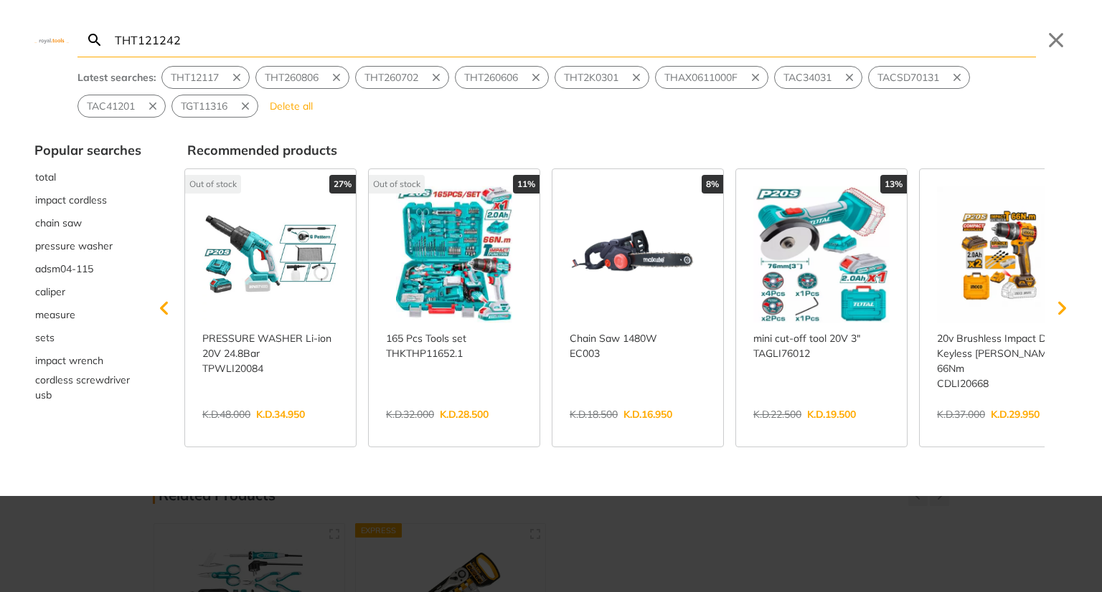
type input "THT121242"
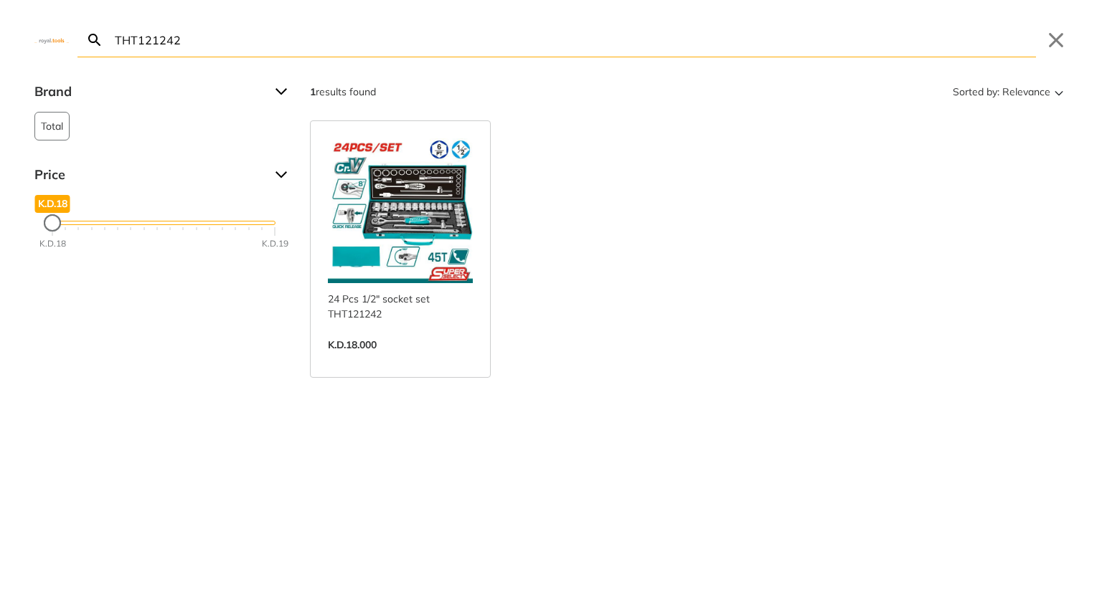
click at [404, 360] on link "View more →" at bounding box center [400, 360] width 145 height 0
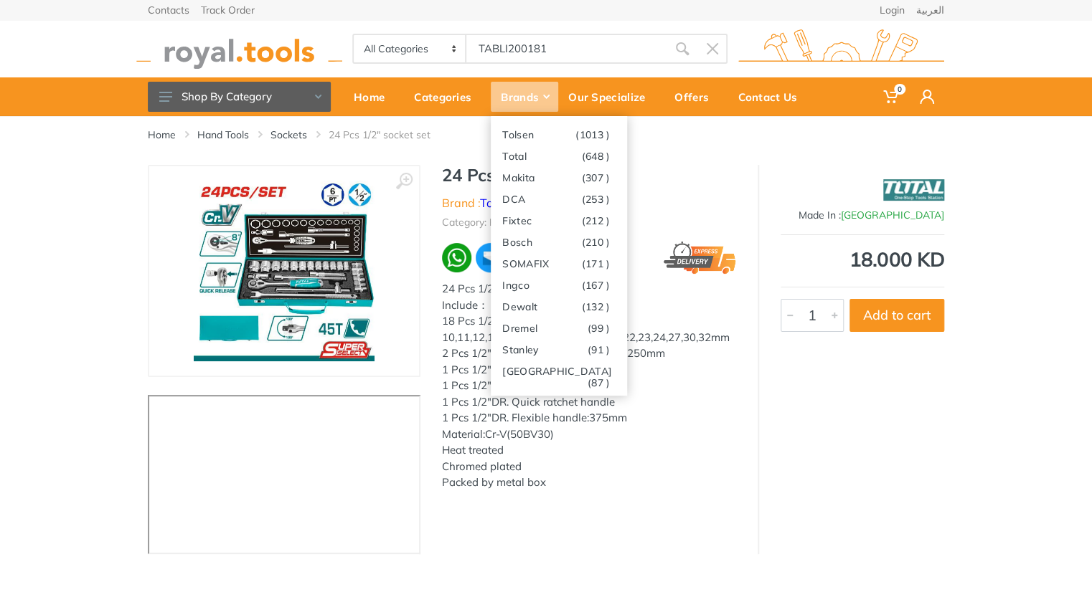
type input "TABLI200181"
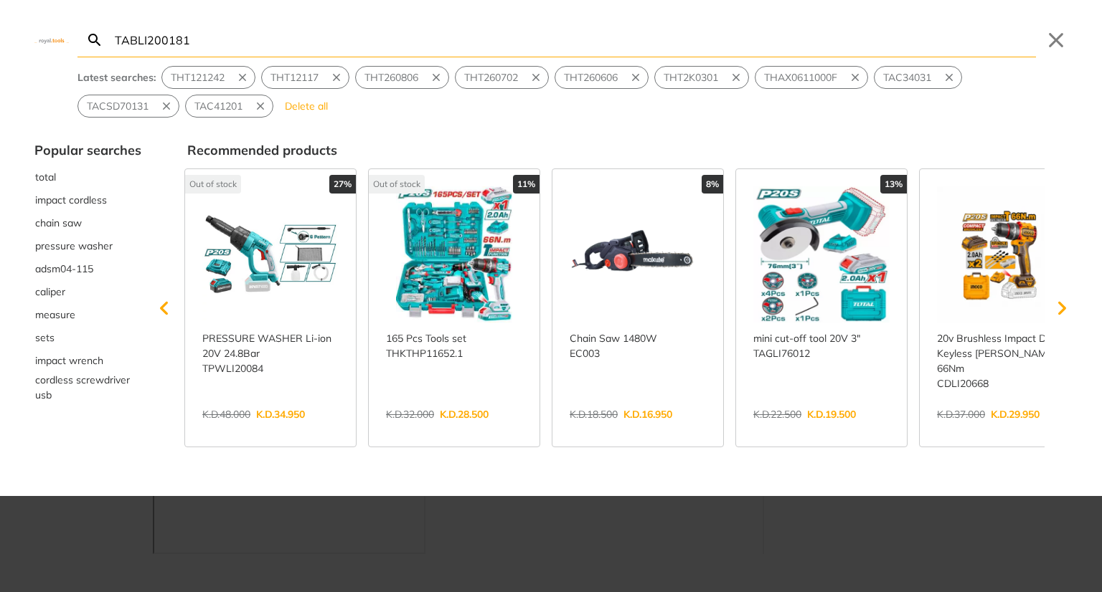
type input "TABLI200181"
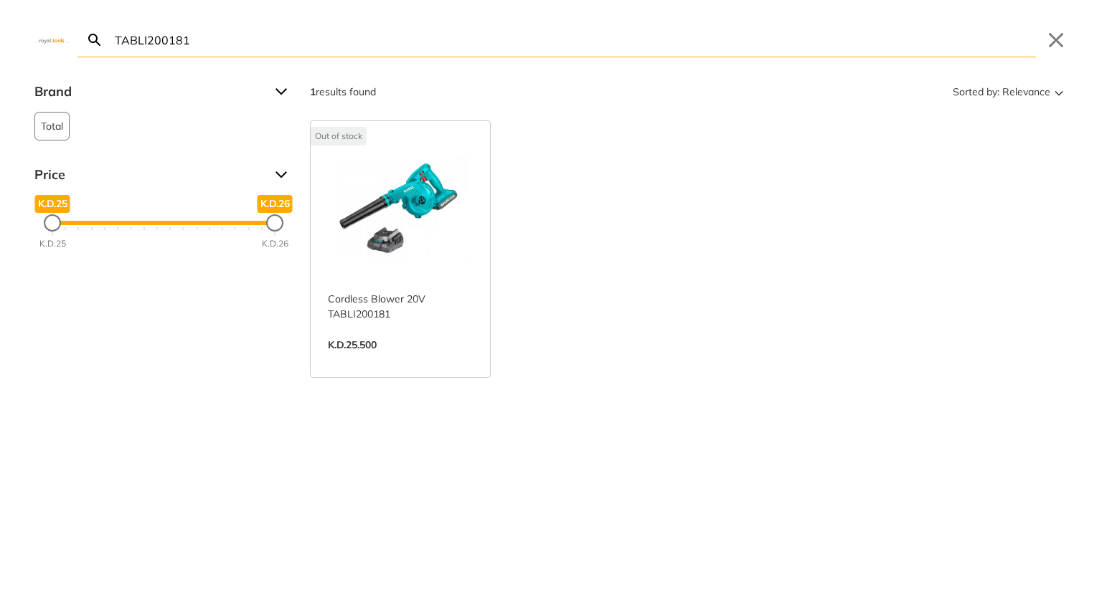
click at [379, 360] on link "View more →" at bounding box center [400, 360] width 145 height 0
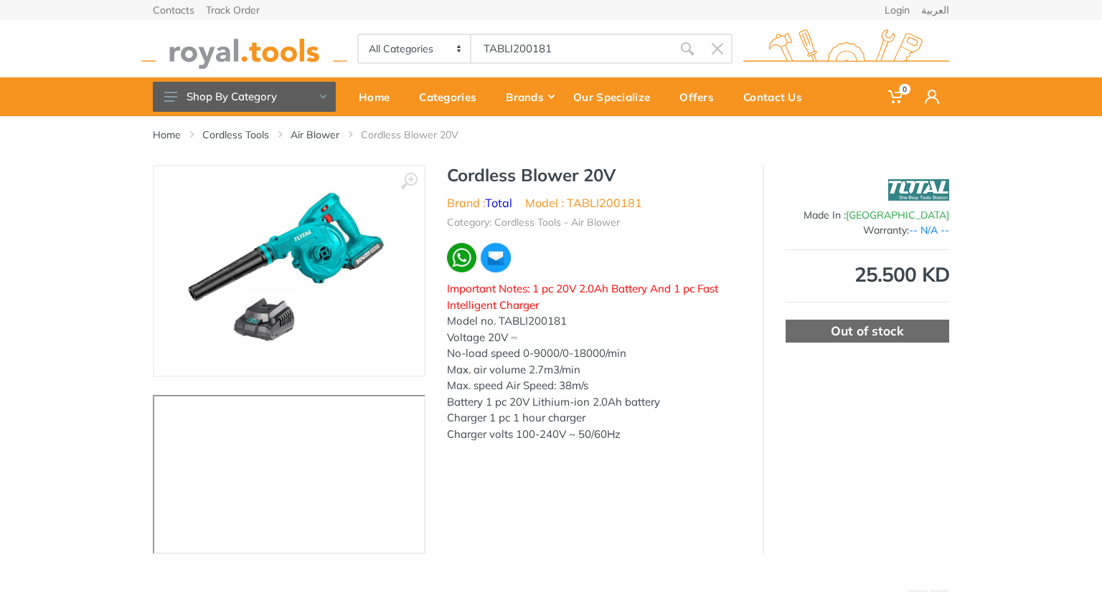
click at [508, 56] on body "0 0" at bounding box center [551, 296] width 1102 height 592
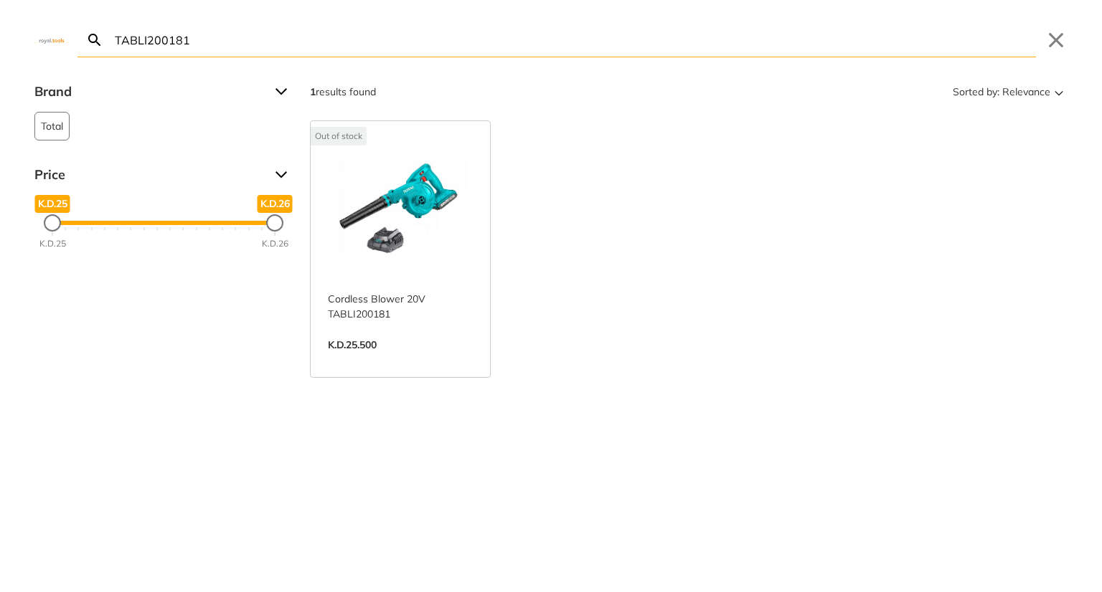
type input "TABLTRHLI202289I200181"
click at [392, 44] on input "TABLI200181" at bounding box center [574, 40] width 924 height 34
paste input "RHLI202289"
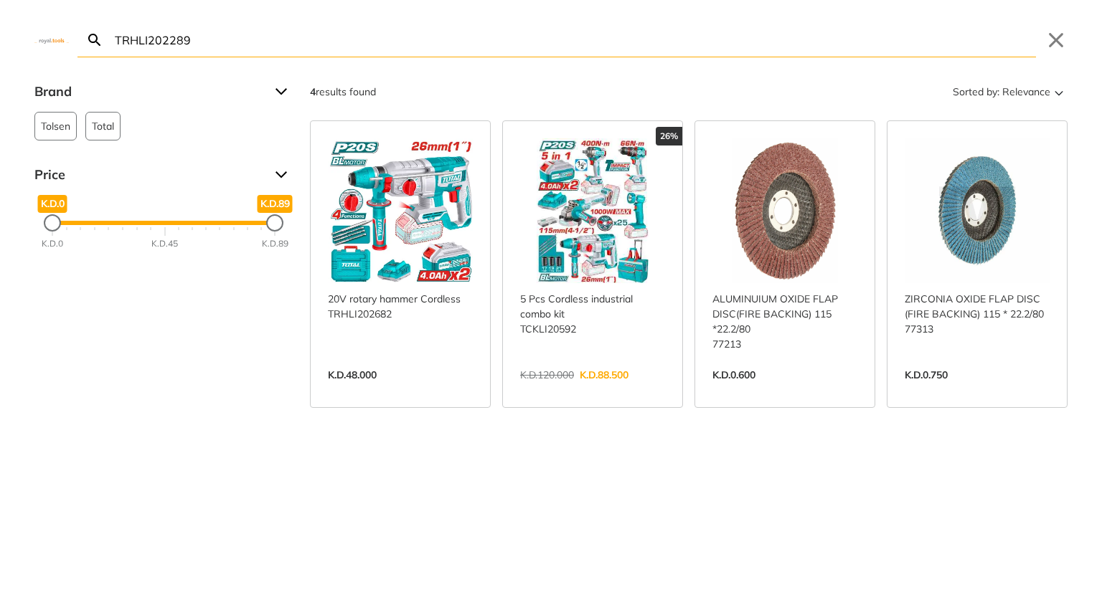
click at [166, 38] on input "TRHLI202289" at bounding box center [574, 40] width 924 height 34
paste input "SDLI04425"
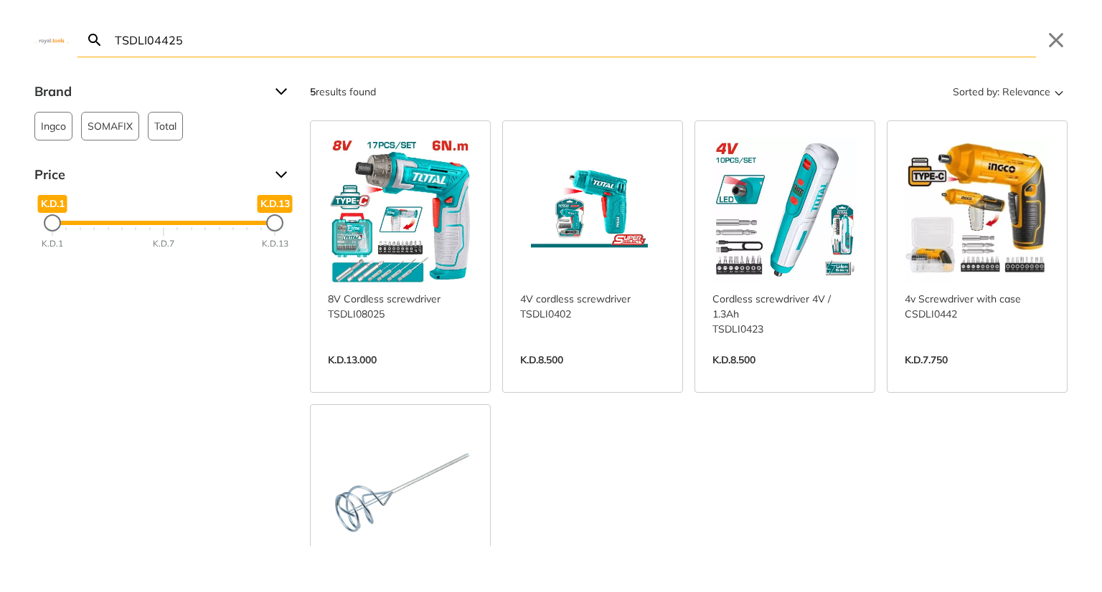
type input "TSDLI04425"
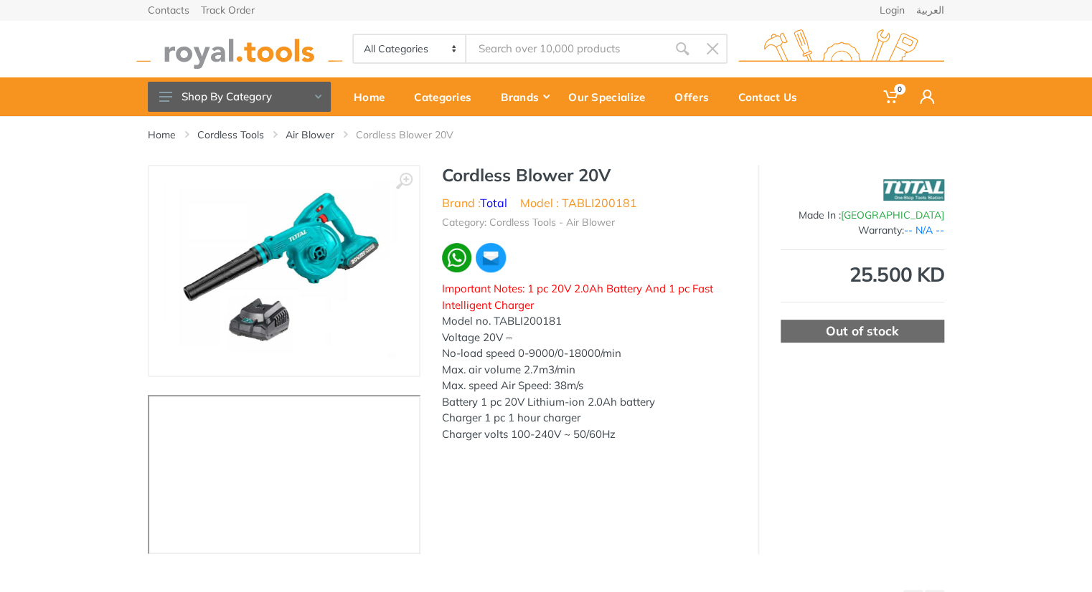
click at [439, 59] on select "All Categories Power tools Cordless Tools Hand Tools Power Tools Accessories Ga…" at bounding box center [410, 48] width 113 height 27
type input "TS421825517"
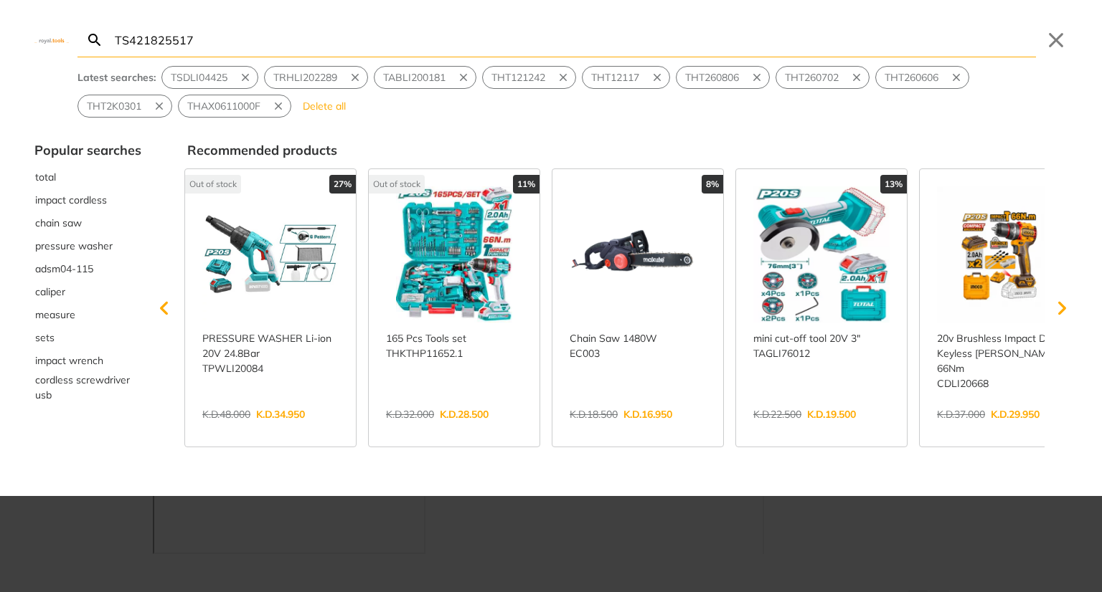
type input "TS421825517"
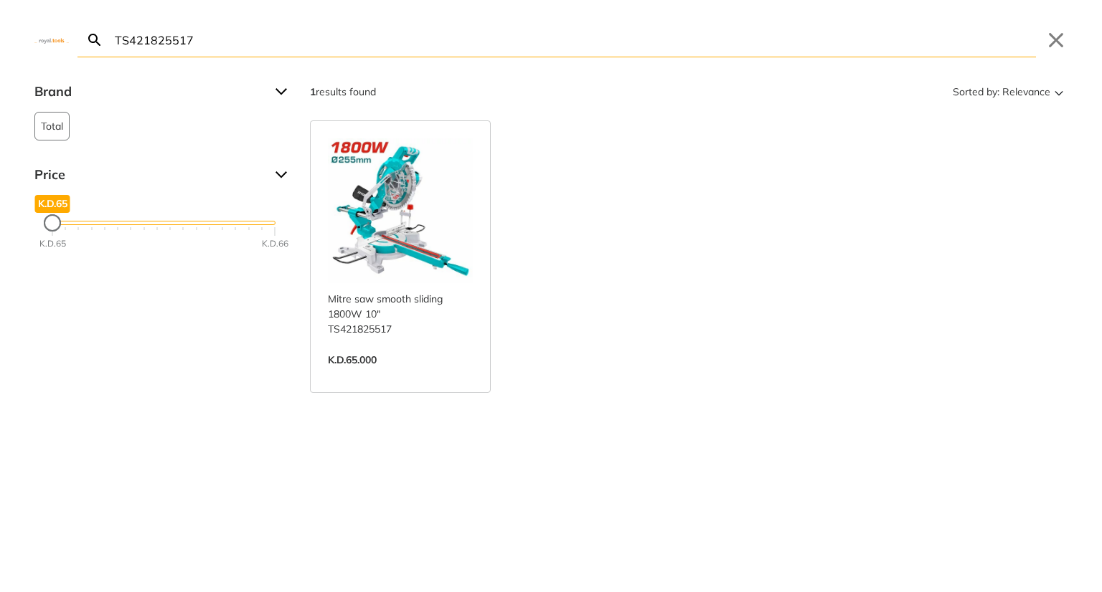
click at [352, 38] on input "TS421825517" at bounding box center [574, 40] width 924 height 34
paste input "W2200691"
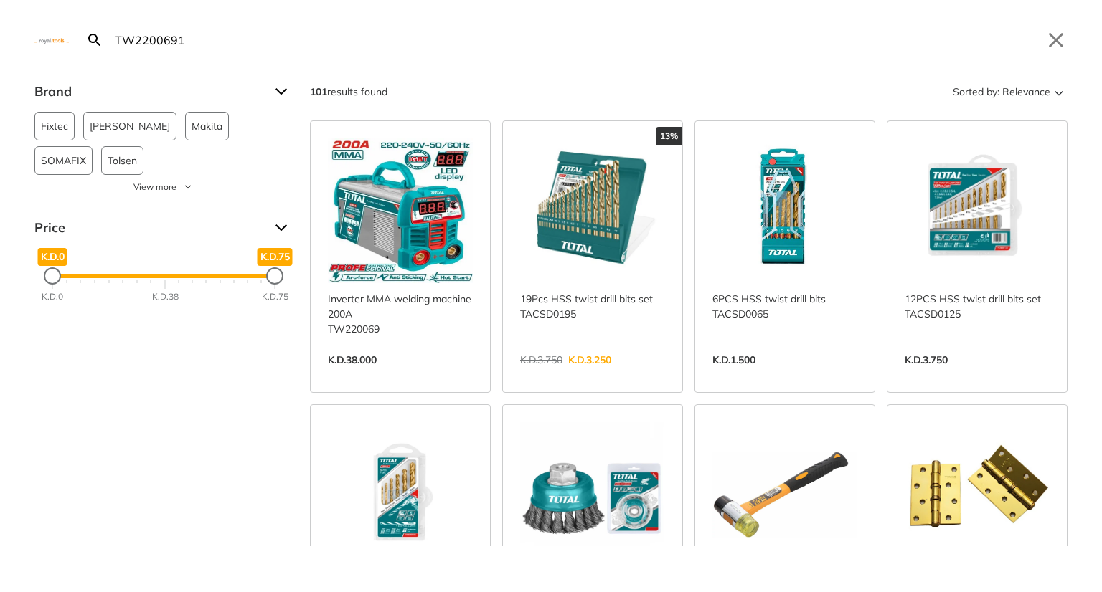
click at [416, 44] on input "TW2200691" at bounding box center [574, 40] width 924 height 34
paste input "AH8006"
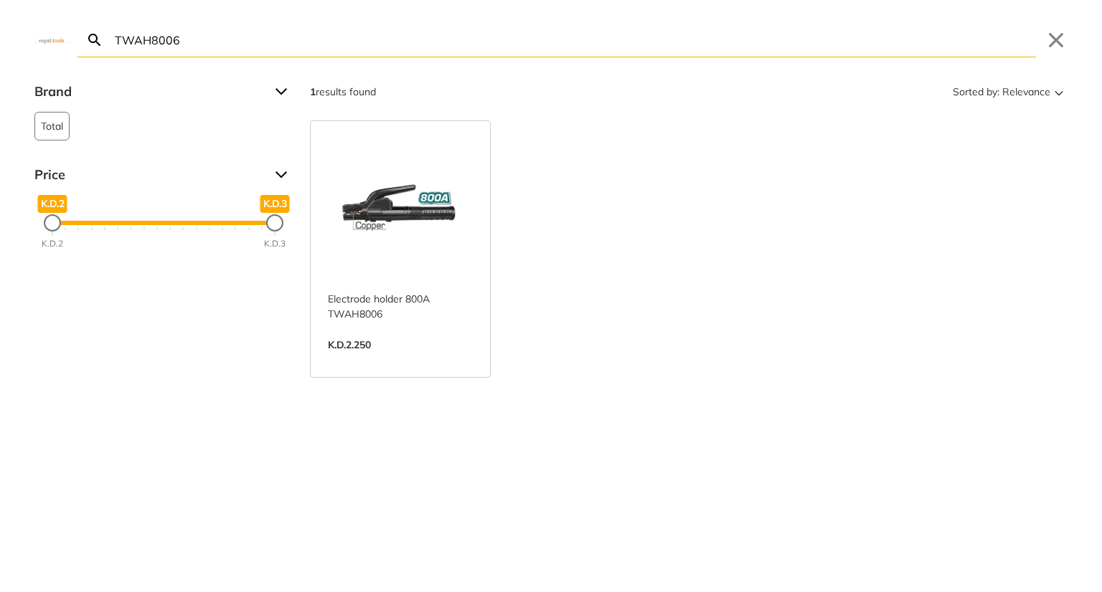
click at [212, 42] on input "TWAH8006" at bounding box center [574, 40] width 924 height 34
paste input "AT83501"
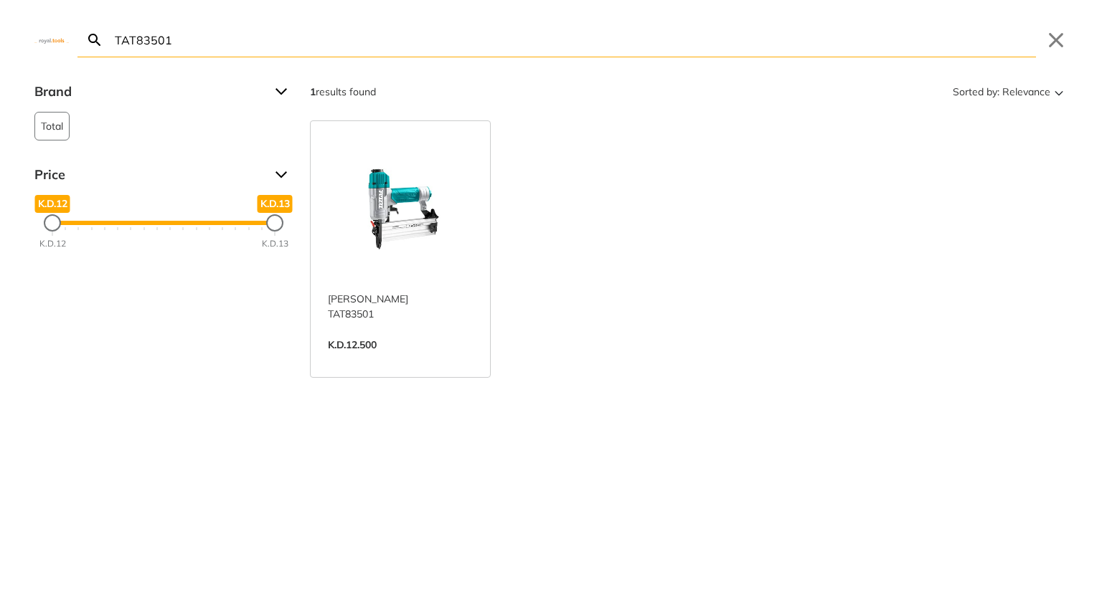
click at [295, 11] on div "TAT83501 Search Submit Close" at bounding box center [551, 28] width 1102 height 57
click at [275, 36] on input "TAT83501" at bounding box center [574, 40] width 924 height 34
paste input "GT11376"
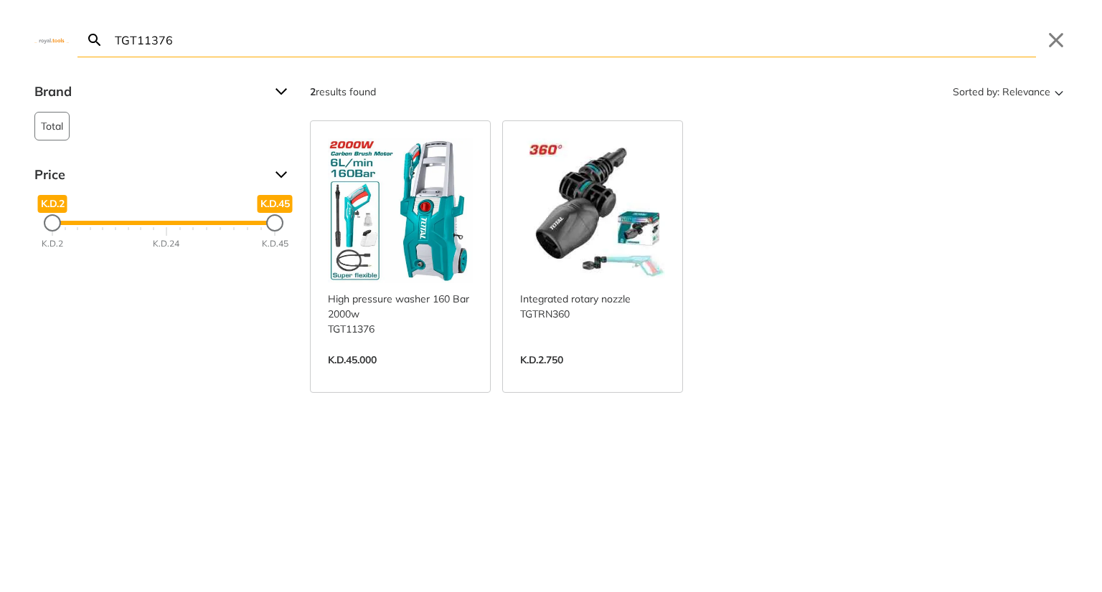
type input "TGT11376"
click at [417, 375] on link "View more →" at bounding box center [400, 375] width 145 height 0
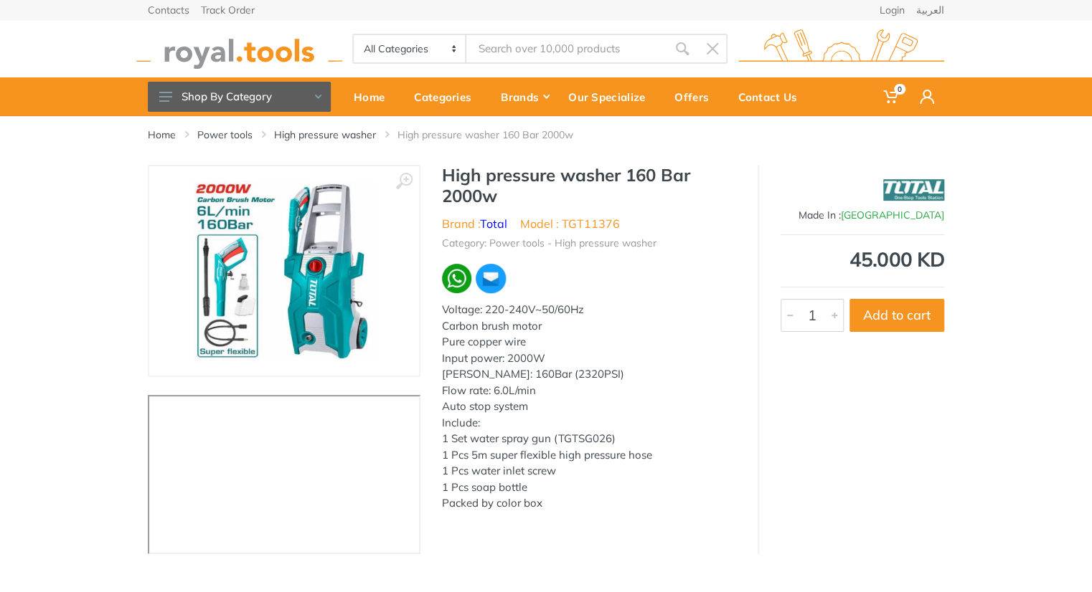
type input "TGT11376"
